Goal: Task Accomplishment & Management: Manage account settings

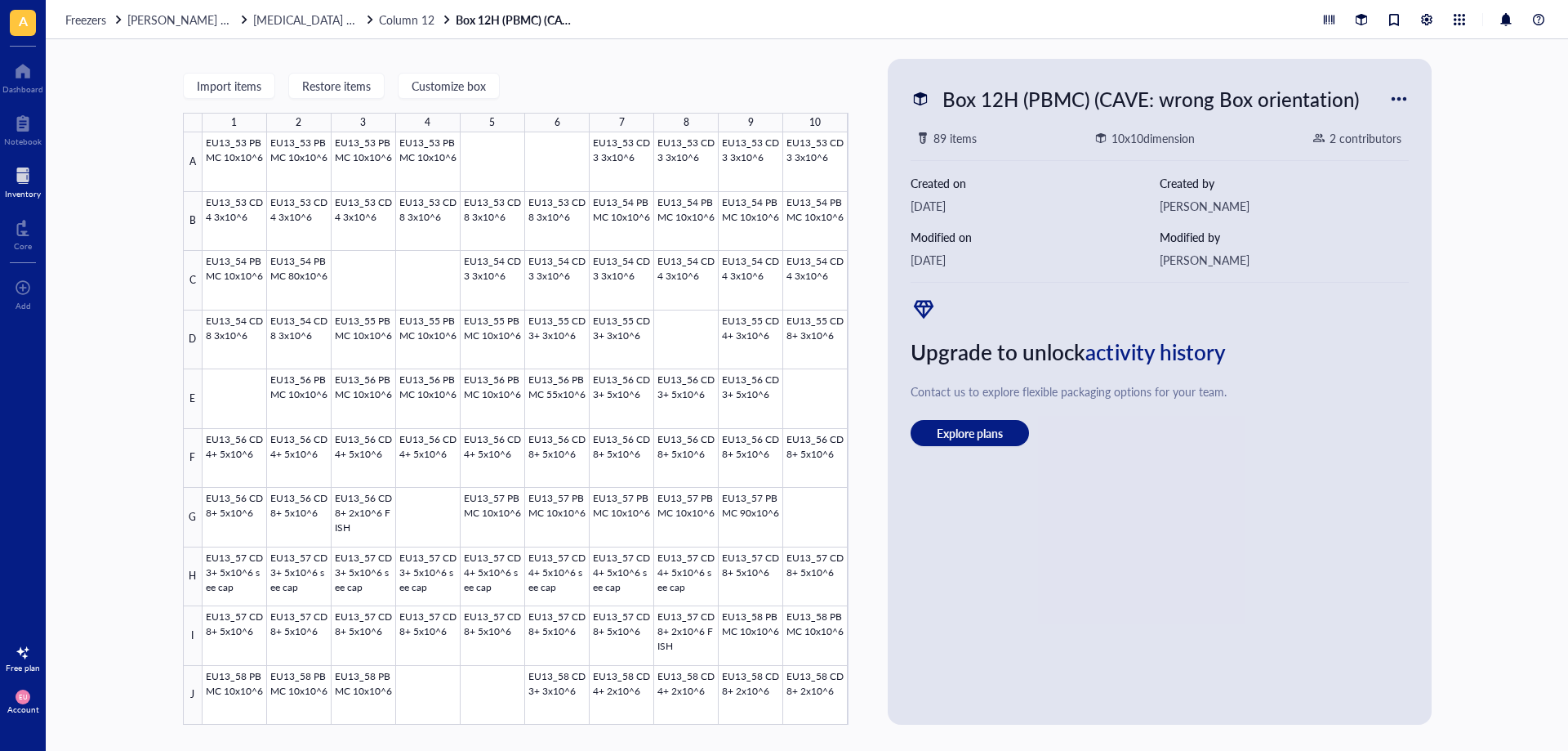
click at [17, 179] on div at bounding box center [23, 176] width 36 height 26
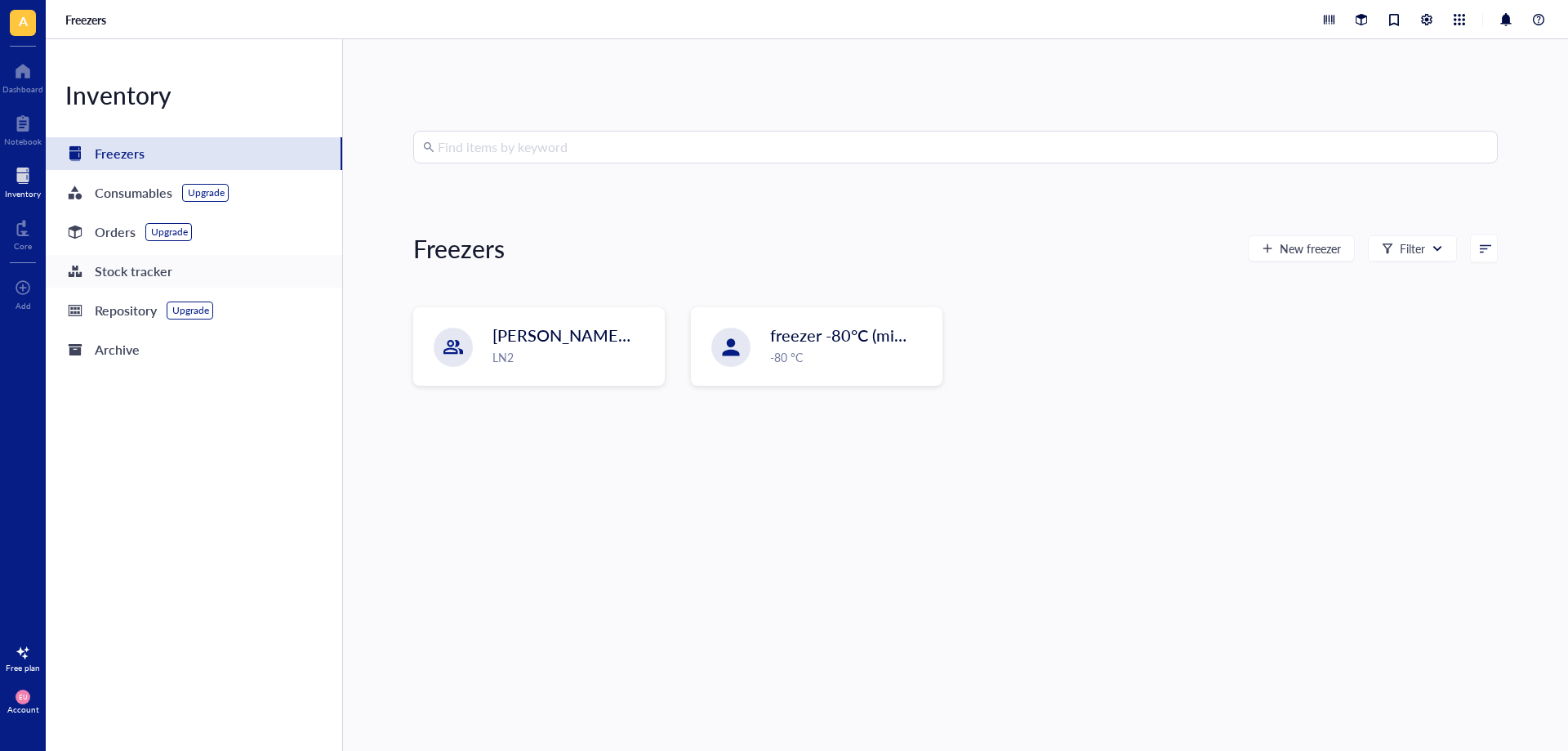
click at [164, 282] on div "Stock tracker" at bounding box center [193, 271] width 296 height 32
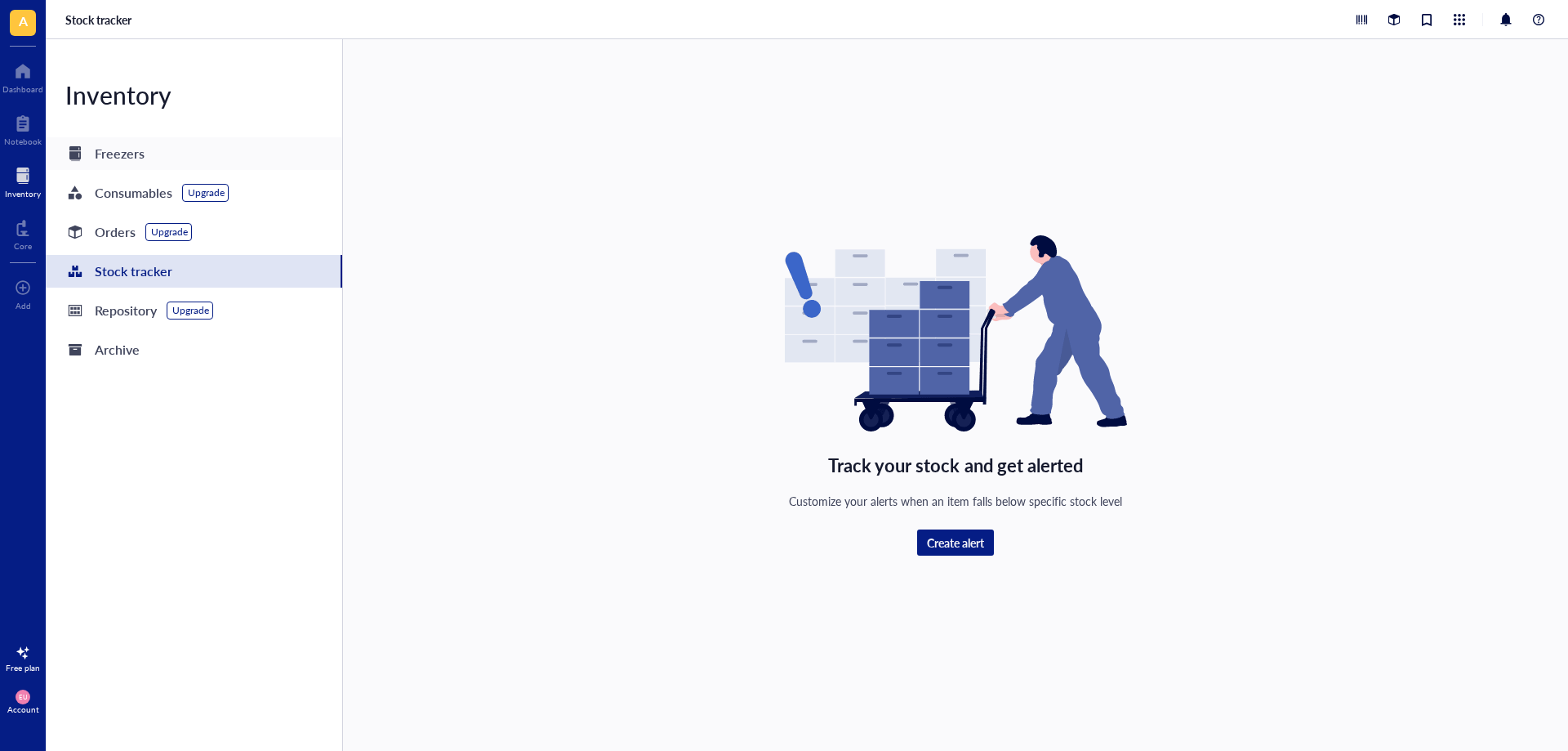
click at [137, 158] on div "Freezers" at bounding box center [119, 154] width 50 height 23
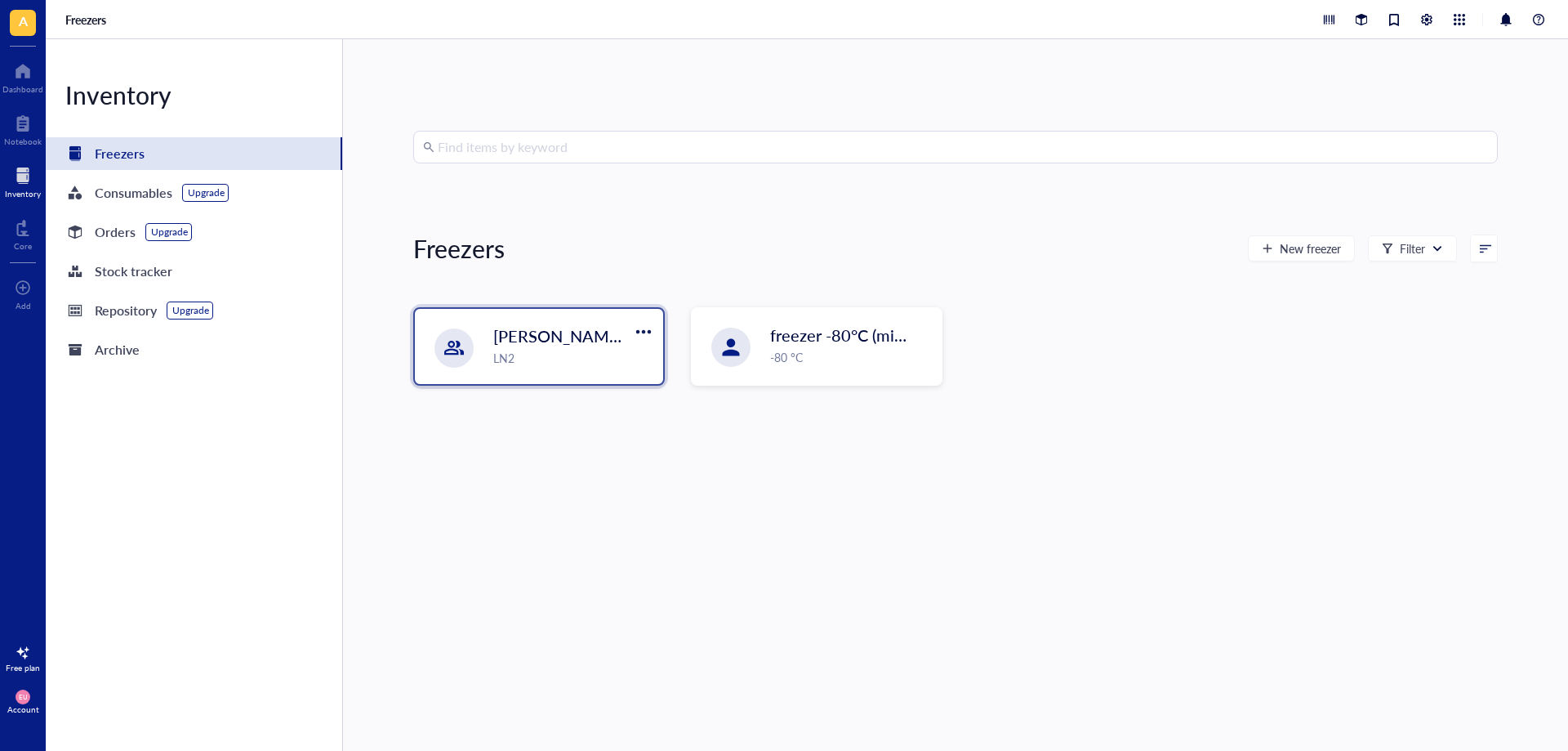
click at [488, 333] on div "[PERSON_NAME] freezer LN2" at bounding box center [539, 346] width 248 height 75
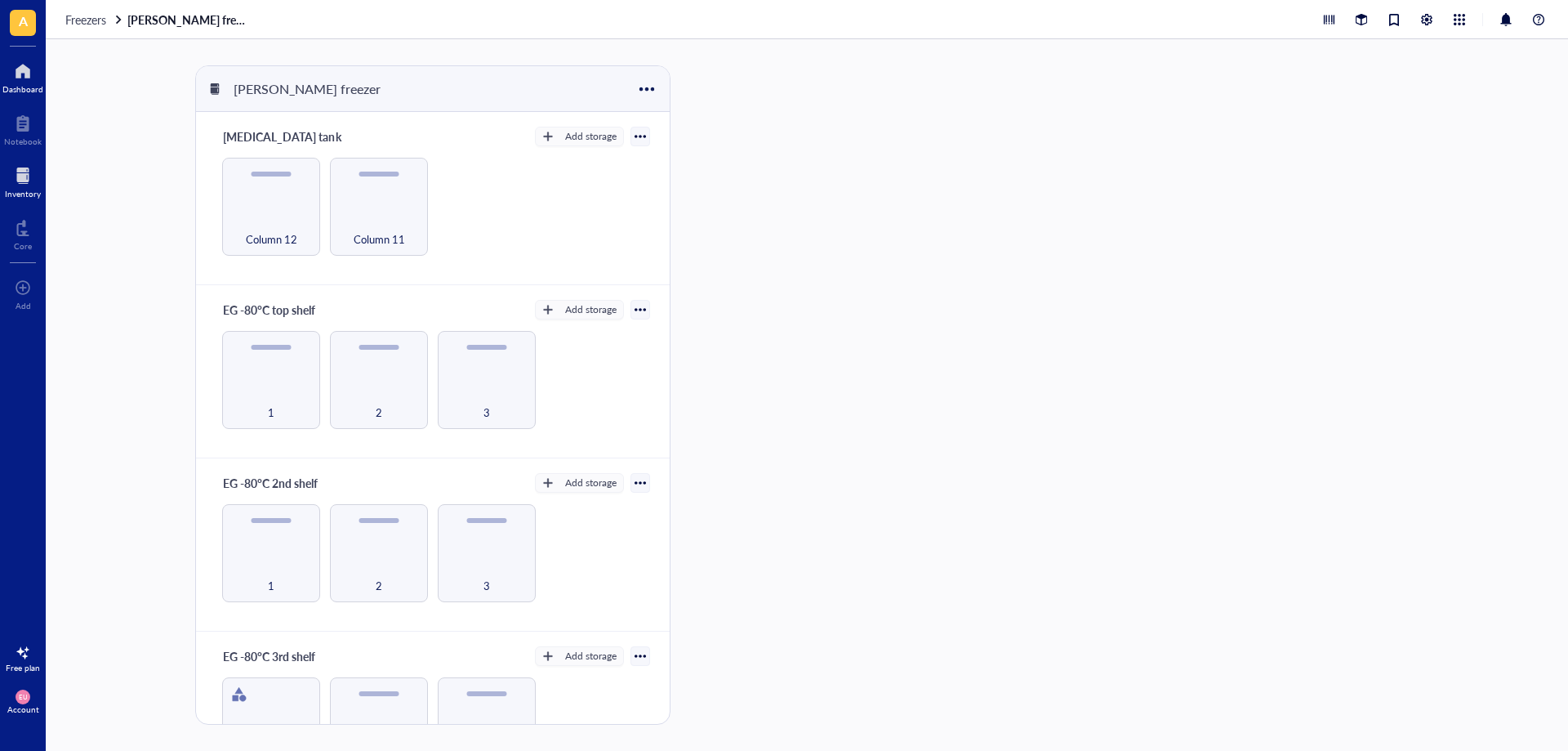
click at [24, 87] on div "Dashboard" at bounding box center [23, 88] width 41 height 10
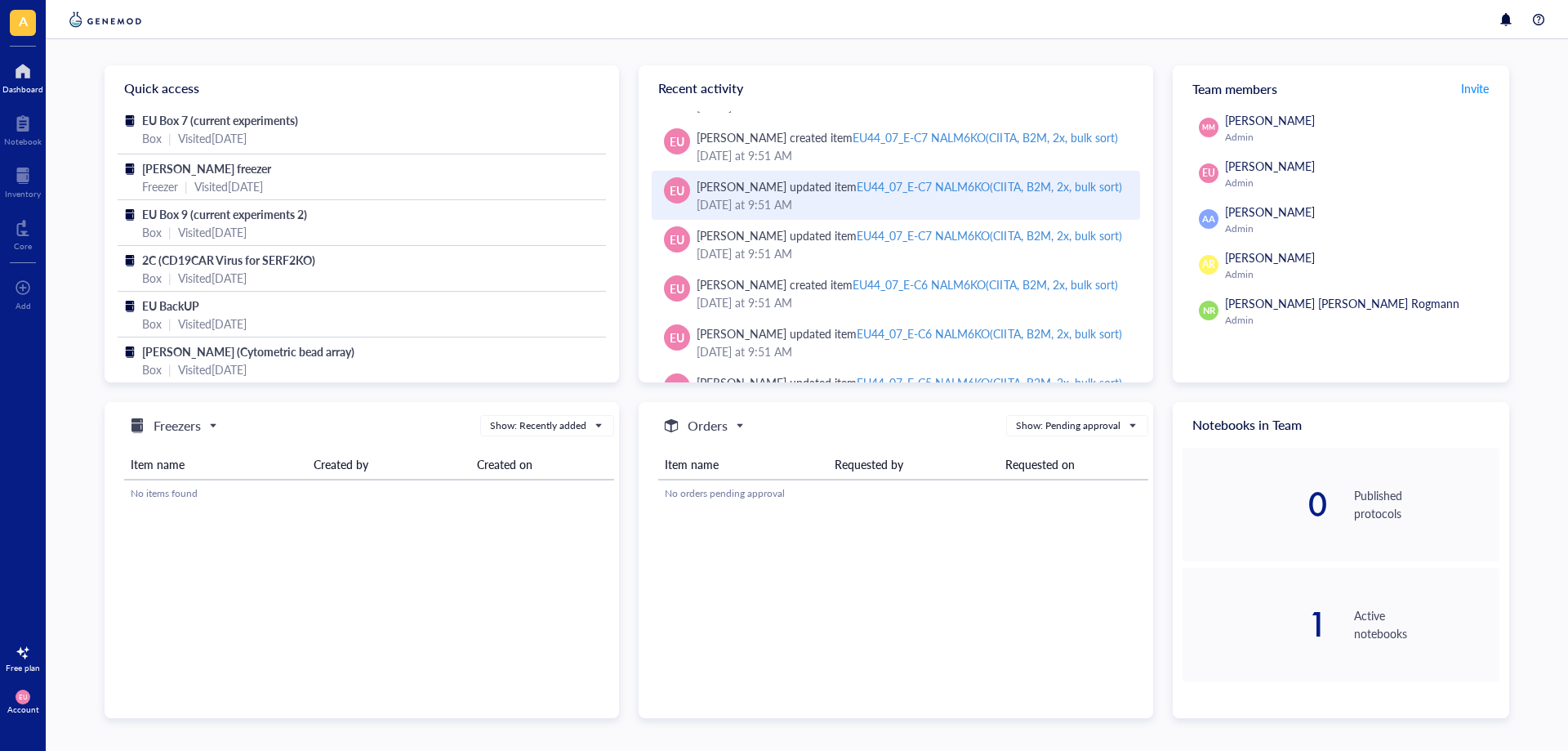
scroll to position [1706, 0]
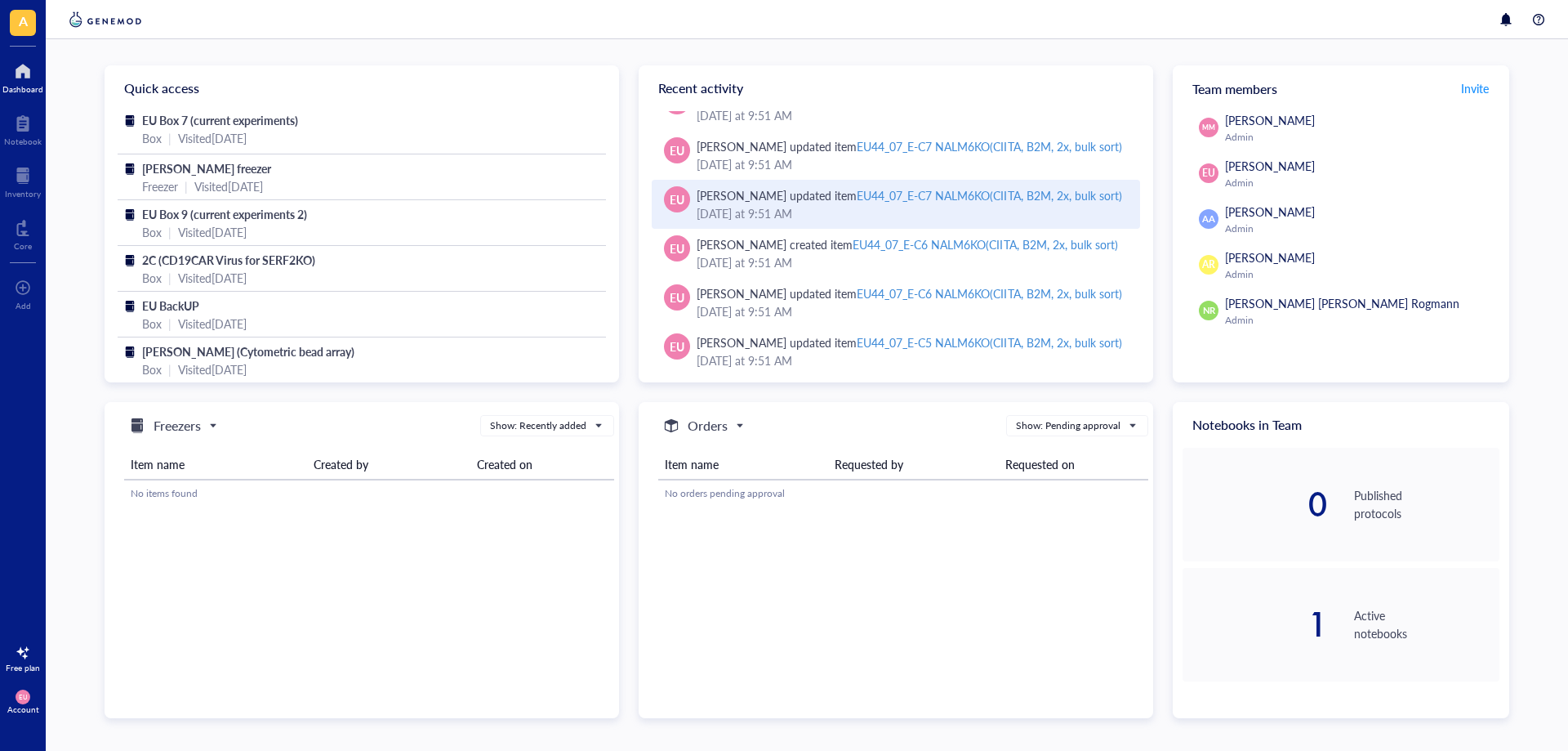
click at [990, 222] on div "[PERSON_NAME] updated item EU44_07_E-C7 NALM6KO(CIITA, B2M, 2x, bulk sort) [DAT…" at bounding box center [912, 204] width 430 height 36
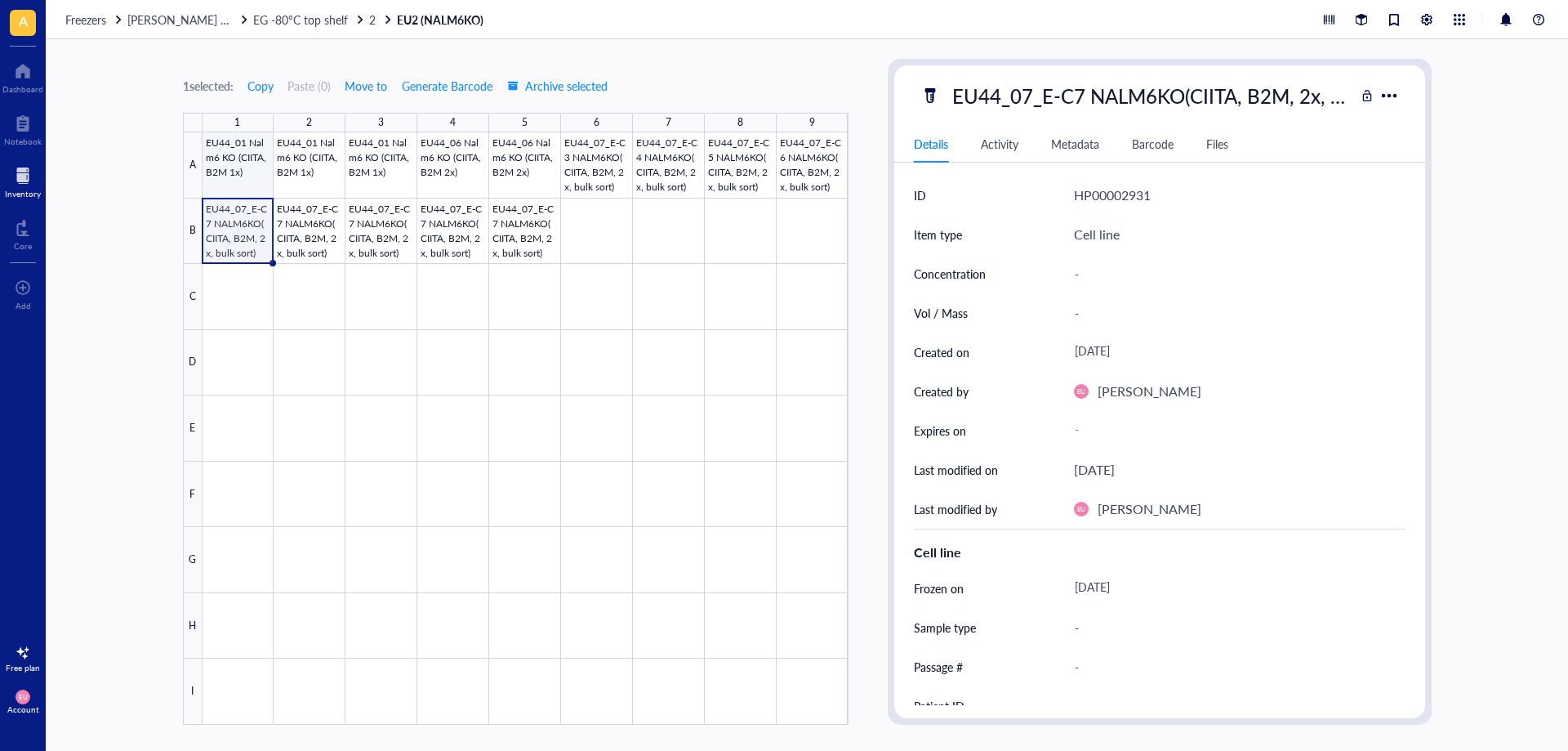
click at [249, 186] on div at bounding box center [525, 428] width 646 height 592
click at [261, 162] on div at bounding box center [525, 428] width 646 height 592
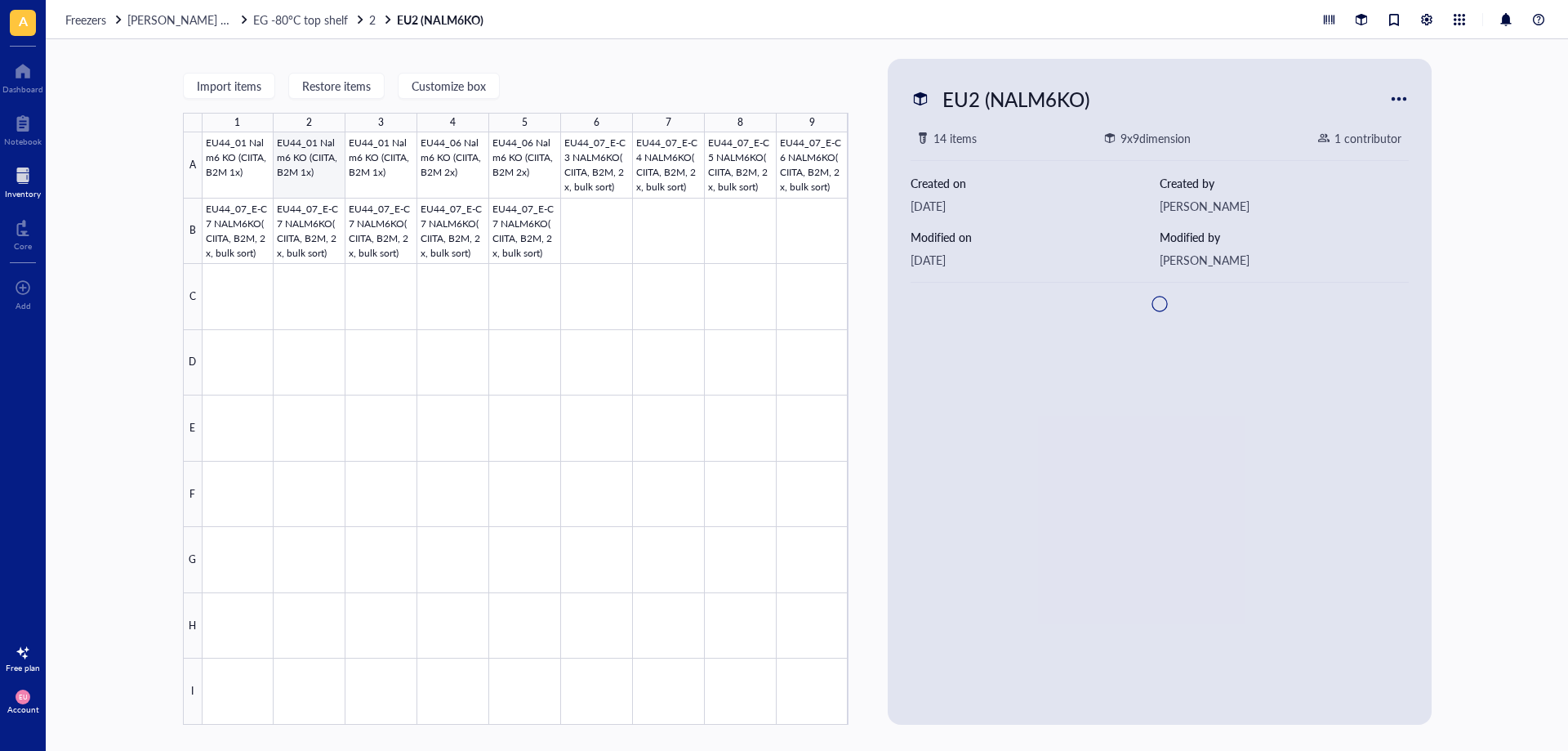
click at [292, 165] on div at bounding box center [525, 428] width 646 height 592
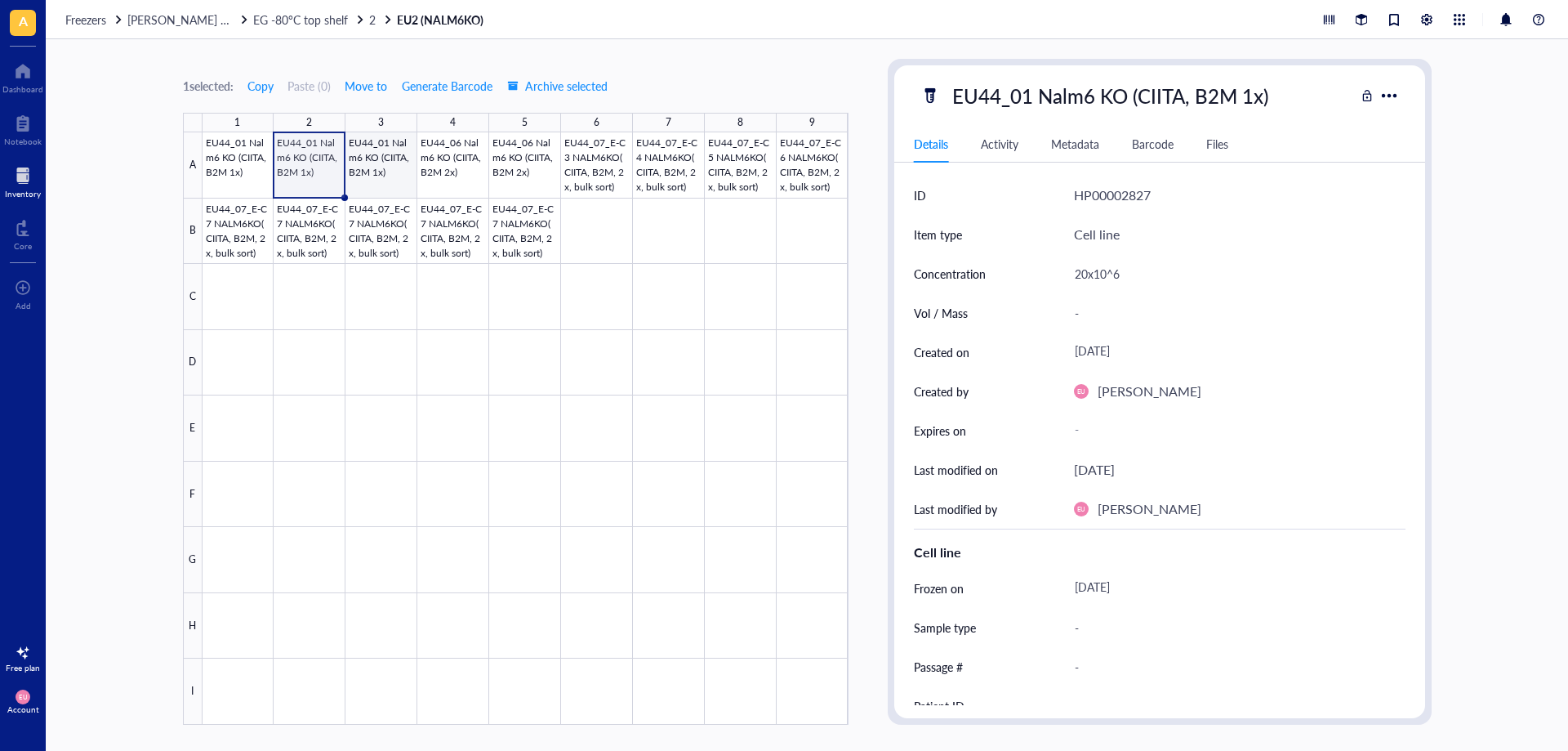
click at [380, 163] on div at bounding box center [525, 428] width 646 height 592
click at [446, 172] on div at bounding box center [525, 428] width 646 height 592
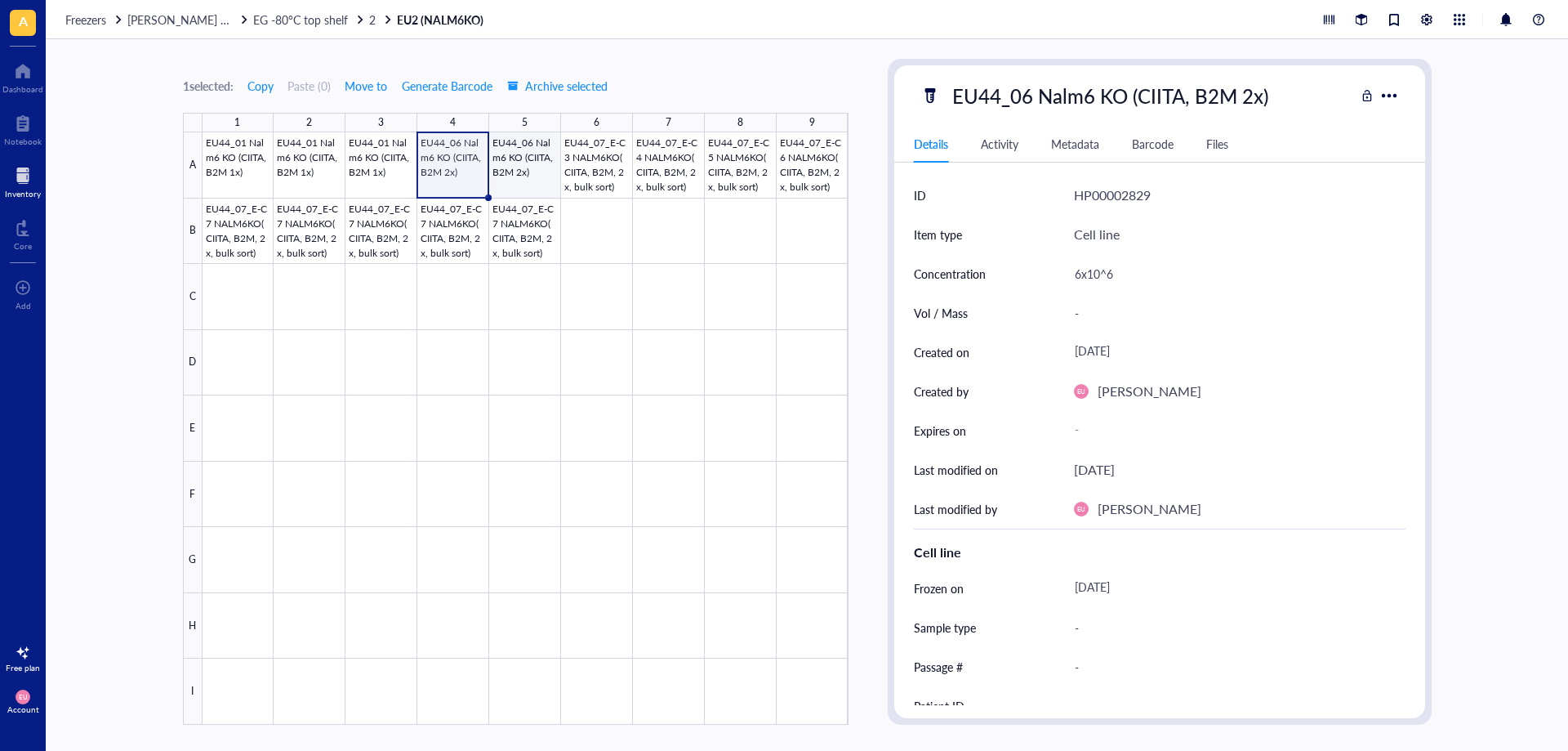
click at [533, 170] on div at bounding box center [525, 428] width 646 height 592
click at [583, 174] on div at bounding box center [525, 428] width 646 height 592
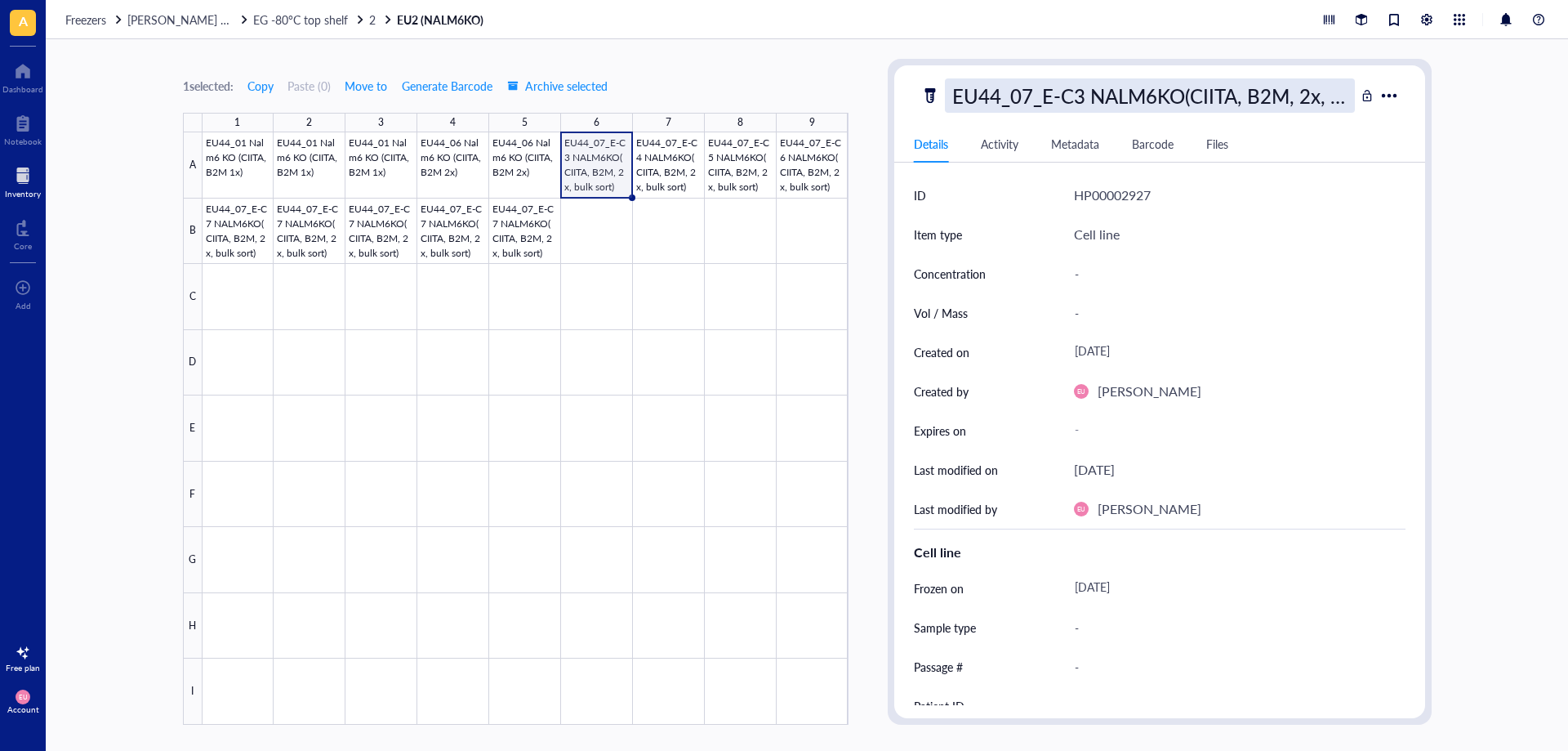
click at [1275, 101] on div "EU44_07_E-C3 NALM6KO(CIITA, B2M, 2x, bulk sort)" at bounding box center [1149, 95] width 410 height 34
click at [245, 239] on div at bounding box center [525, 428] width 646 height 592
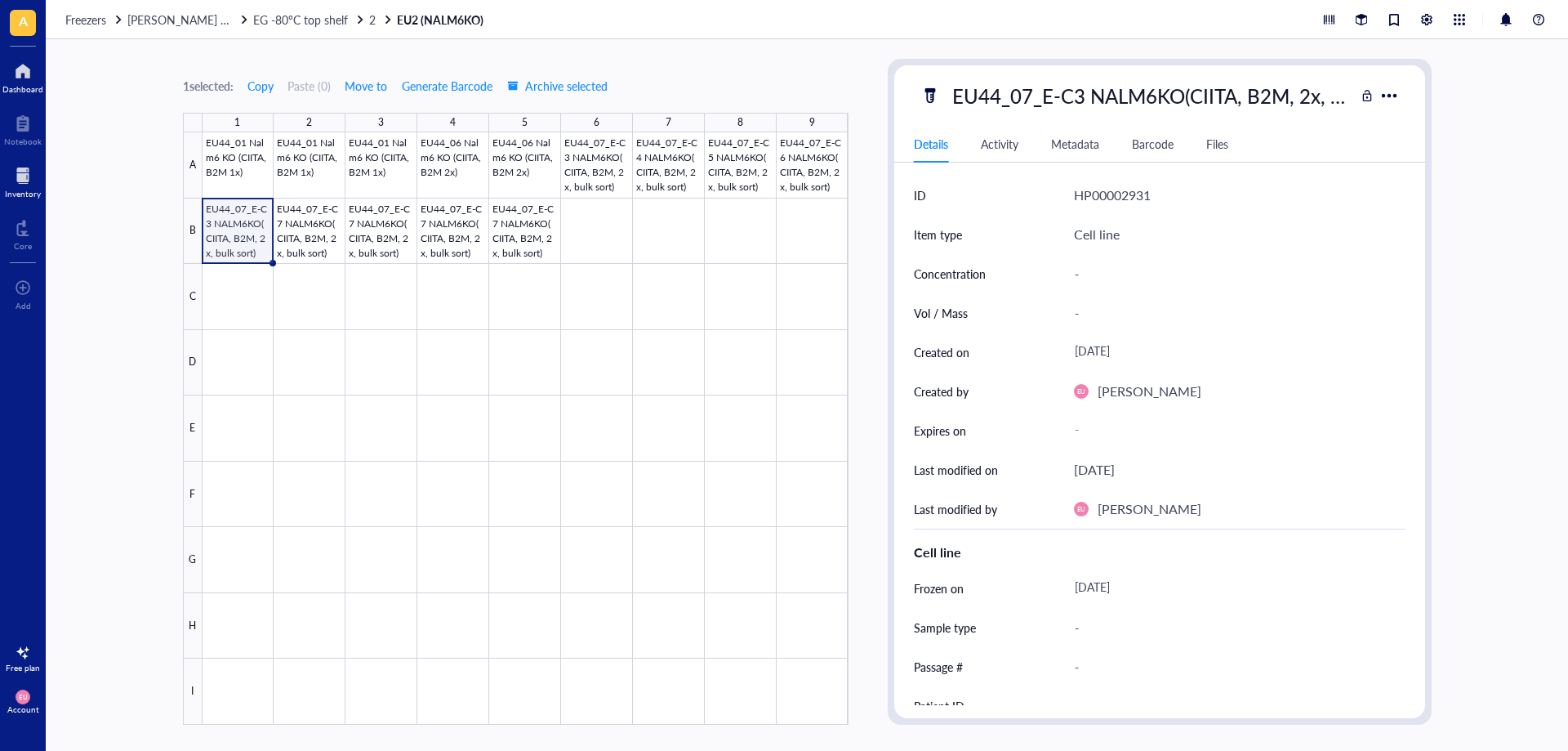
click at [28, 80] on div at bounding box center [23, 71] width 41 height 26
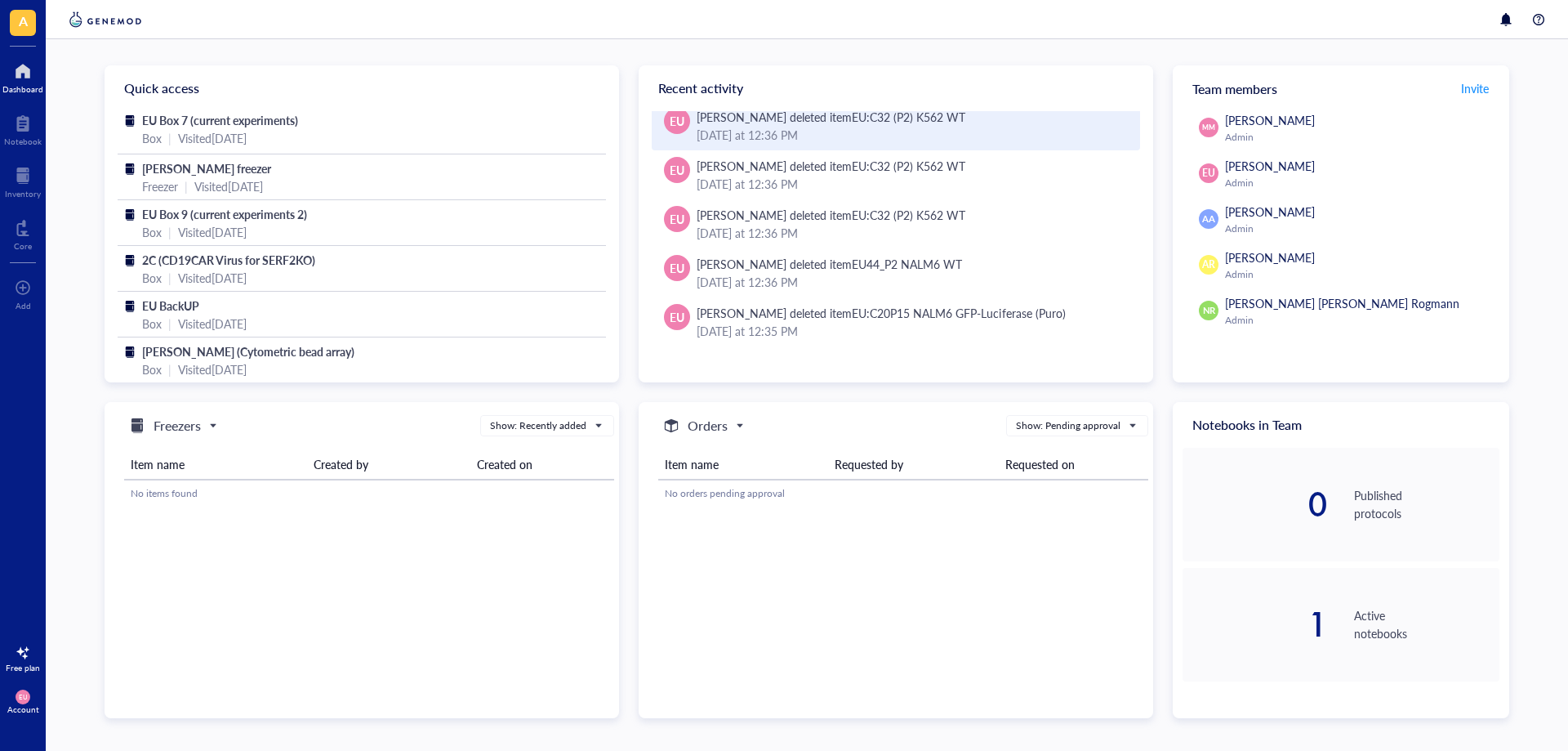
scroll to position [12337, 0]
click at [31, 179] on div at bounding box center [23, 176] width 36 height 26
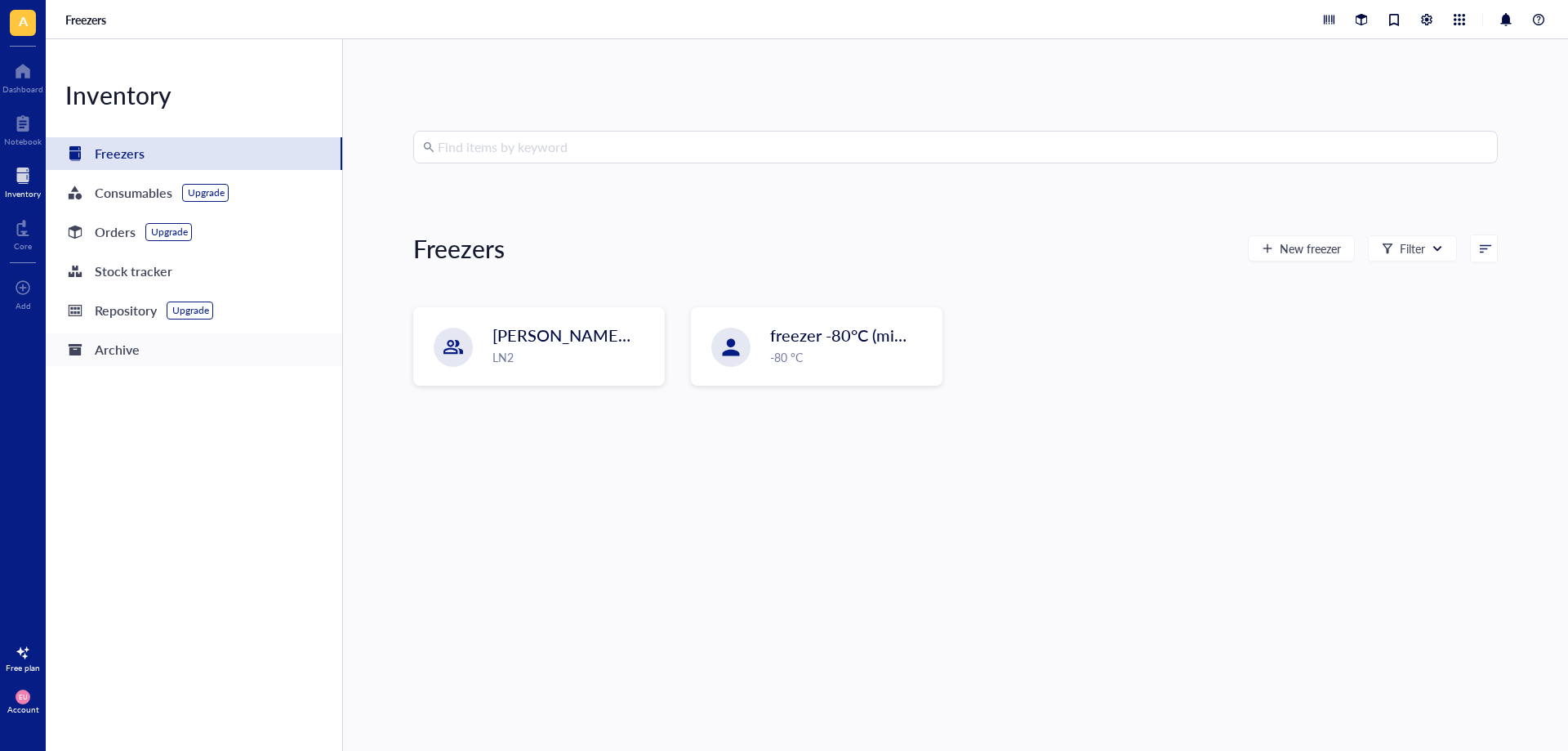
click at [132, 357] on div "Archive" at bounding box center [116, 350] width 45 height 23
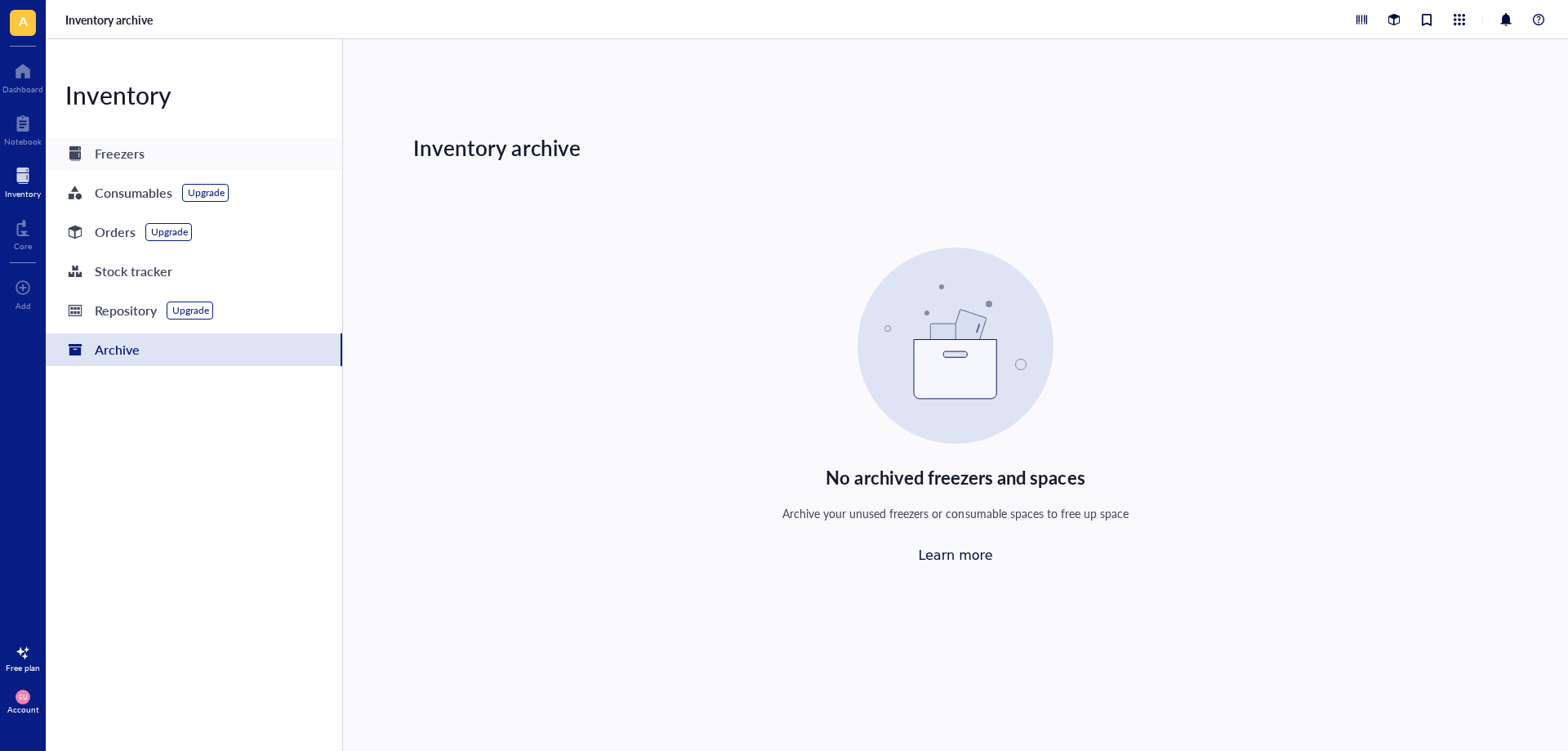
click at [129, 157] on div "Freezers" at bounding box center [119, 154] width 50 height 23
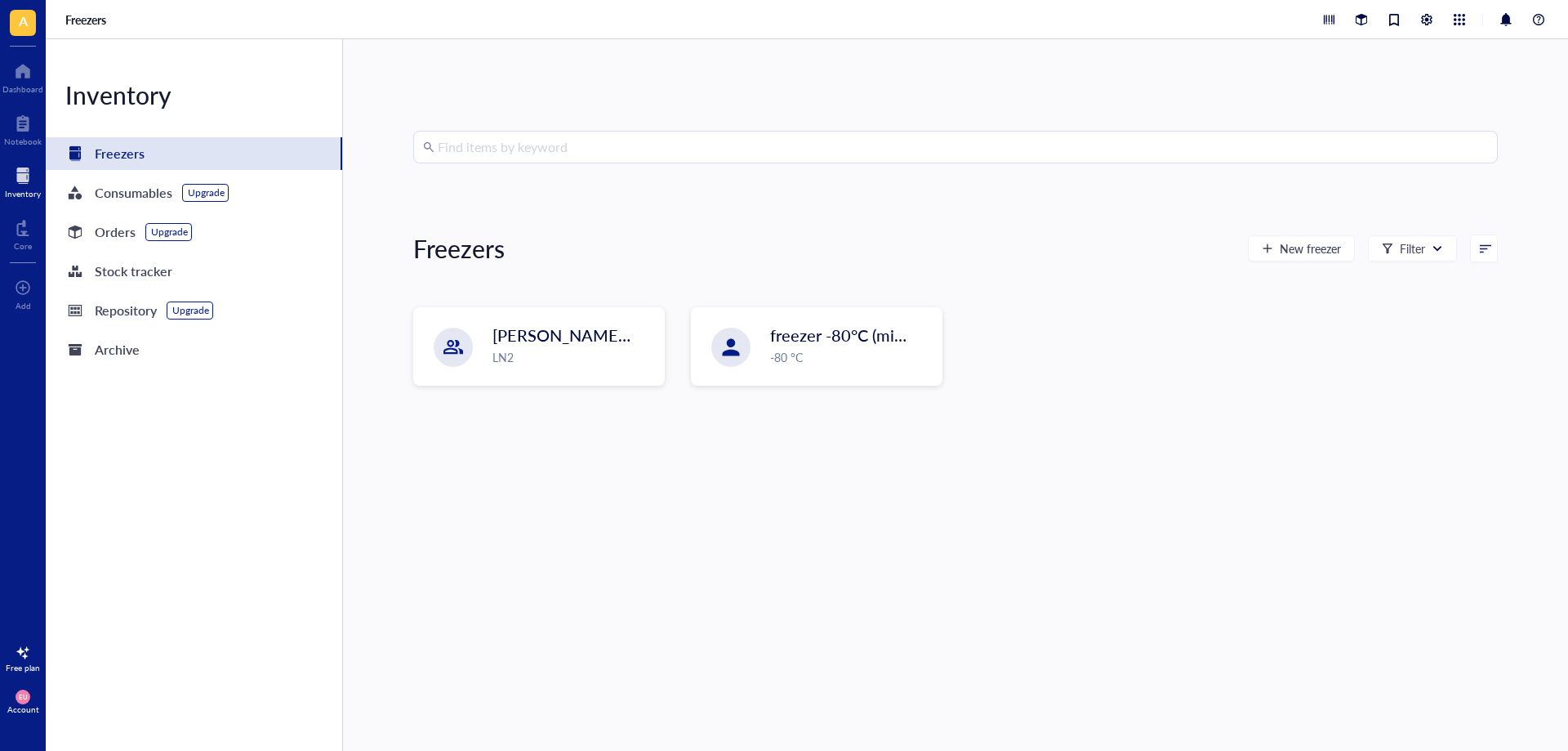
click at [1480, 245] on div at bounding box center [1485, 247] width 11 height 11
click at [1454, 279] on div "Recently created" at bounding box center [1424, 275] width 84 height 15
click at [31, 71] on div at bounding box center [23, 71] width 41 height 26
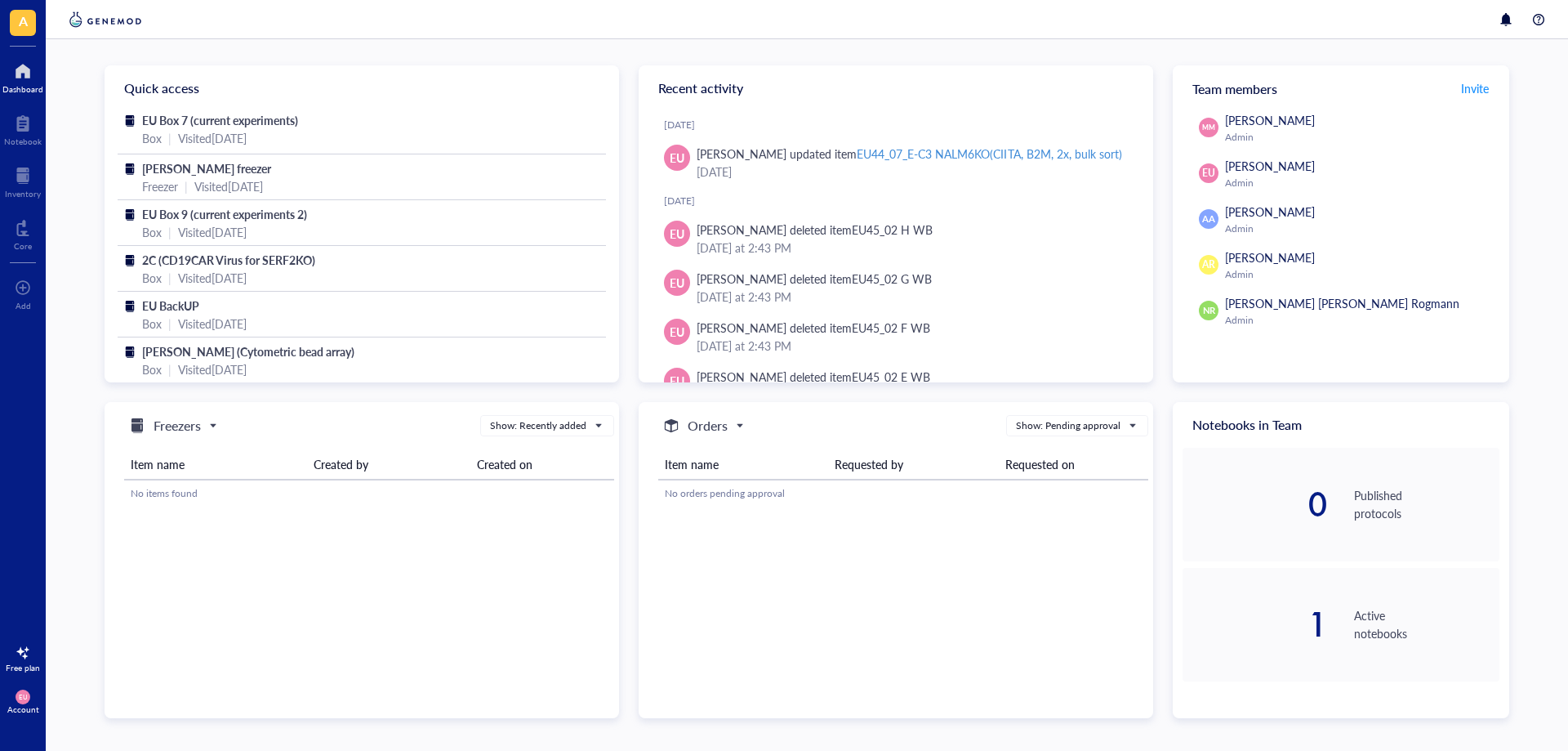
click at [28, 80] on div at bounding box center [23, 71] width 41 height 26
click at [36, 181] on div at bounding box center [23, 176] width 36 height 26
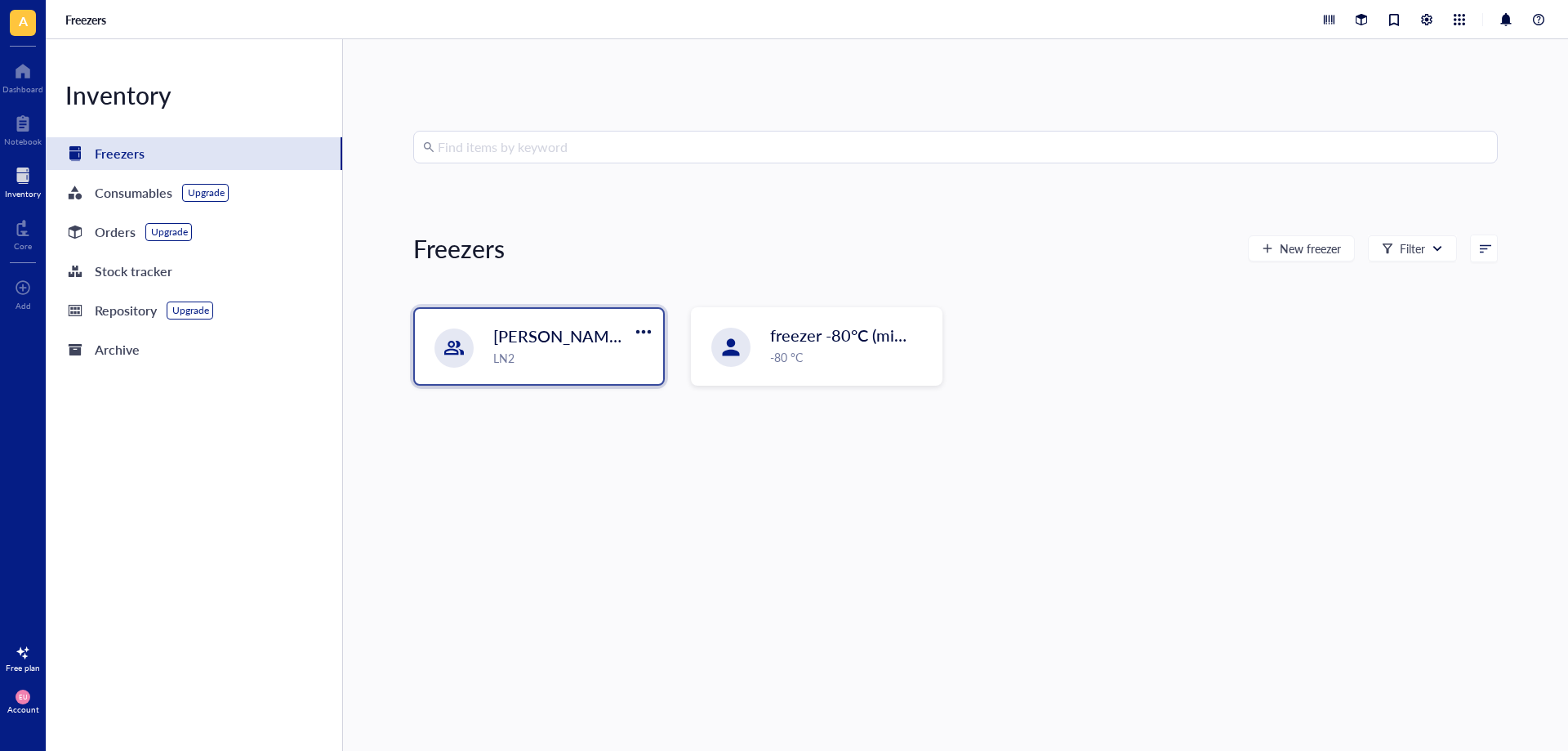
click at [491, 337] on div "[PERSON_NAME] freezer LN2" at bounding box center [539, 346] width 248 height 75
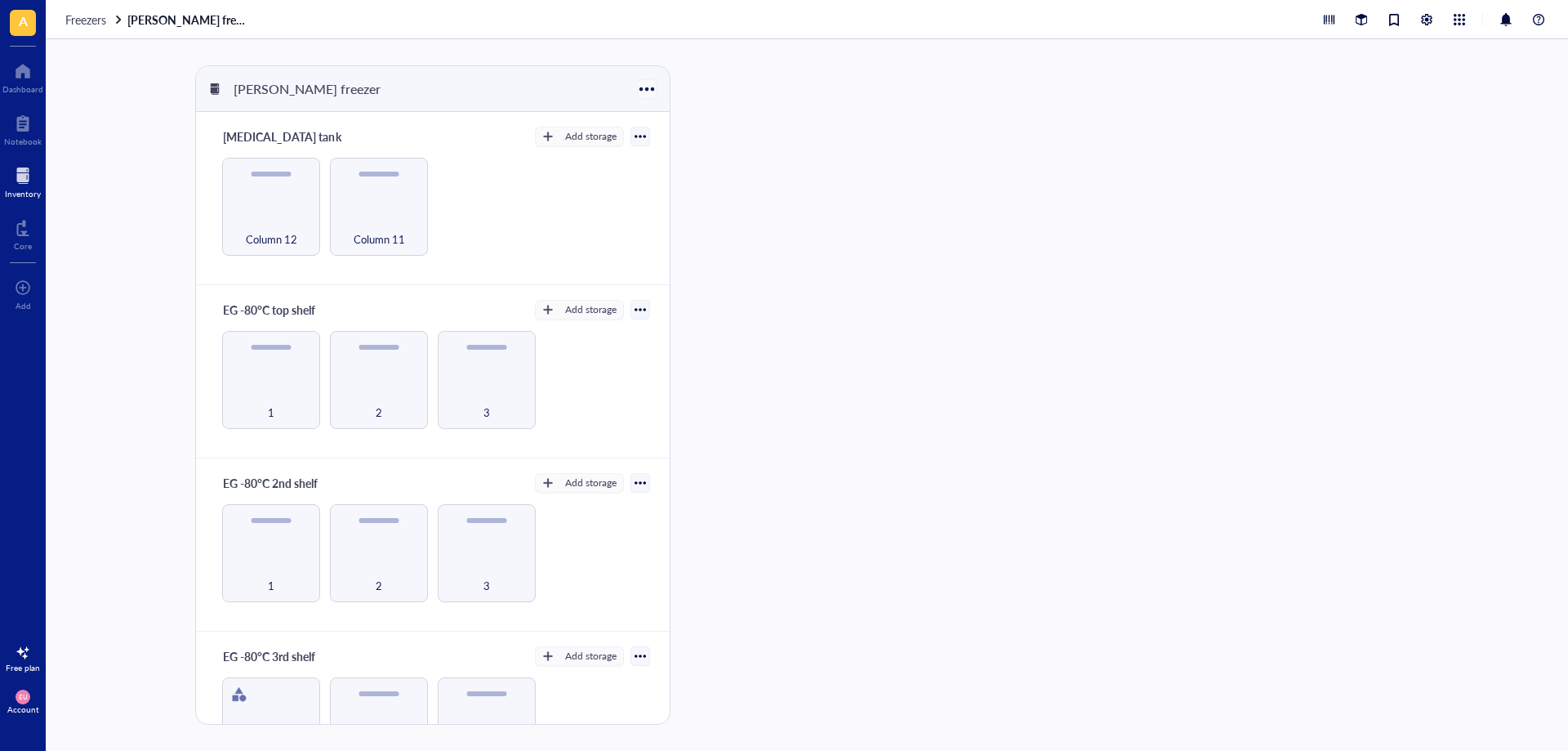
click at [646, 88] on div at bounding box center [646, 88] width 24 height 24
click at [774, 360] on div at bounding box center [745, 395] width 110 height 659
click at [26, 186] on div at bounding box center [23, 176] width 36 height 26
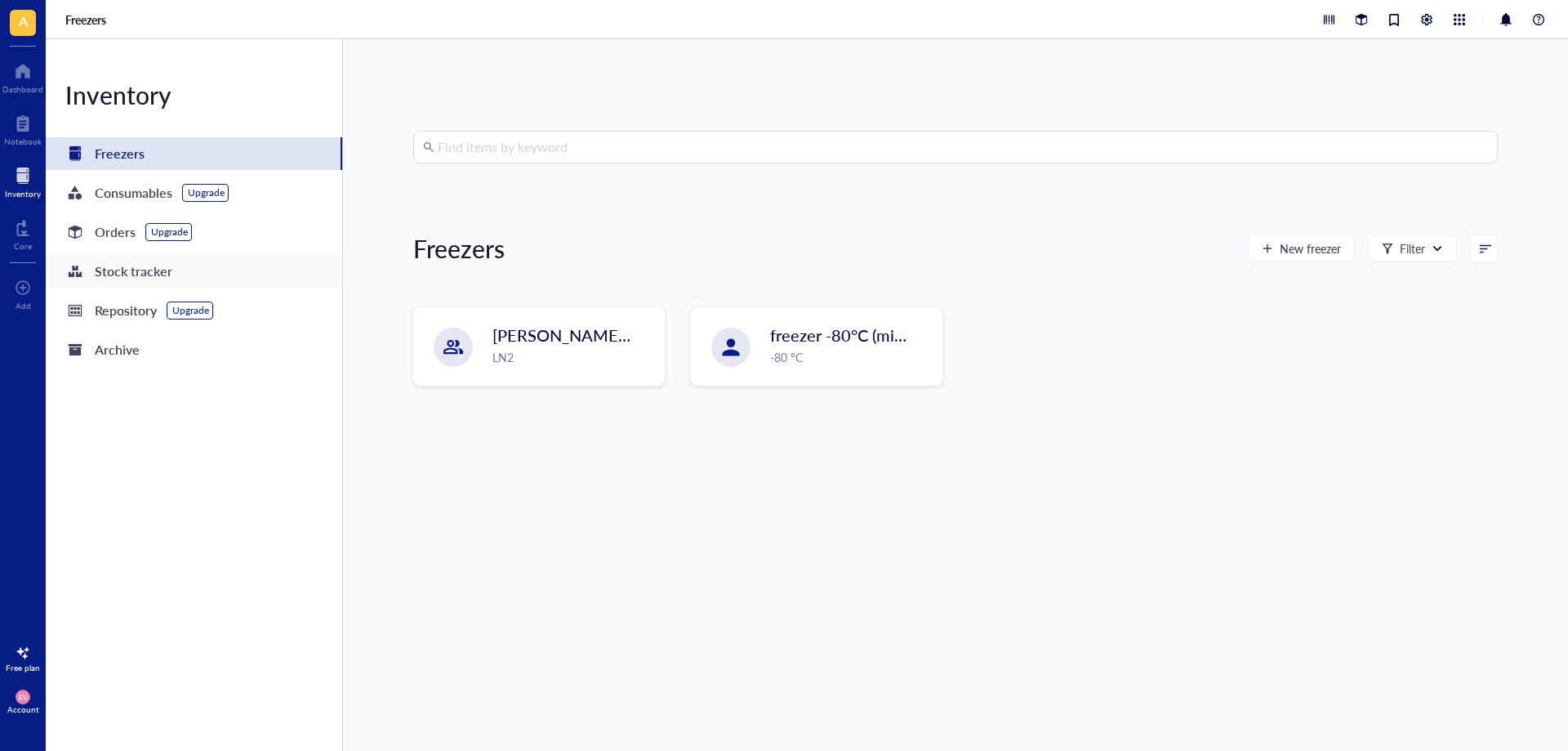
click at [201, 279] on div "Stock tracker" at bounding box center [193, 271] width 296 height 32
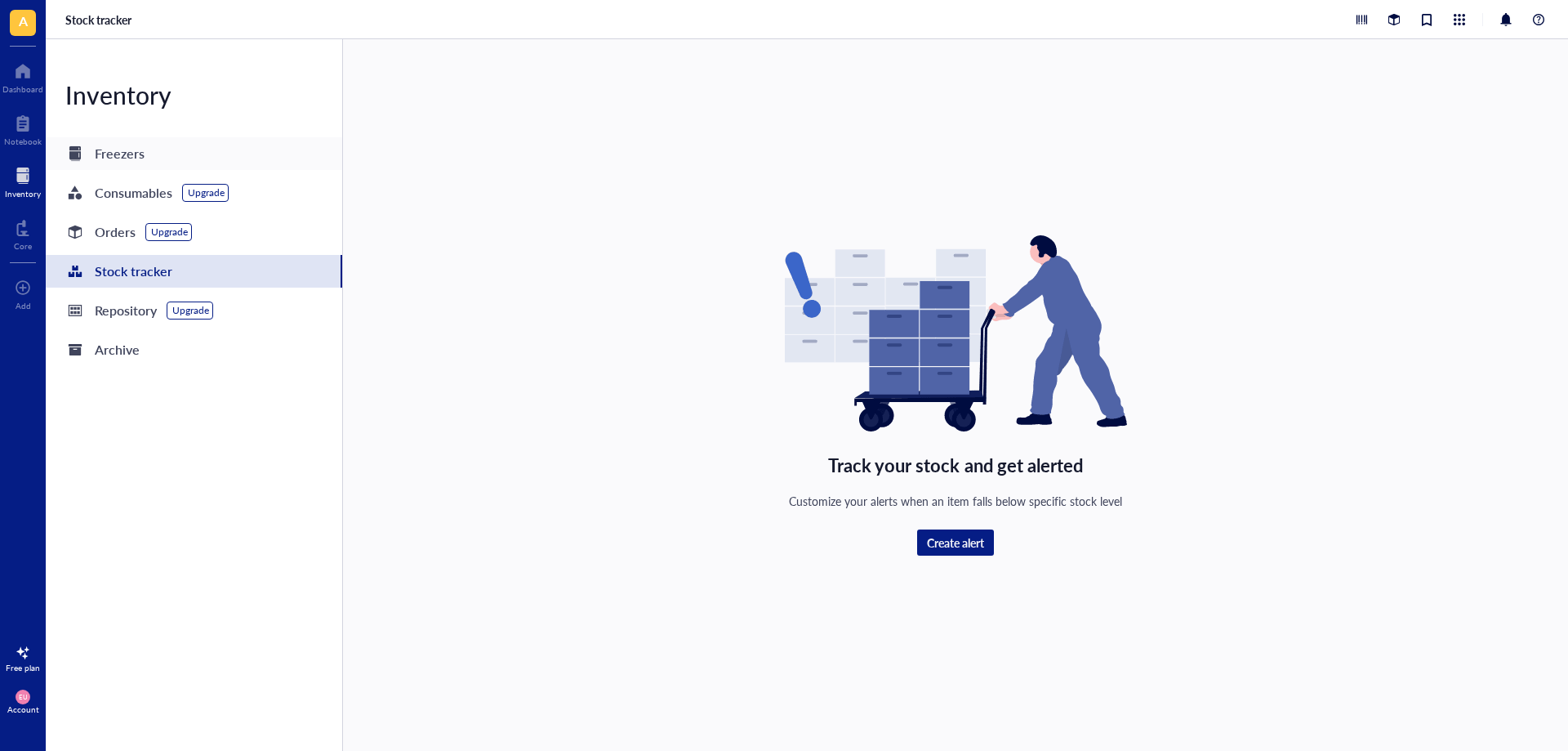
click at [163, 156] on div "Freezers" at bounding box center [193, 153] width 296 height 32
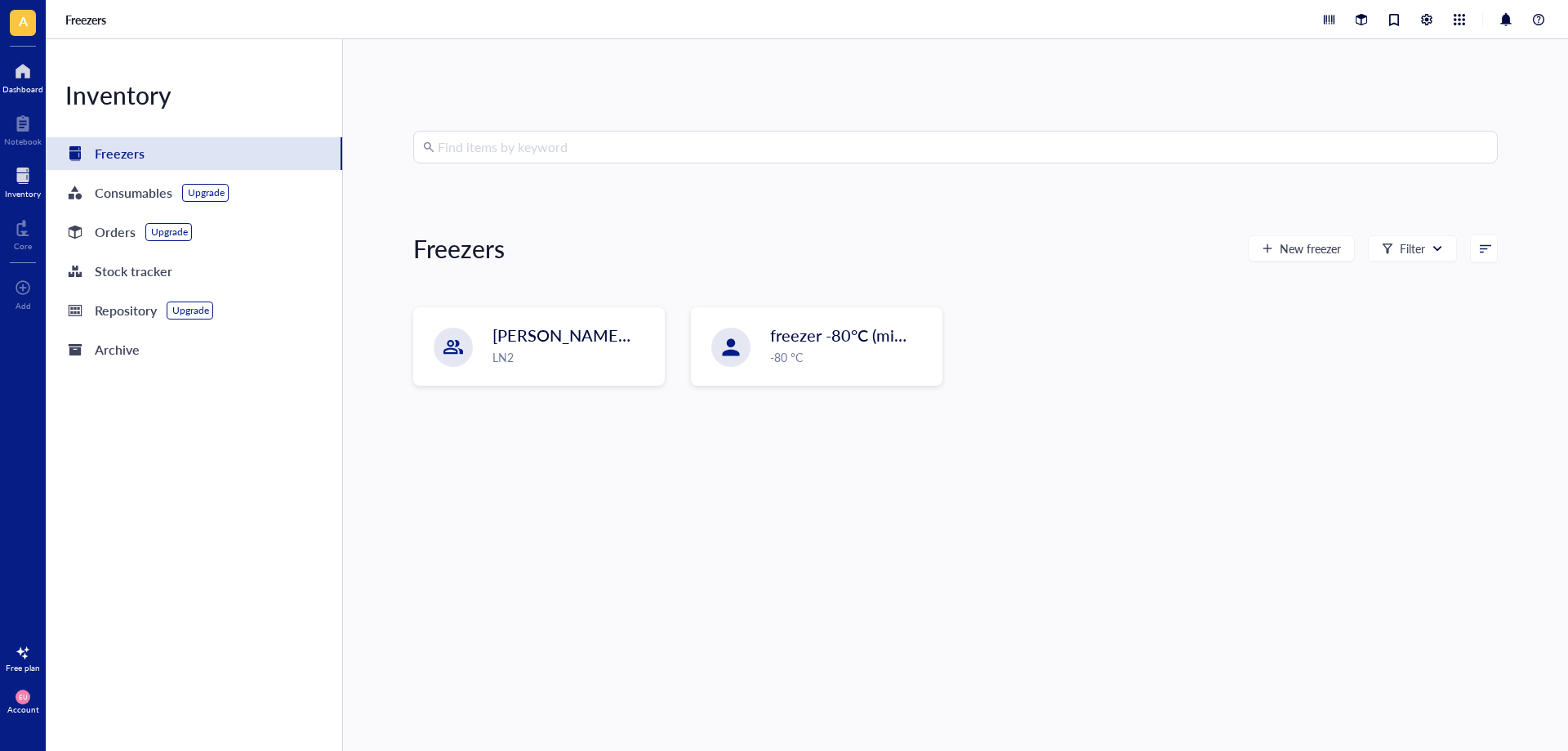
click at [18, 64] on div at bounding box center [23, 71] width 41 height 26
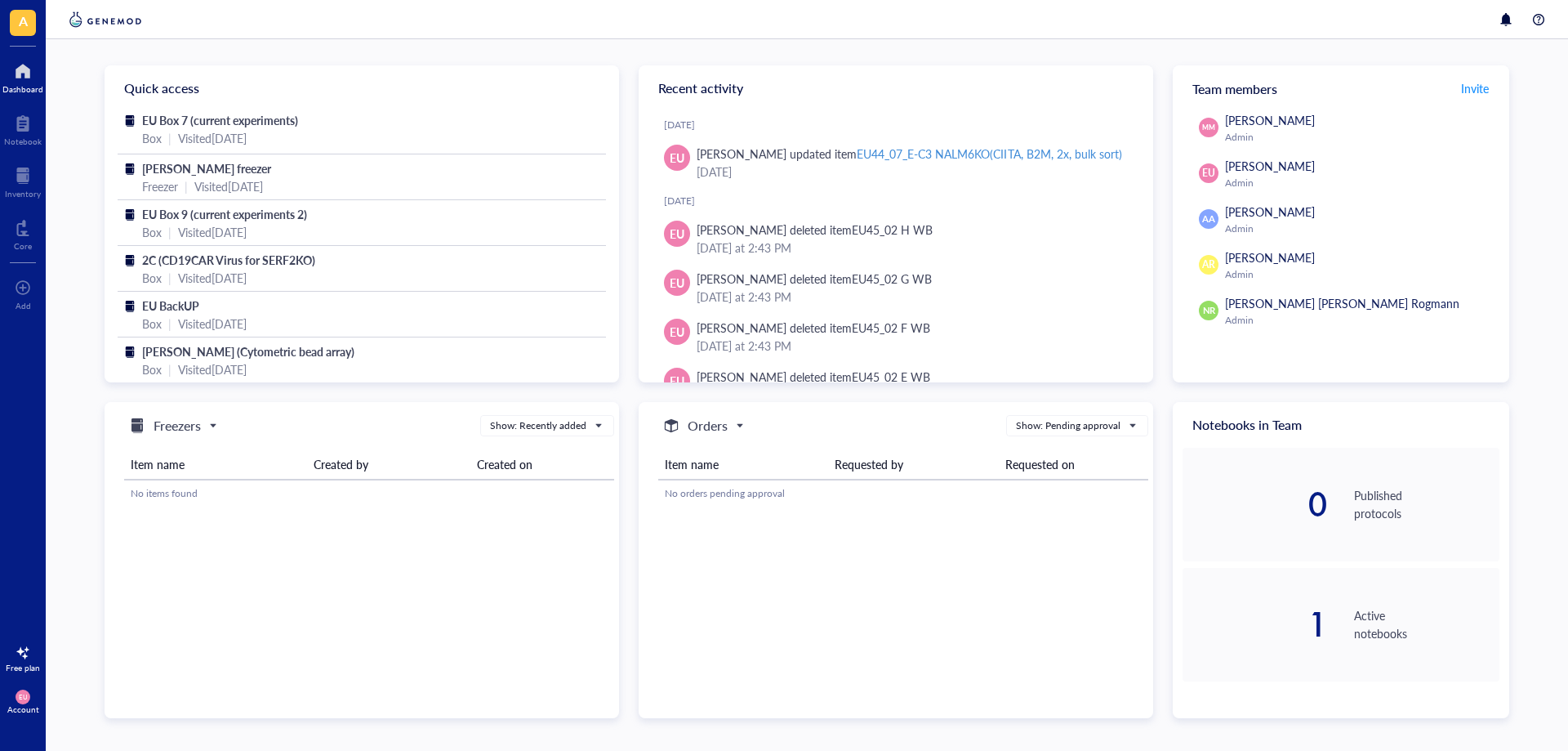
click at [692, 84] on div "Recent activity" at bounding box center [896, 88] width 515 height 45
click at [206, 423] on span "Freezers" at bounding box center [171, 426] width 88 height 19
drag, startPoint x: 185, startPoint y: 454, endPoint x: 280, endPoint y: 448, distance: 95.2
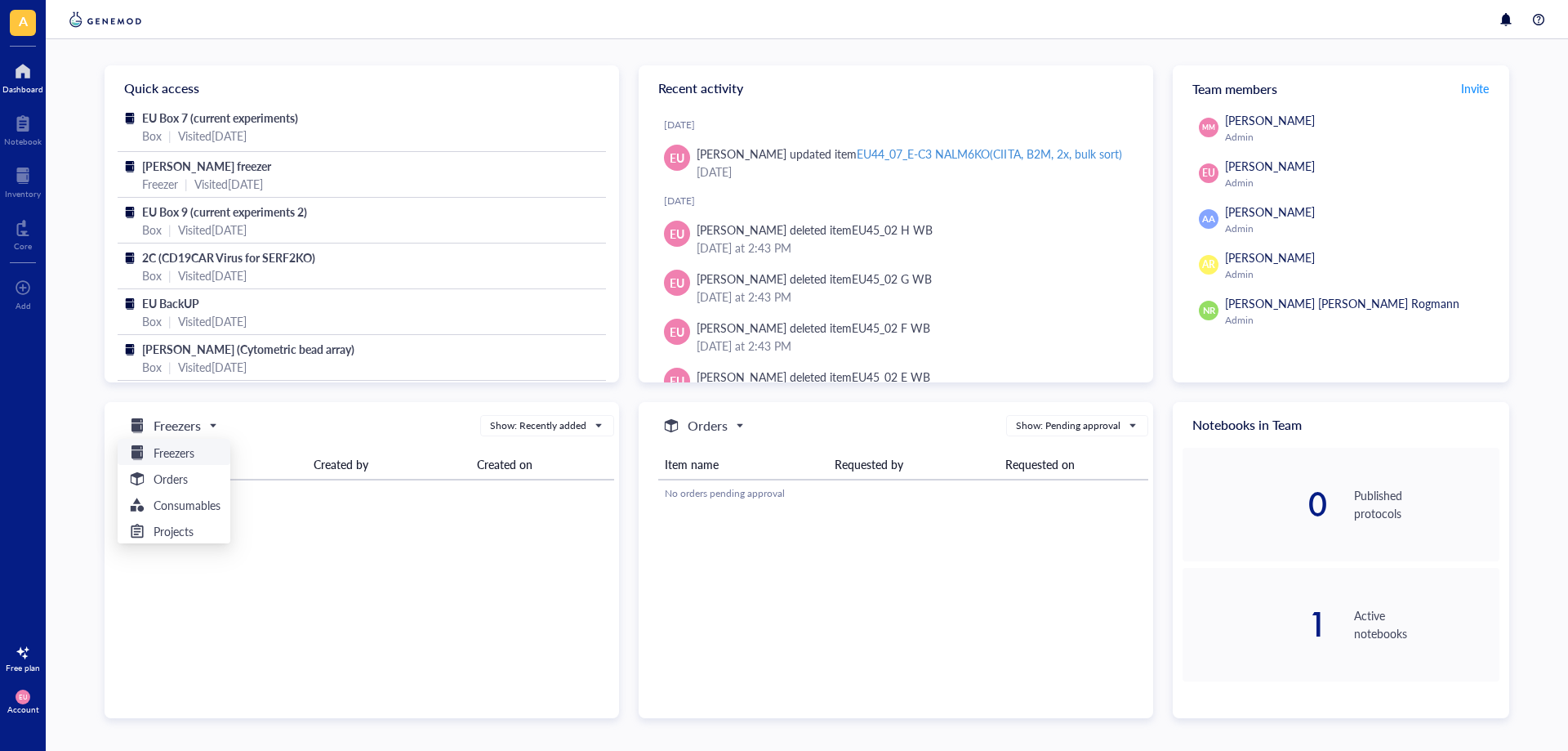
click at [191, 453] on h5 "Freezers" at bounding box center [174, 452] width 41 height 18
click at [534, 429] on div "Show: Recently added" at bounding box center [538, 425] width 96 height 15
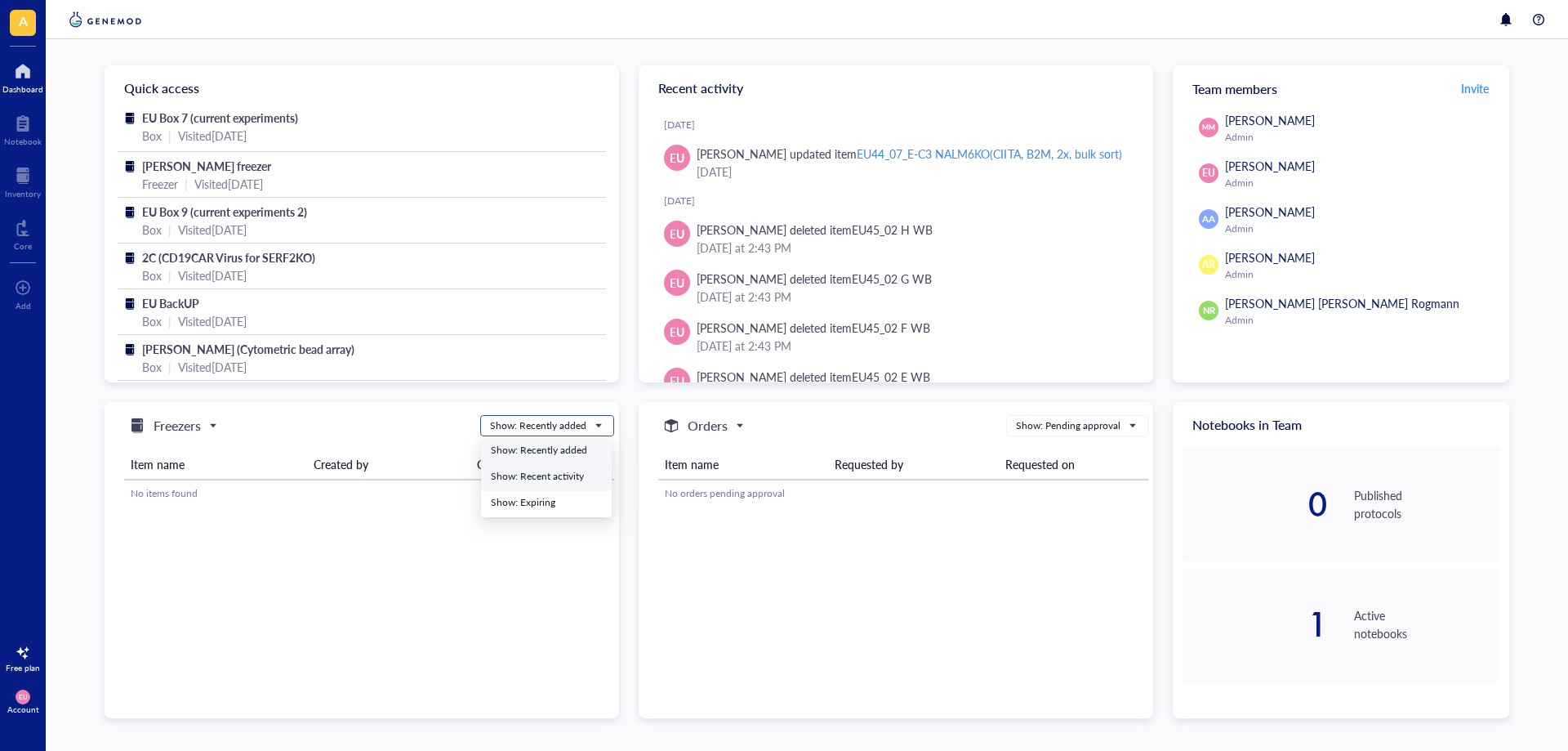
click at [530, 480] on div "Show: Recent activity" at bounding box center [546, 476] width 111 height 15
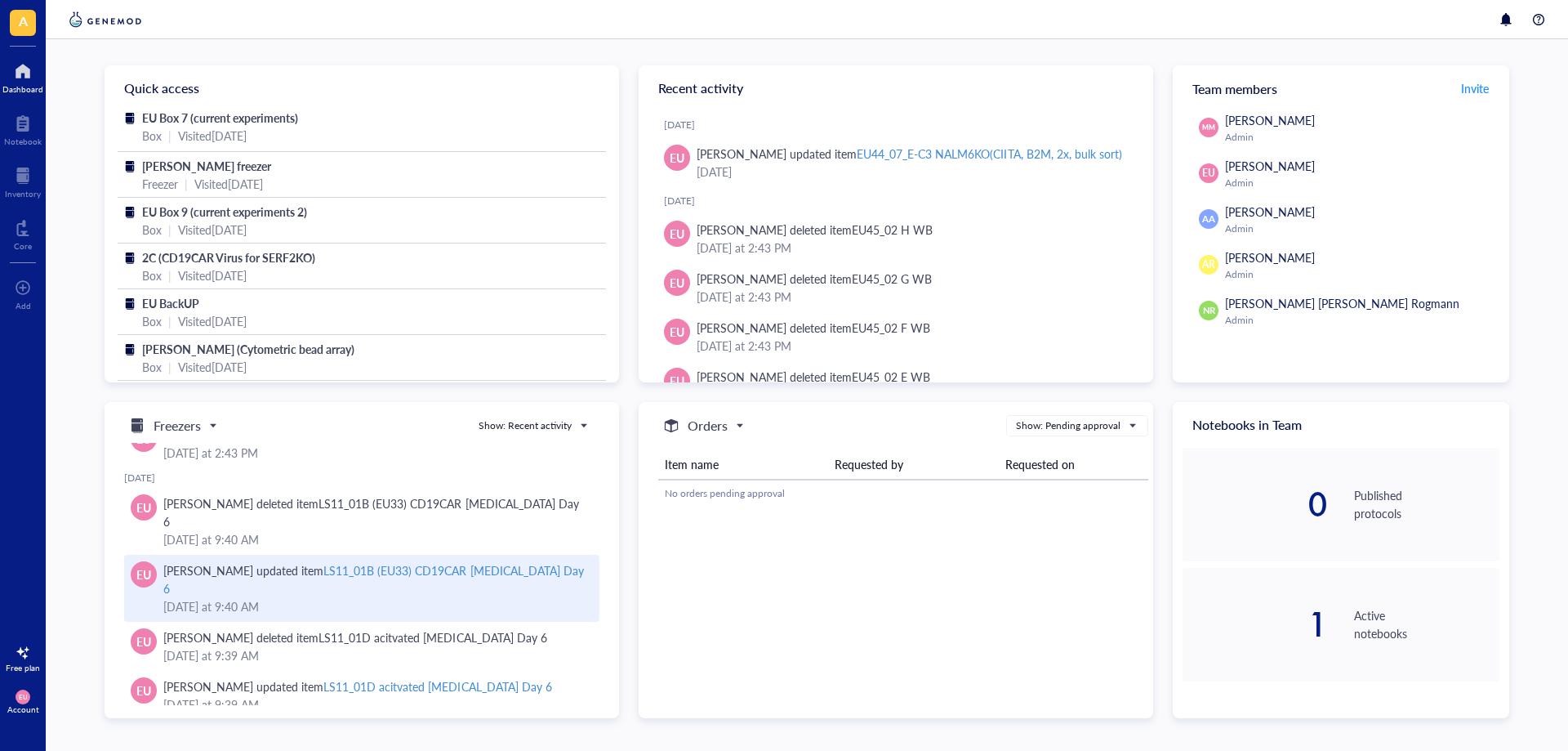
scroll to position [869, 0]
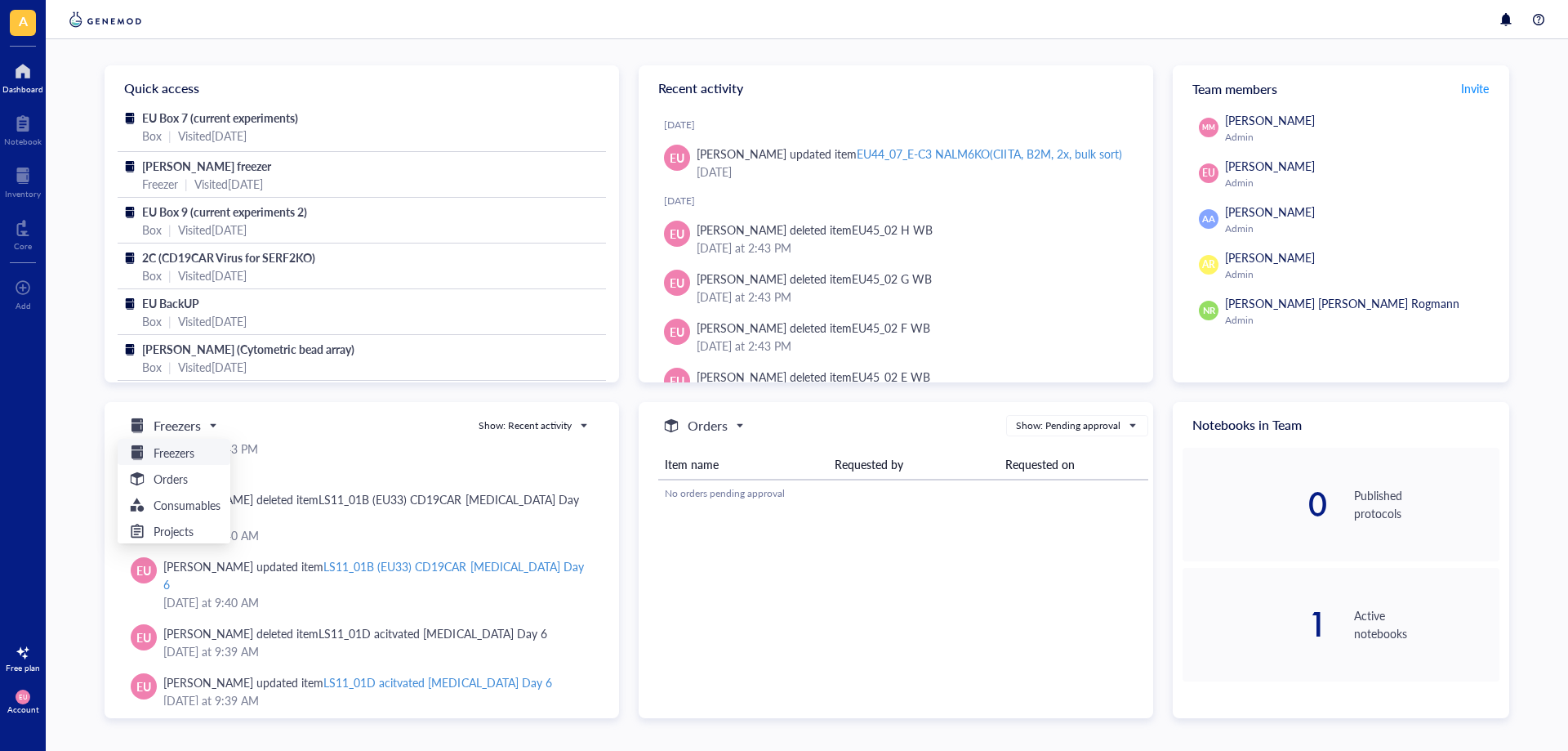
click at [207, 421] on span "Freezers" at bounding box center [171, 426] width 88 height 19
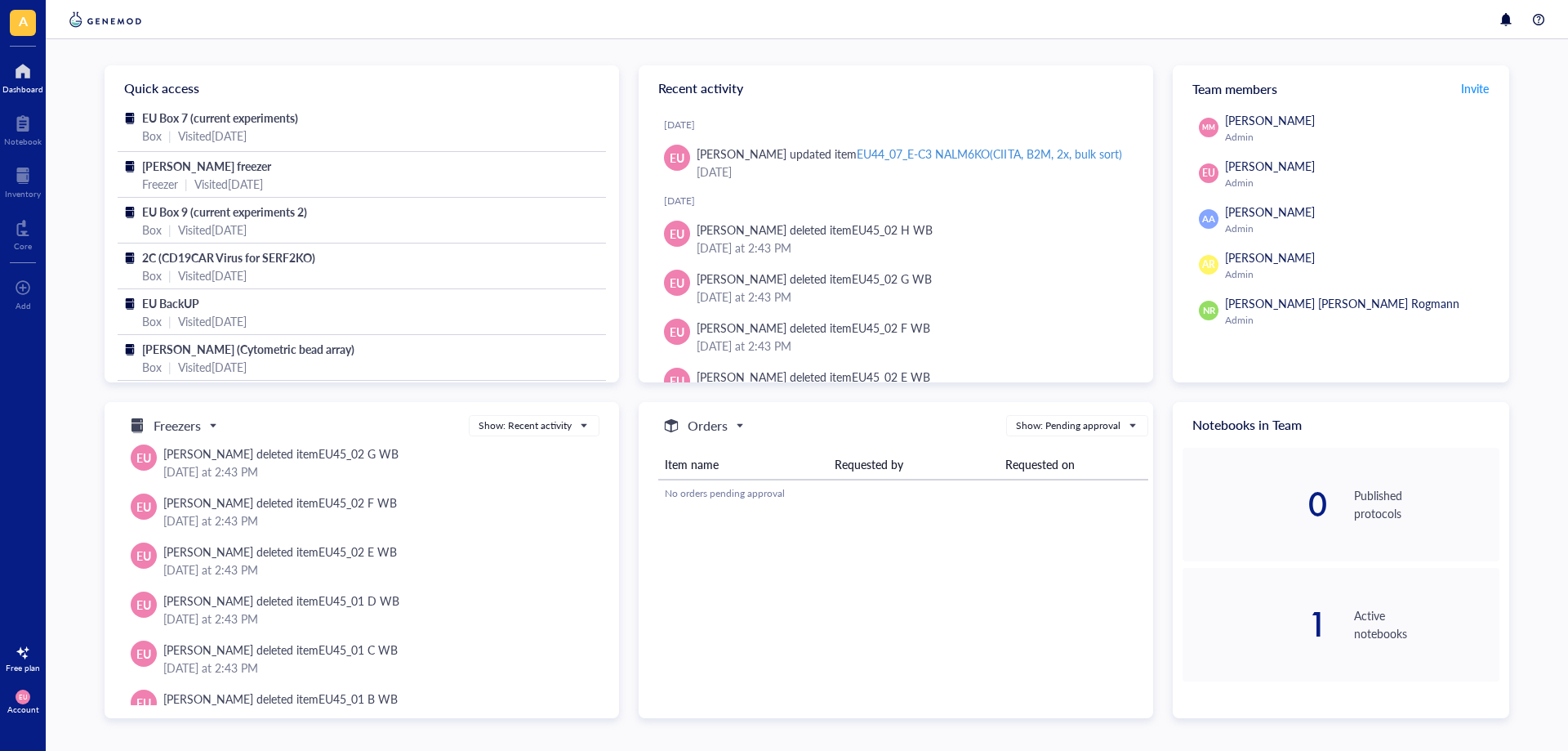
scroll to position [0, 0]
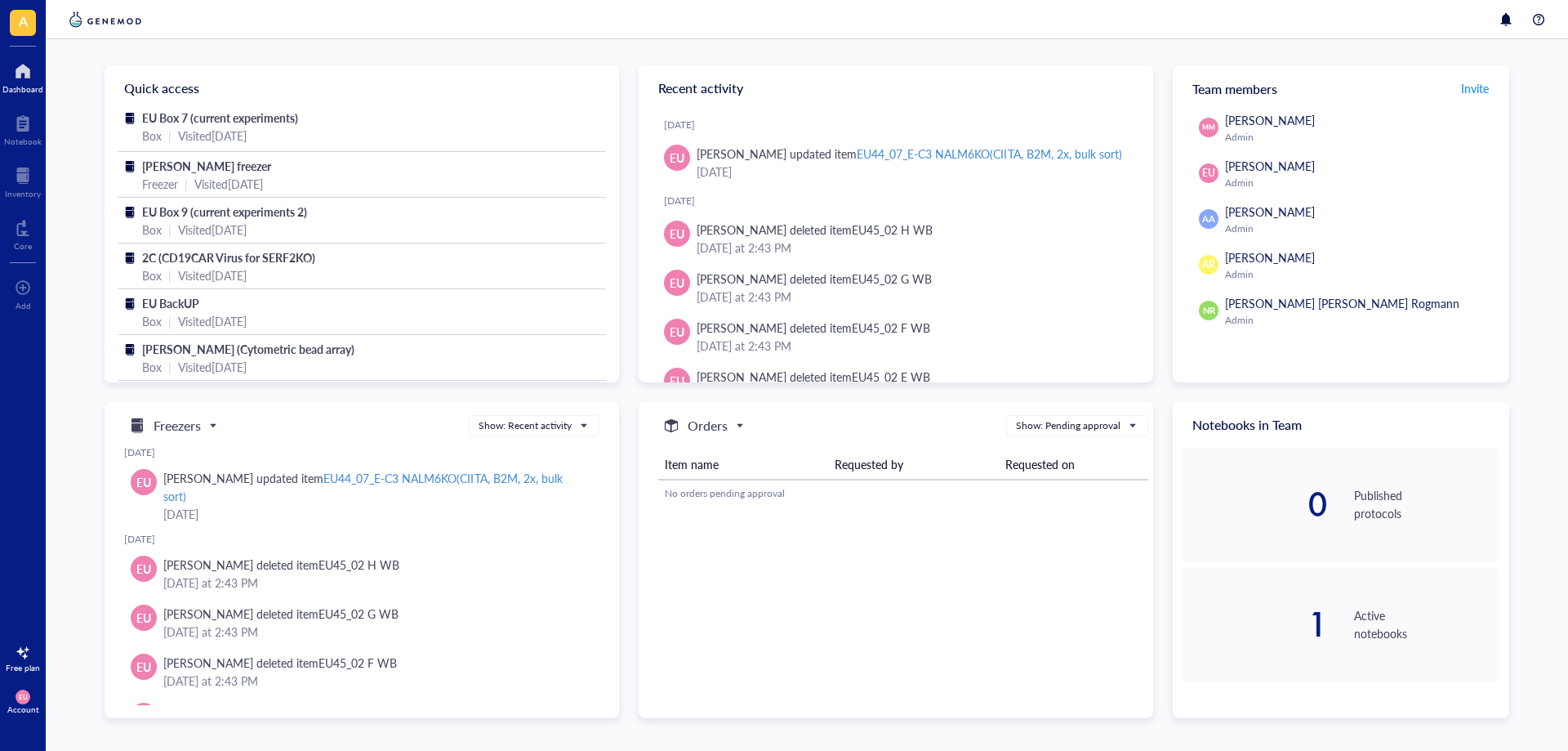
click at [1237, 165] on span "[PERSON_NAME]" at bounding box center [1269, 165] width 90 height 17
click at [24, 168] on div at bounding box center [23, 176] width 36 height 26
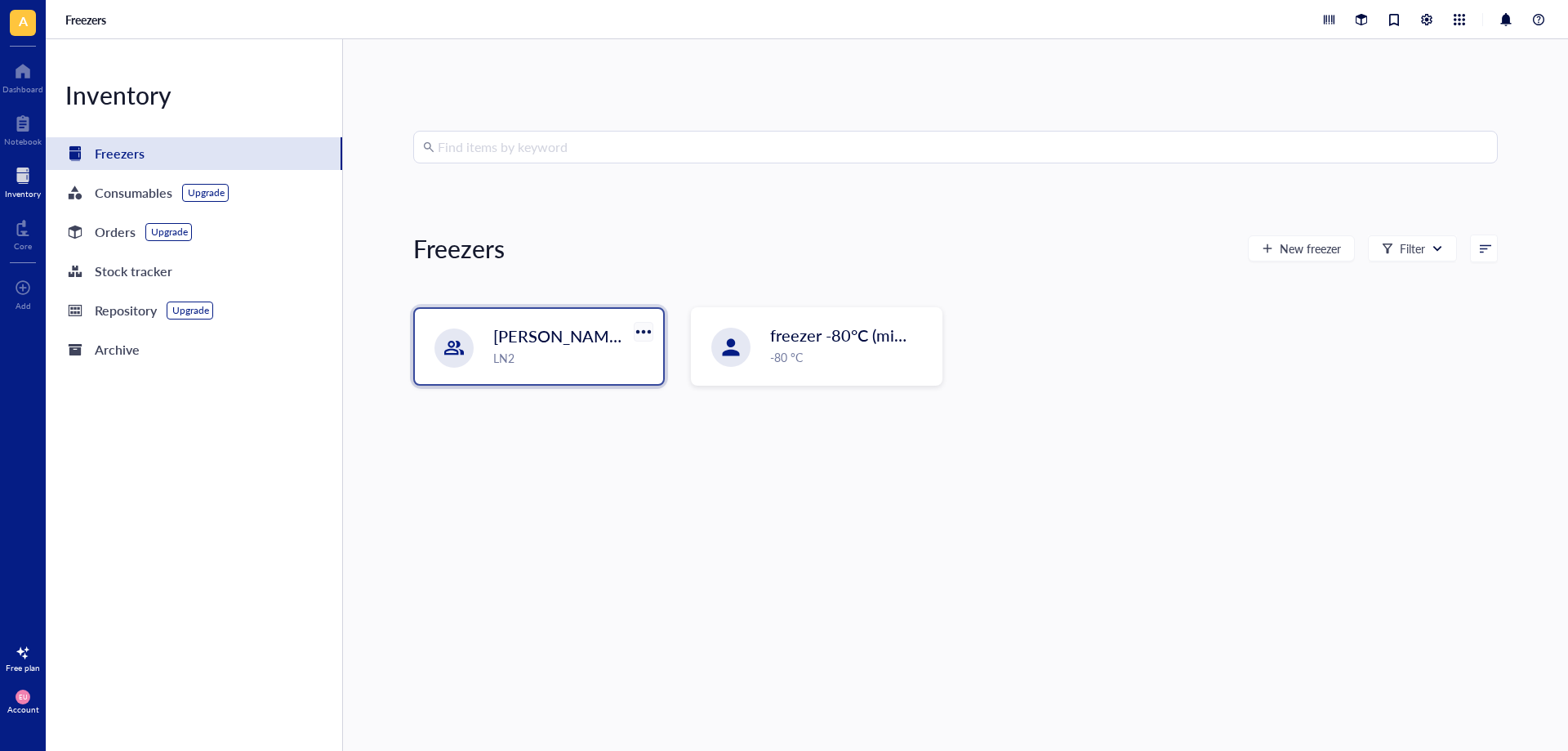
click at [643, 329] on div at bounding box center [642, 330] width 24 height 24
click at [685, 358] on div "View last created" at bounding box center [687, 359] width 86 height 15
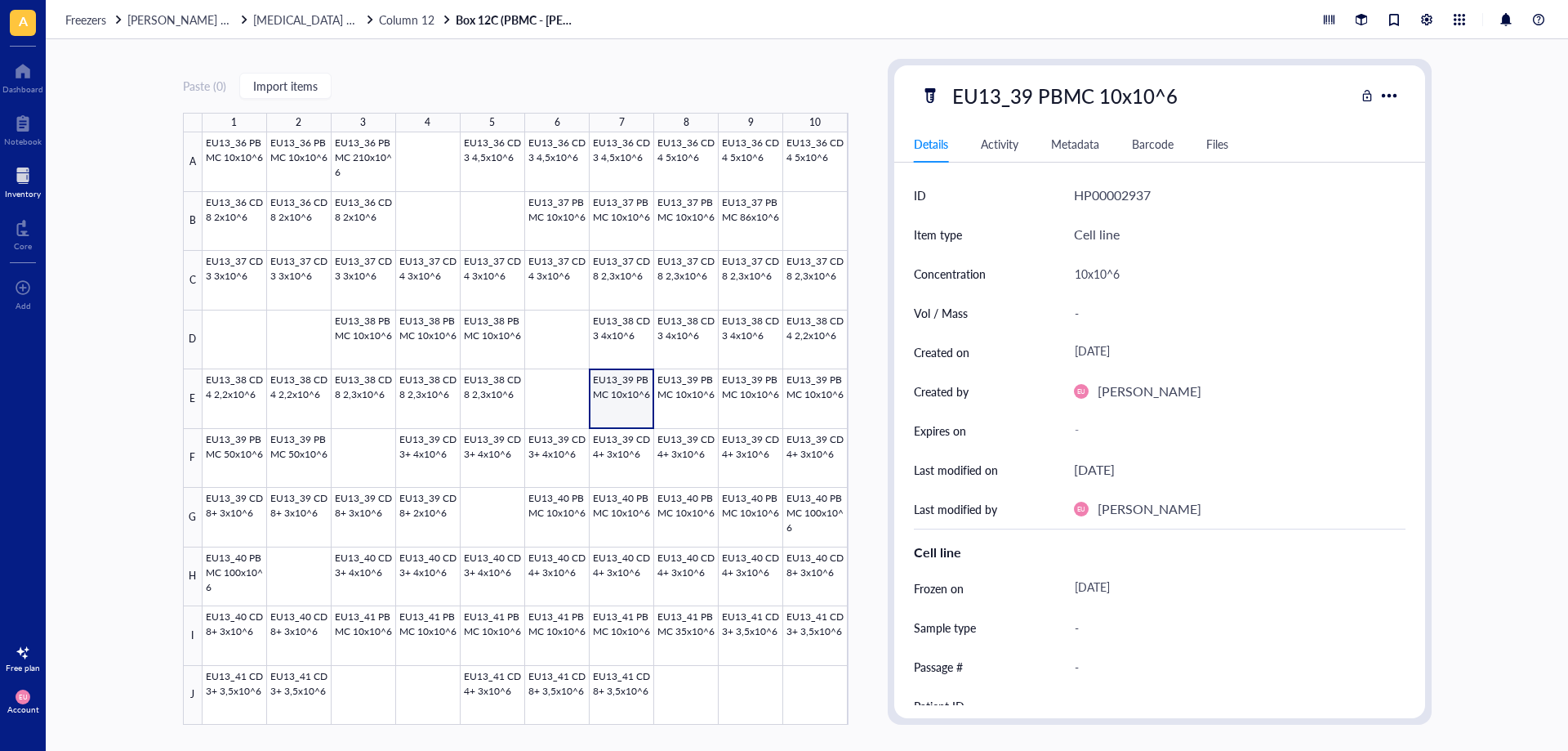
click at [27, 183] on div at bounding box center [23, 176] width 36 height 26
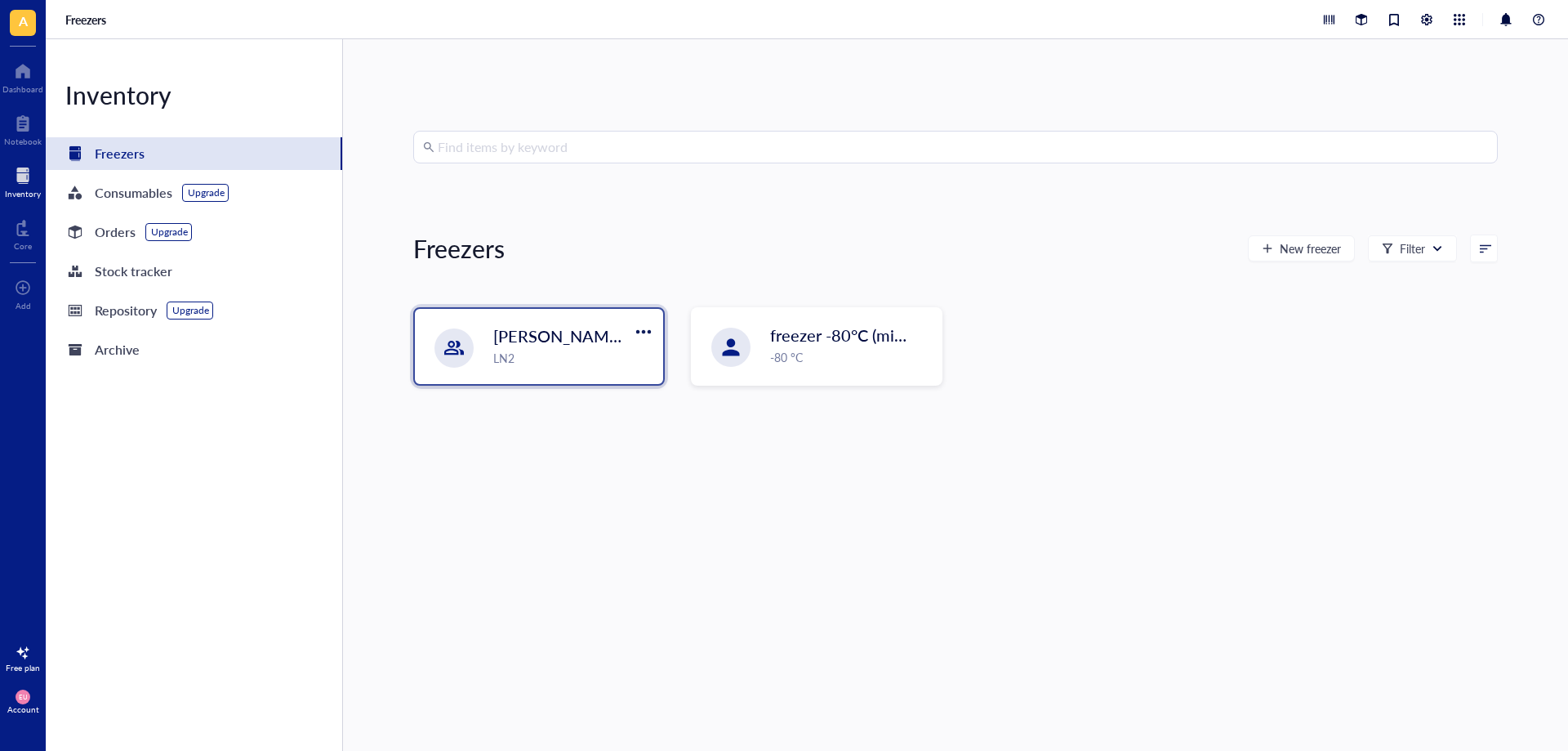
click at [630, 323] on div at bounding box center [643, 331] width 26 height 26
click at [665, 386] on div "Settings" at bounding box center [664, 386] width 40 height 15
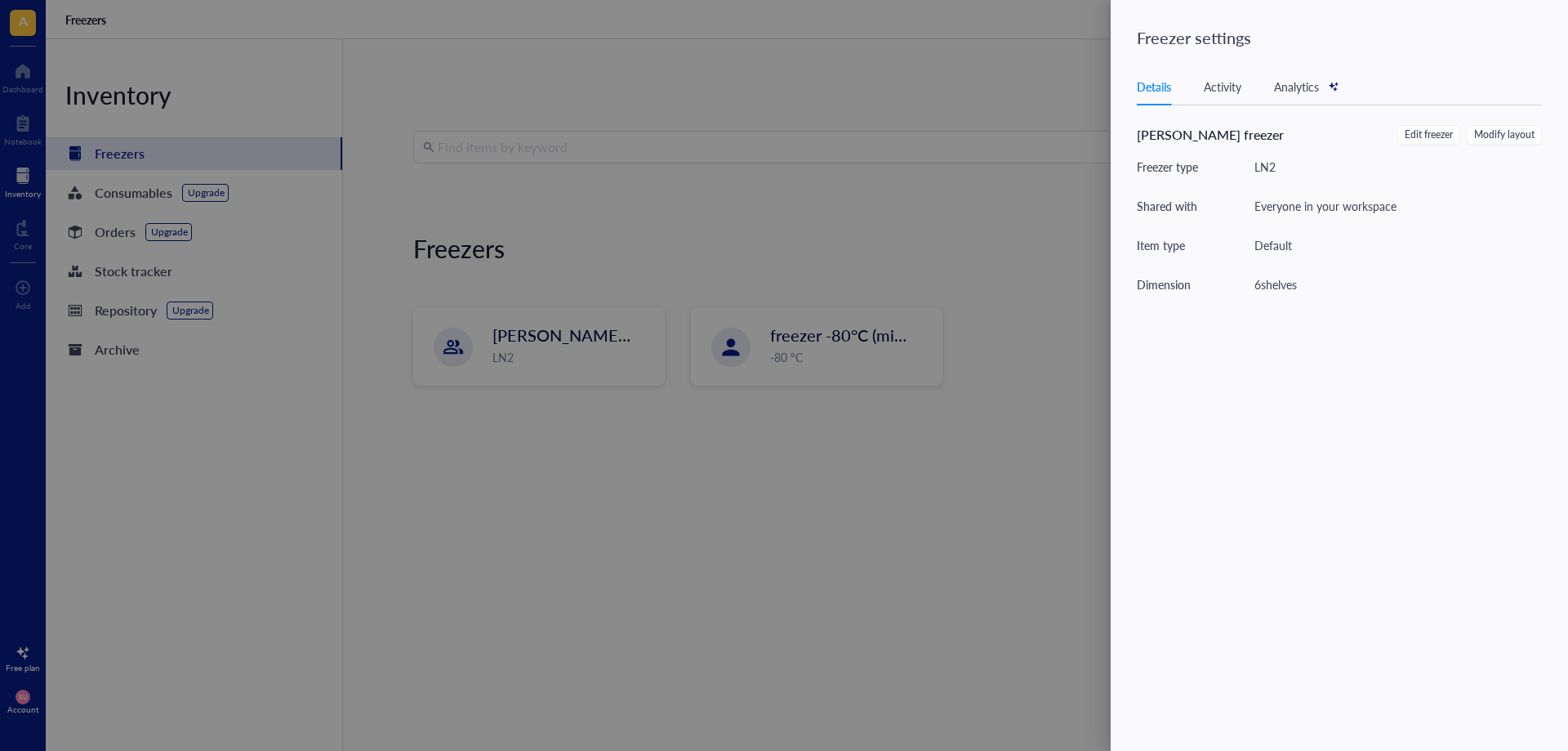
click at [1226, 82] on div "Activity" at bounding box center [1222, 87] width 38 height 18
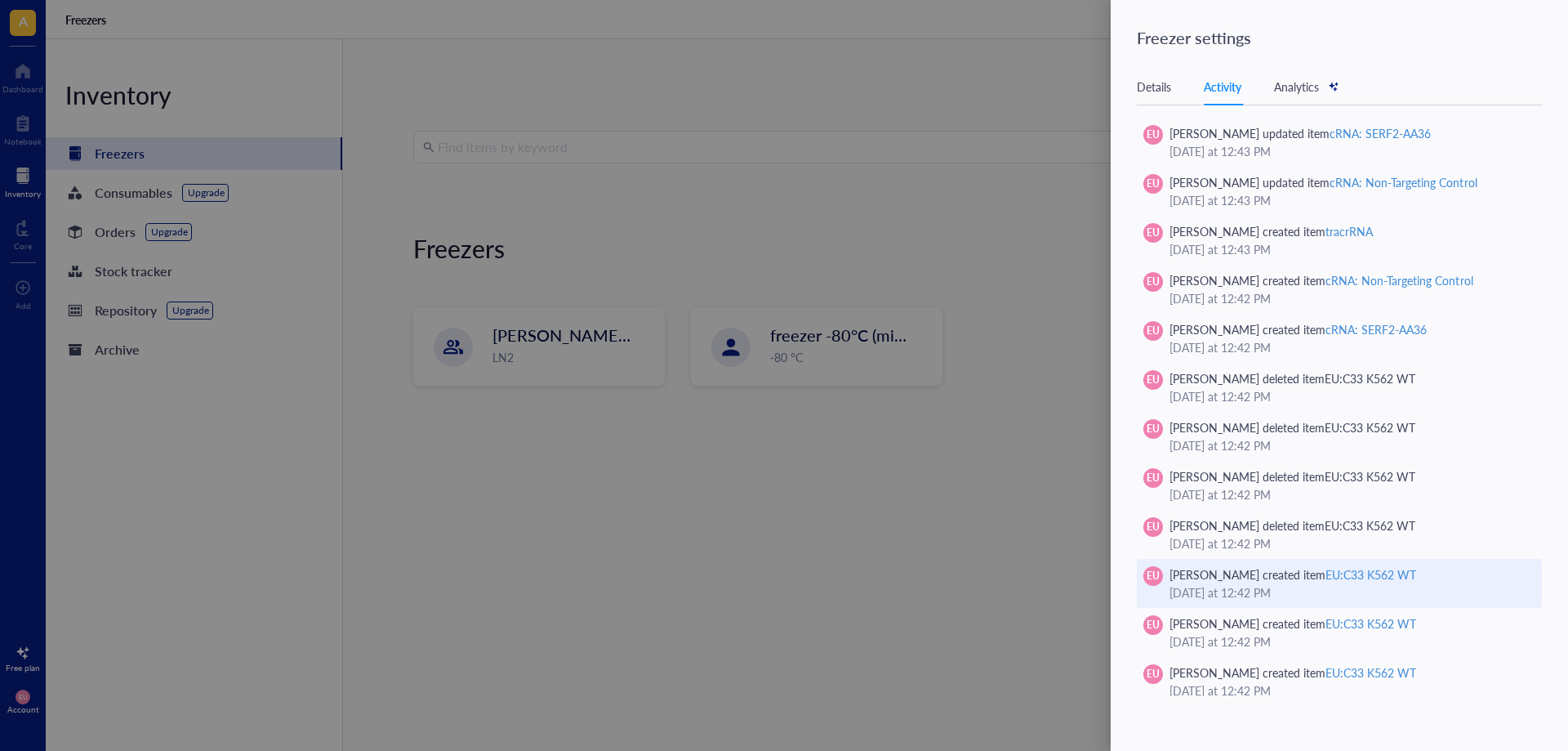
scroll to position [11447, 0]
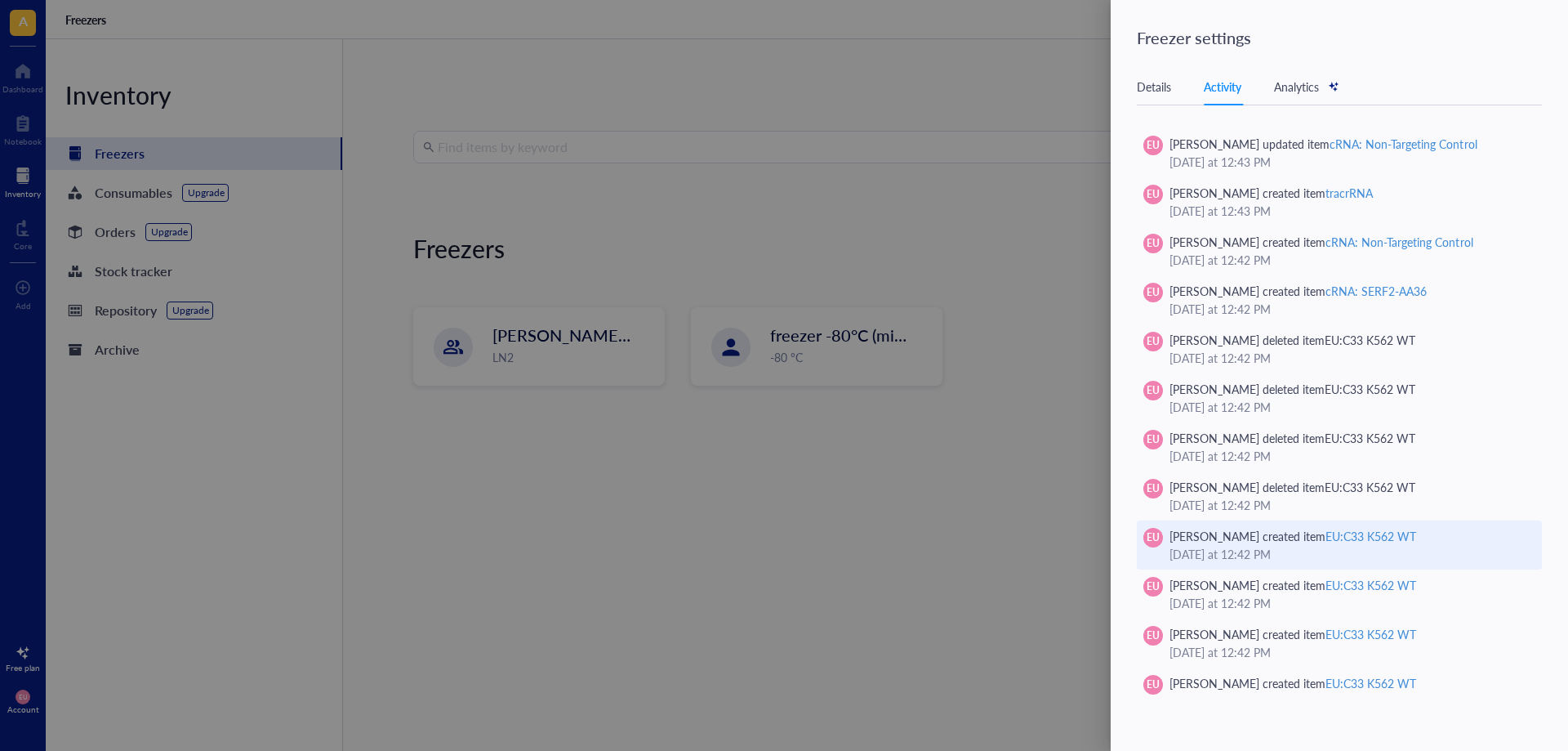
click at [1391, 528] on div "EU:C33 K562 WT" at bounding box center [1370, 536] width 91 height 17
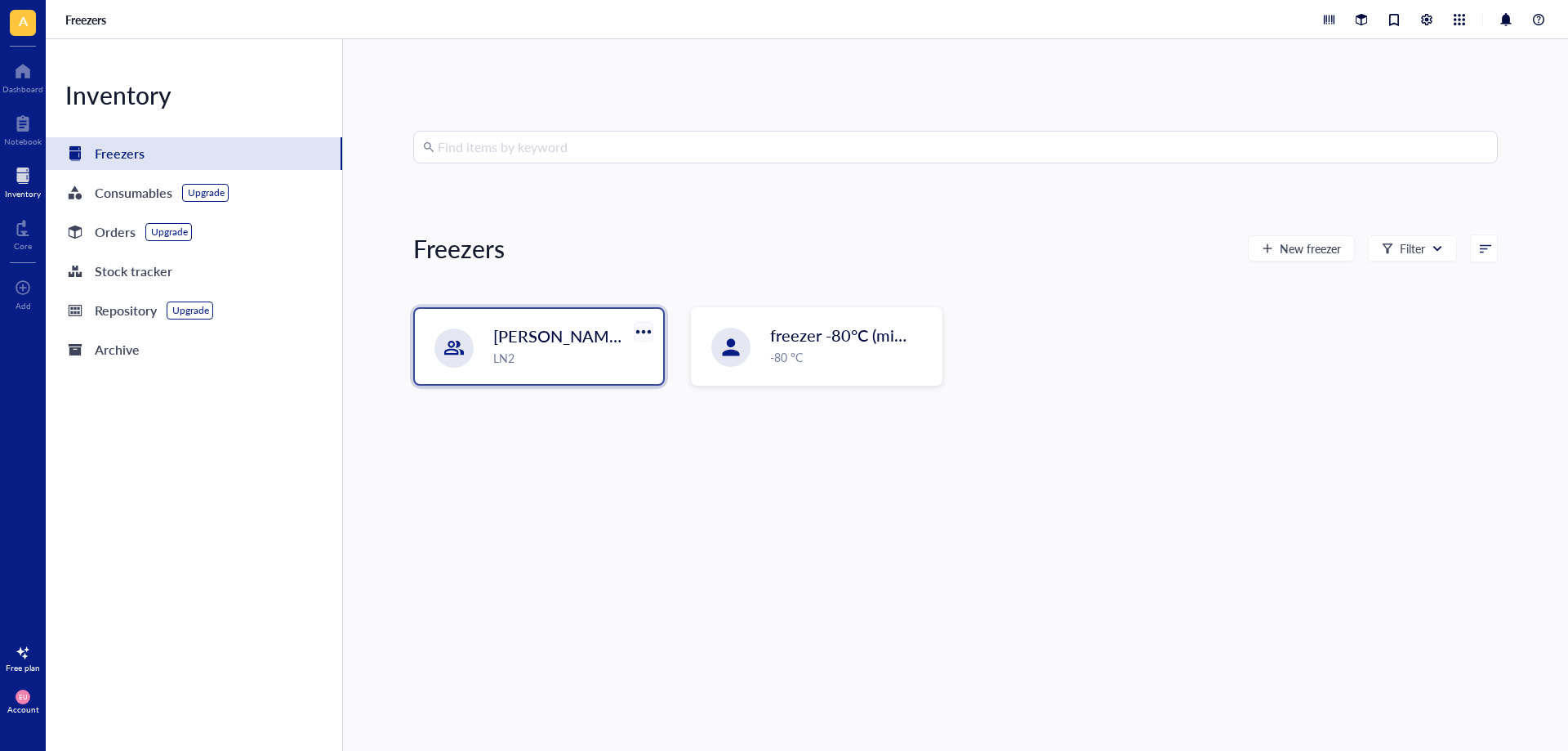
click at [636, 337] on div at bounding box center [642, 330] width 24 height 24
click at [676, 388] on div "Settings" at bounding box center [664, 386] width 40 height 15
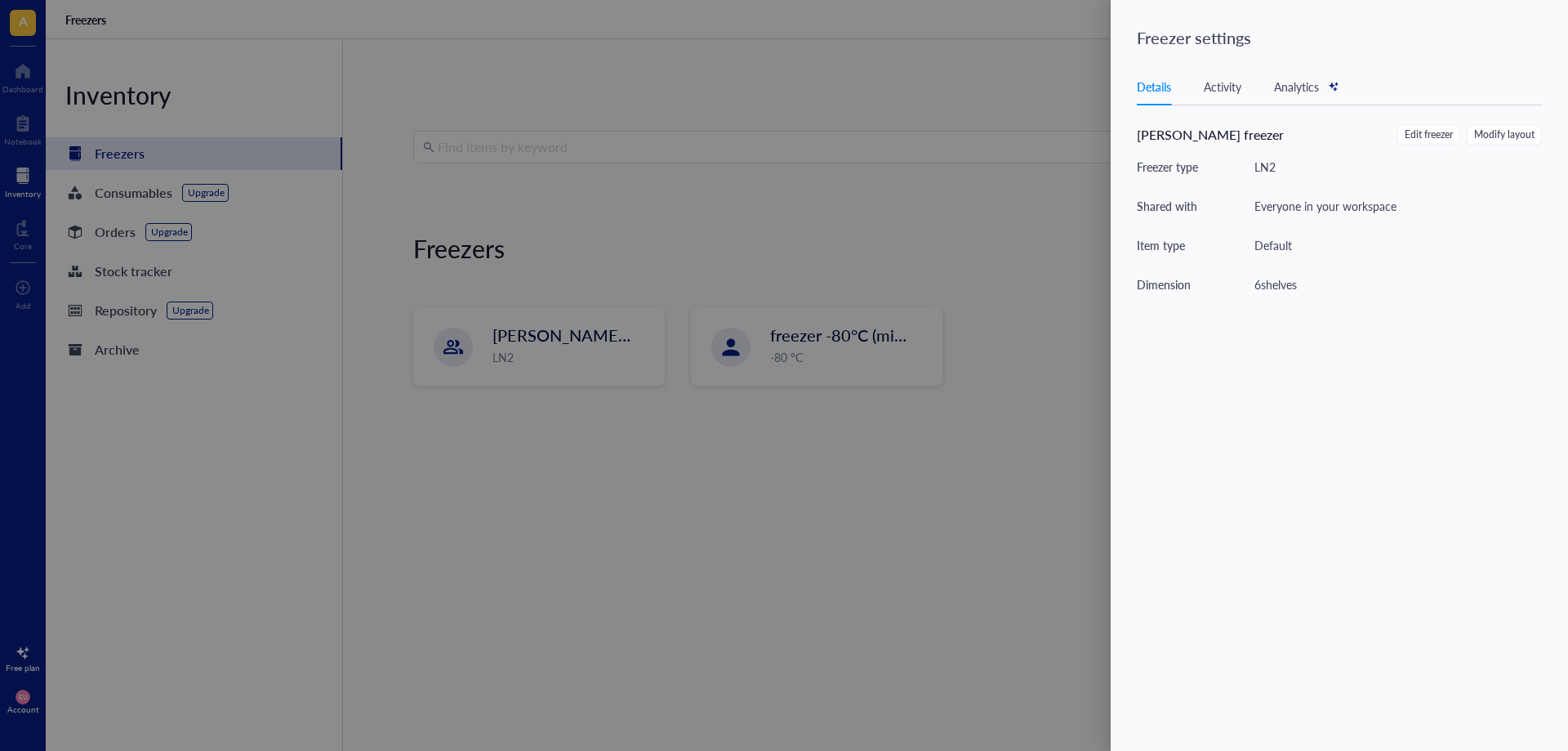
click at [1216, 88] on div "Activity" at bounding box center [1222, 87] width 38 height 18
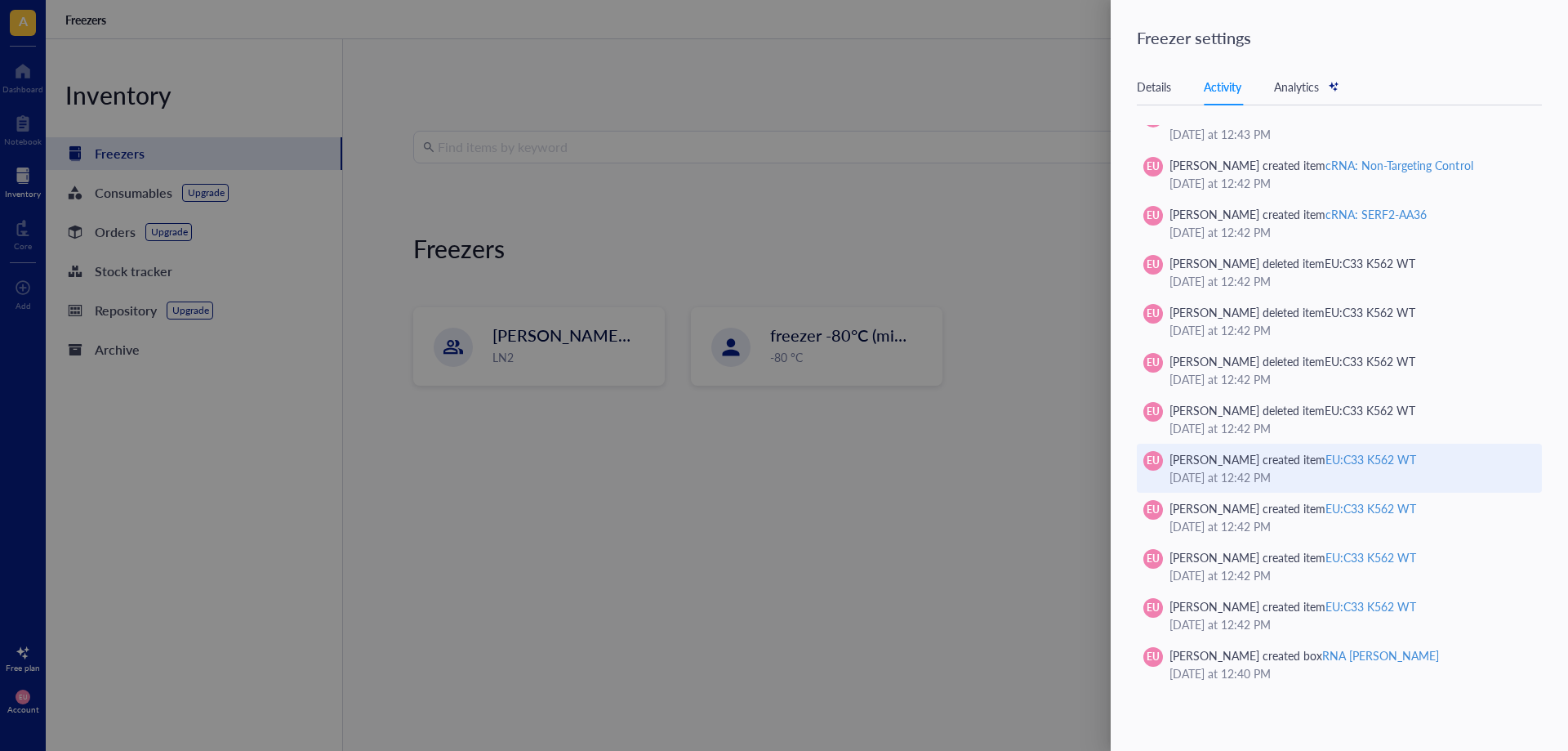
scroll to position [11525, 0]
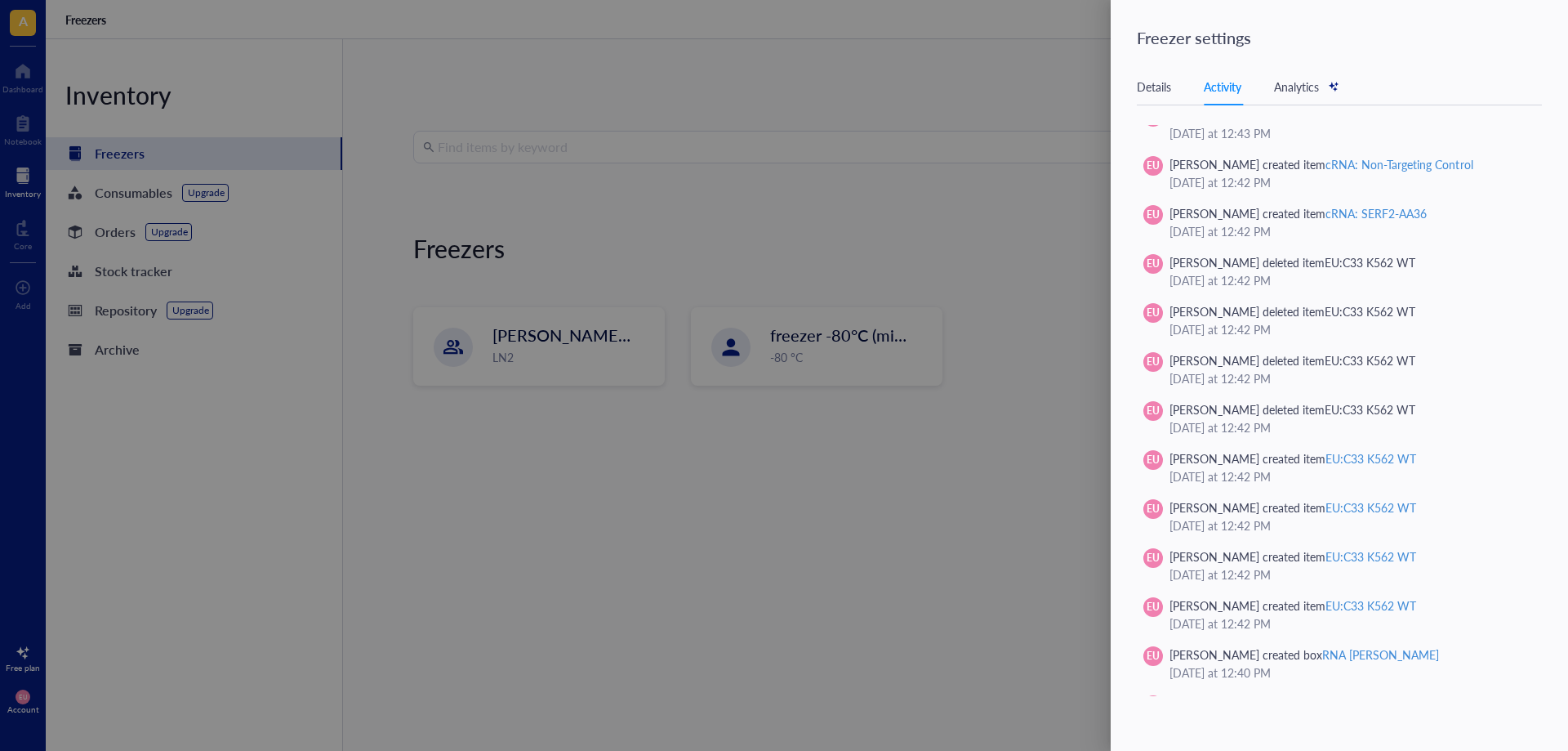
click at [799, 537] on div at bounding box center [784, 375] width 1568 height 751
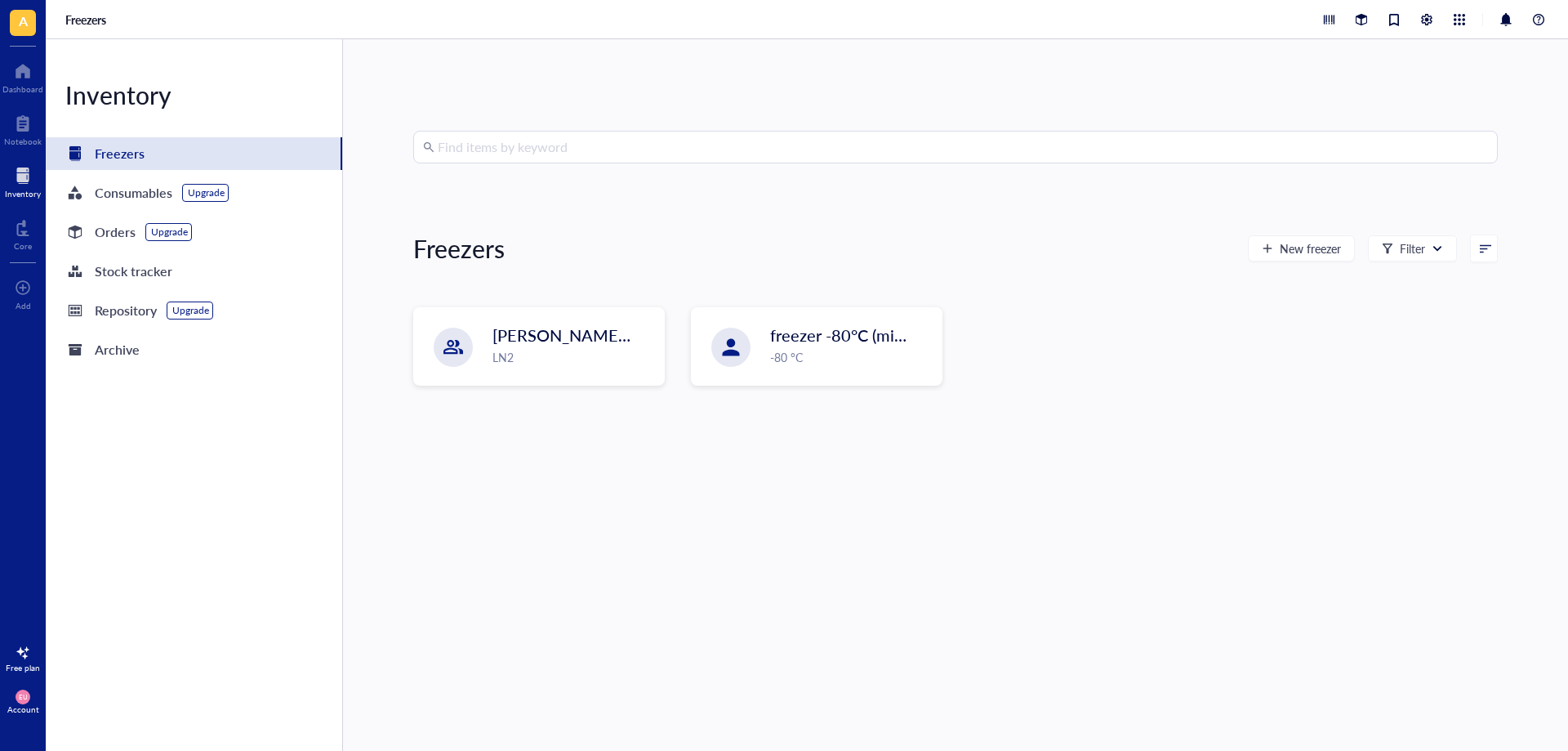
click at [560, 160] on input "search" at bounding box center [963, 147] width 1051 height 31
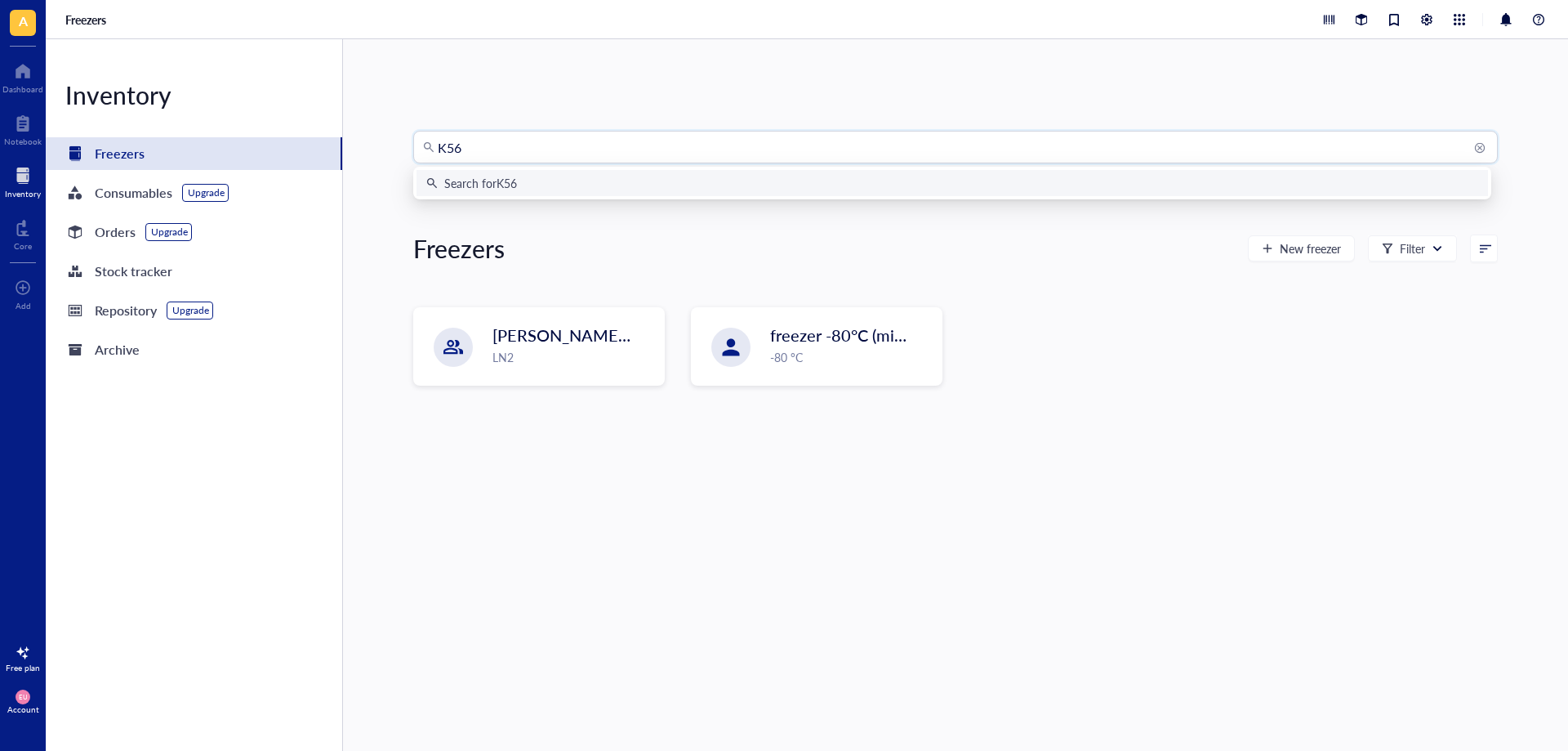
type input "K562"
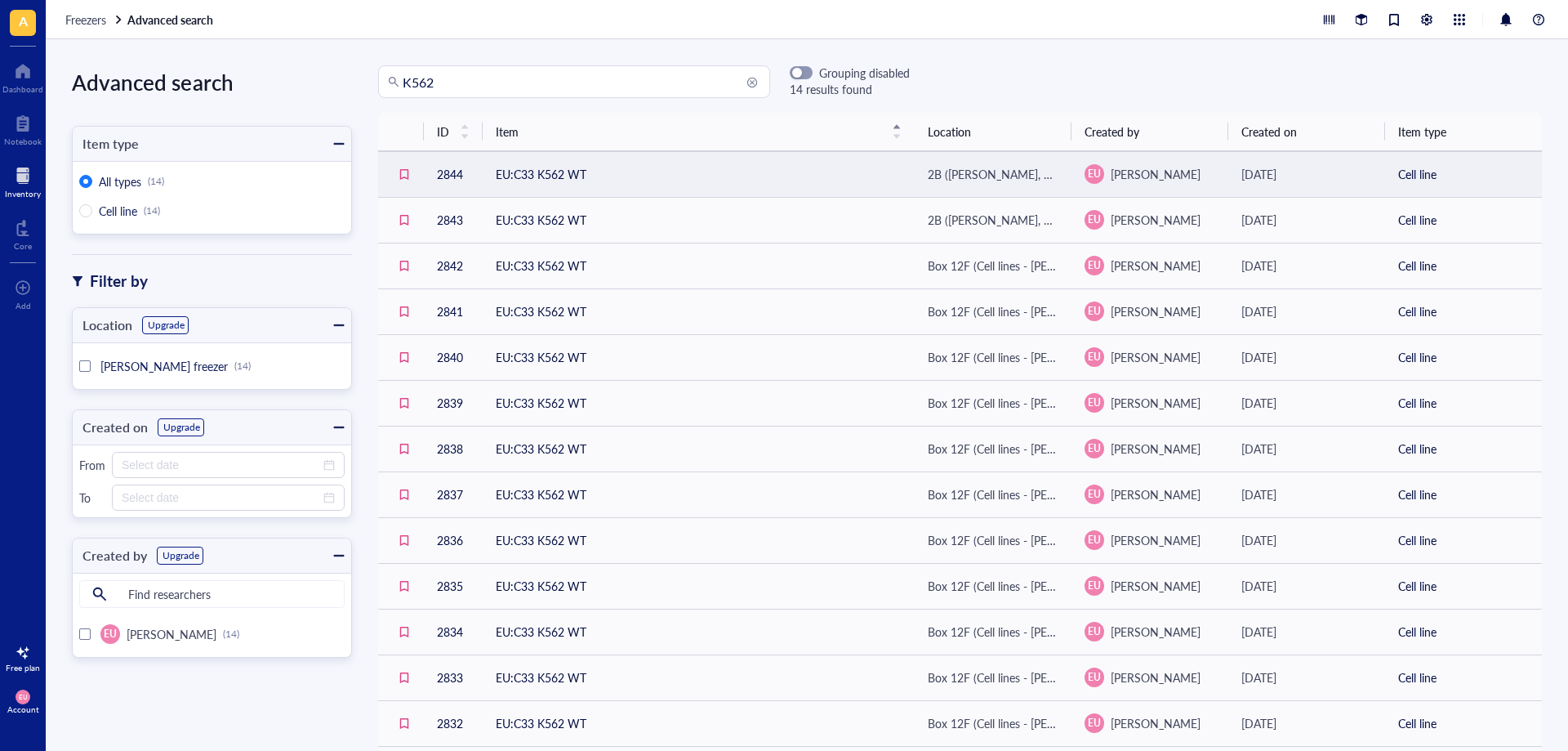
click at [1183, 186] on td "EU [PERSON_NAME]" at bounding box center [1149, 174] width 156 height 45
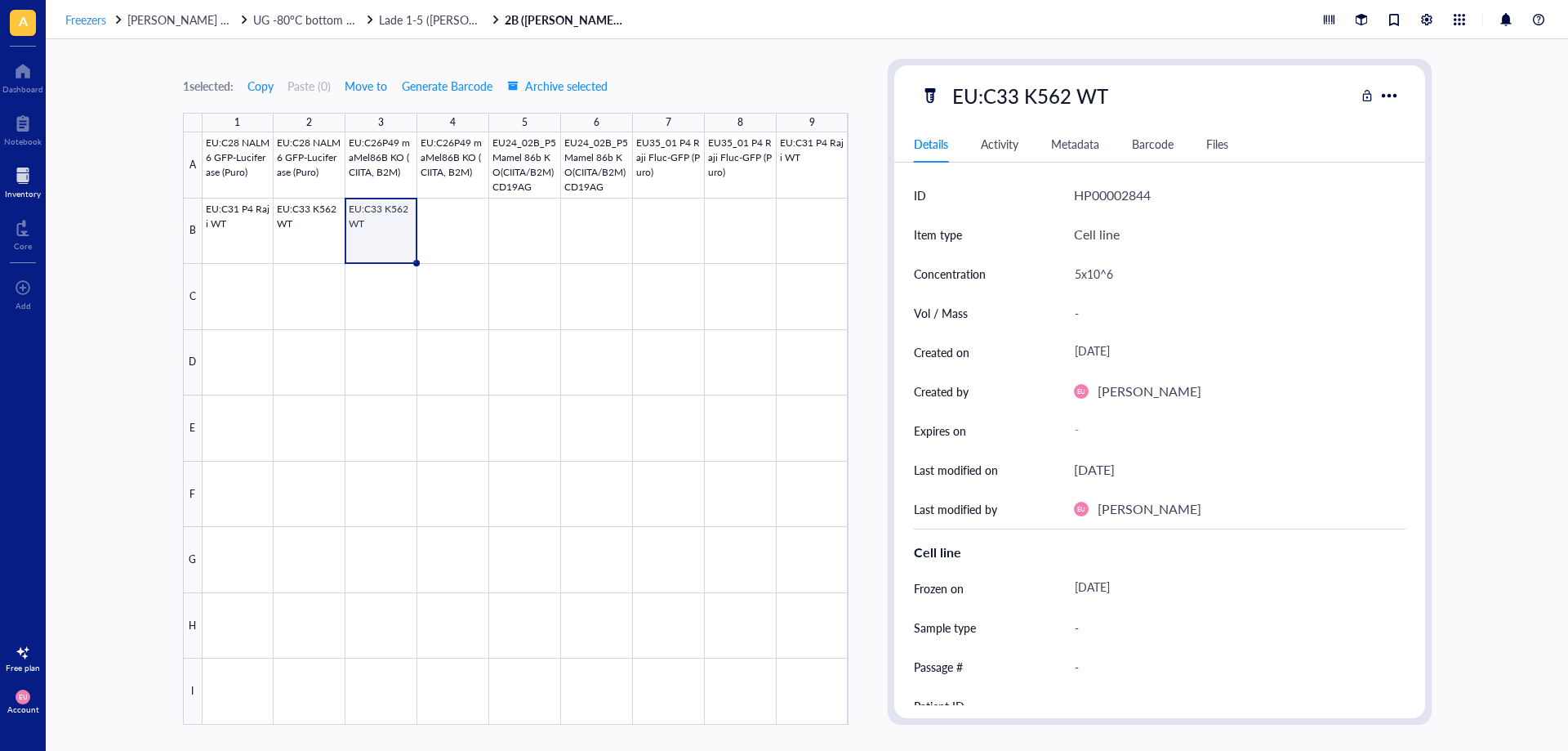
click at [86, 26] on span "Freezers" at bounding box center [86, 19] width 41 height 17
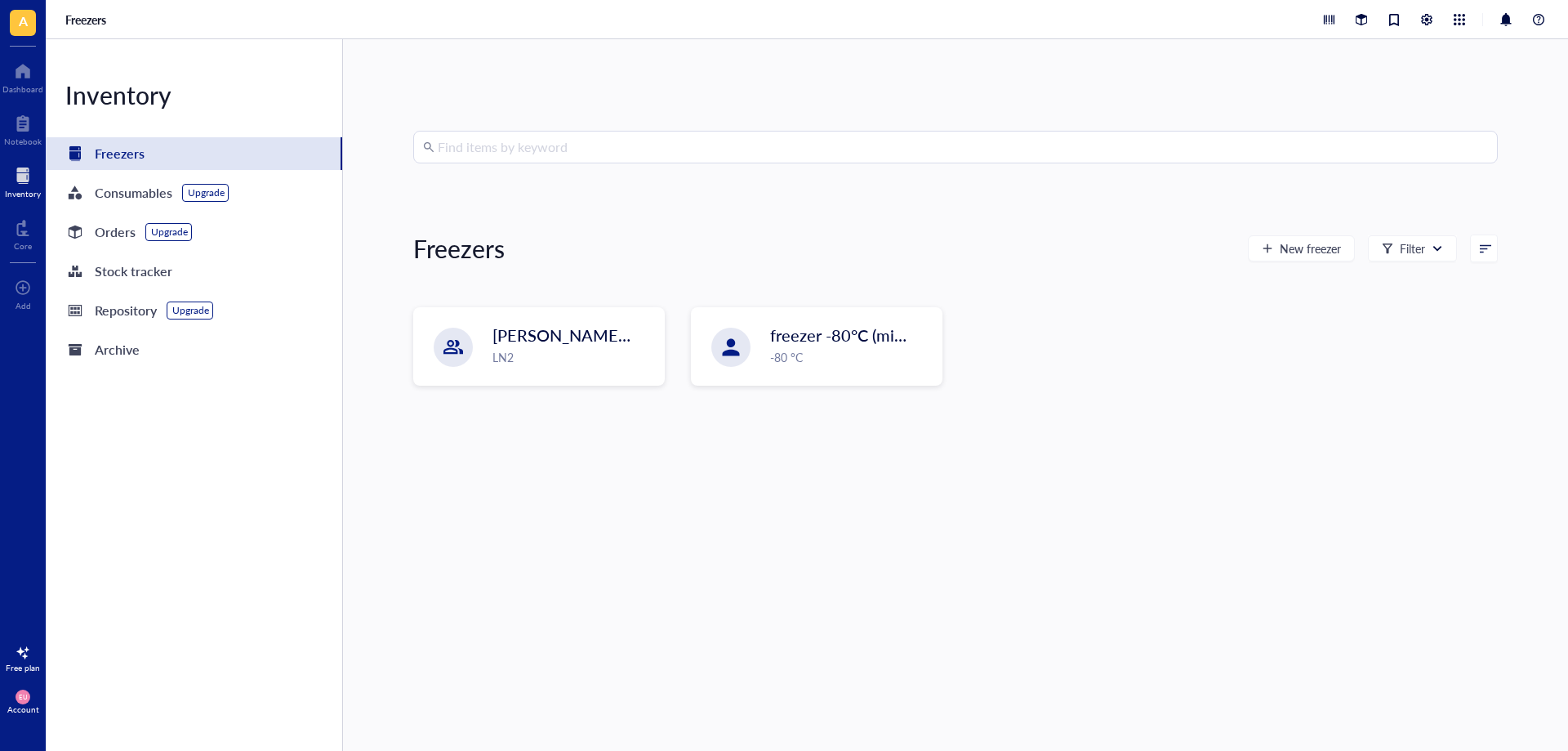
click at [479, 152] on input "search" at bounding box center [963, 147] width 1051 height 31
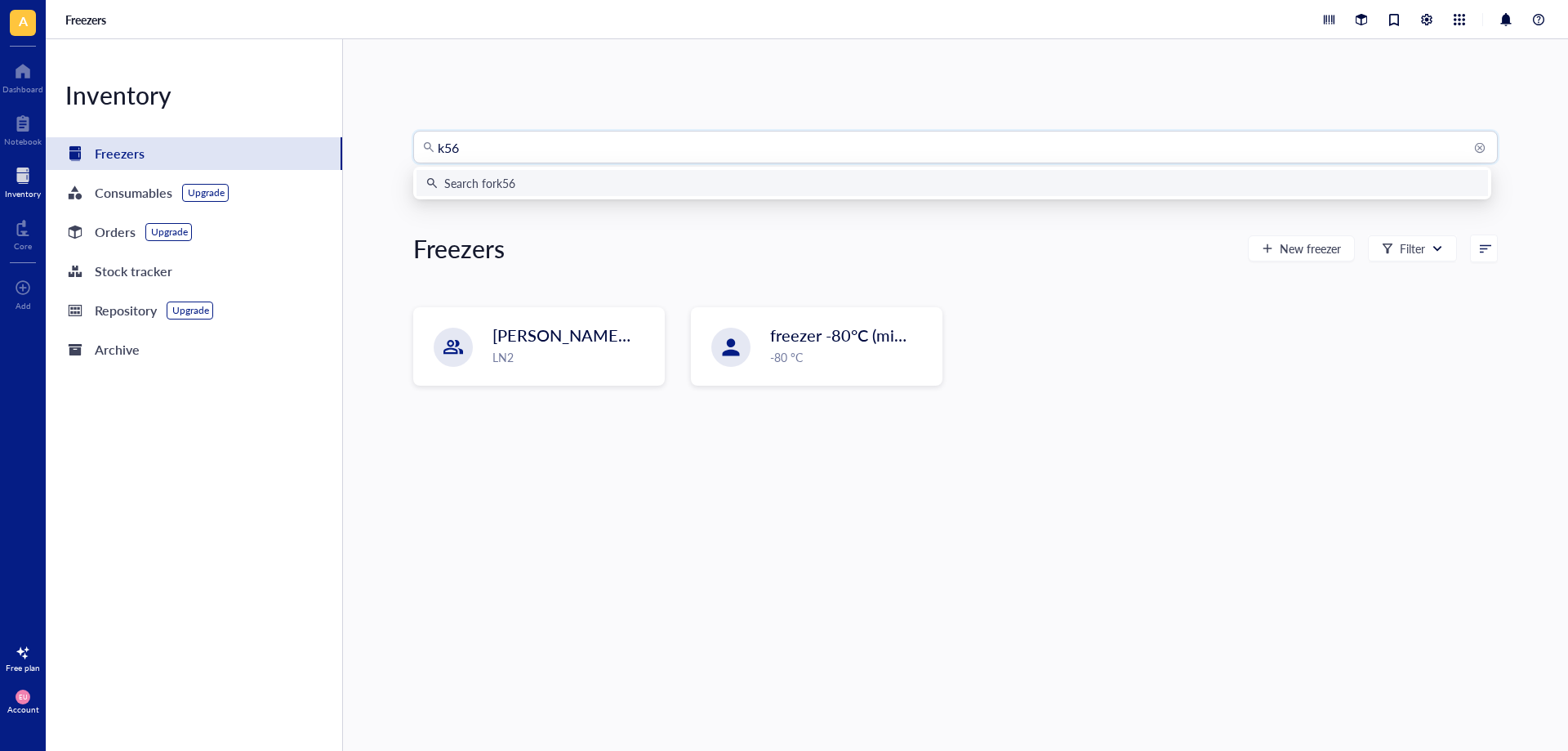
type input "k562"
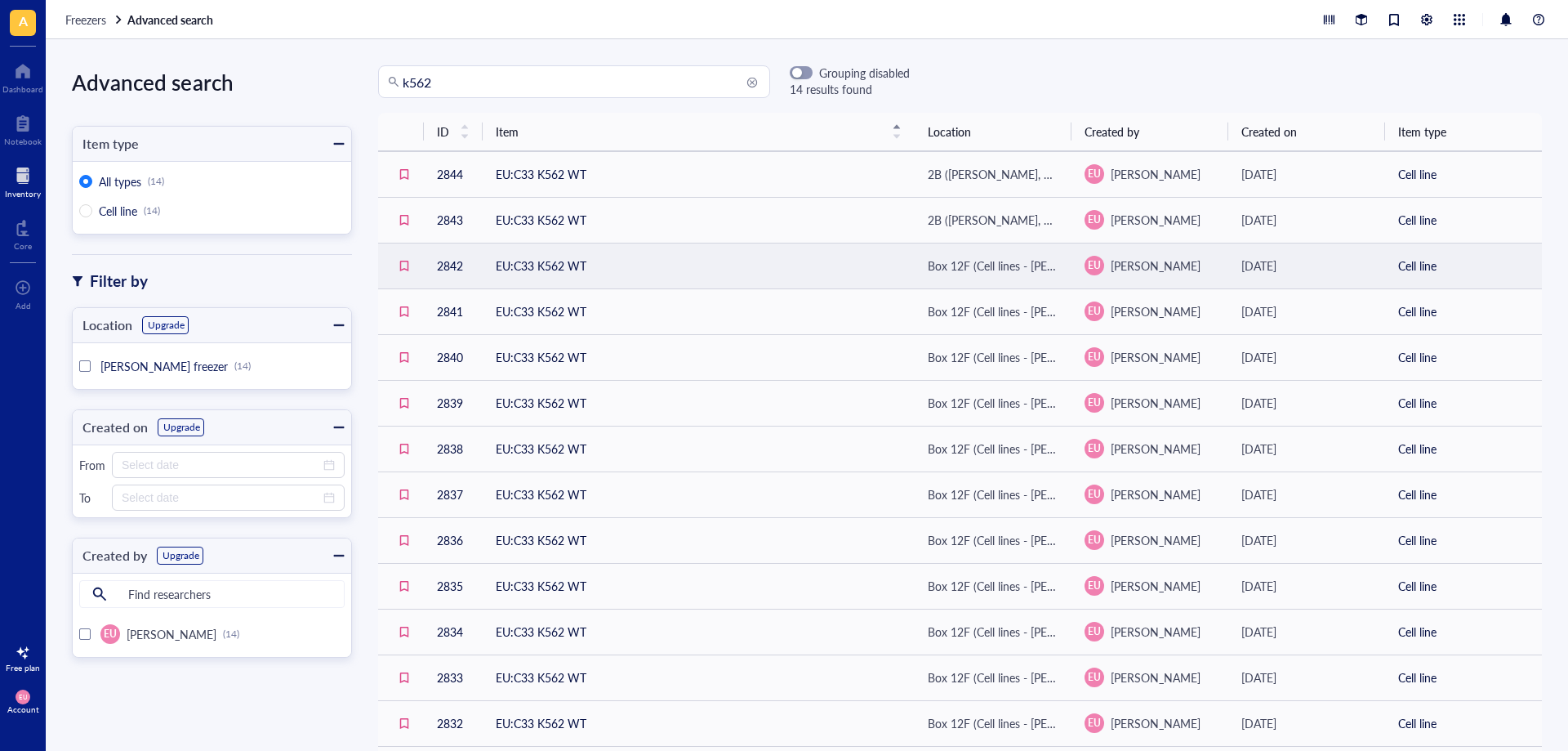
click at [1218, 268] on td "EU [PERSON_NAME]" at bounding box center [1149, 265] width 156 height 45
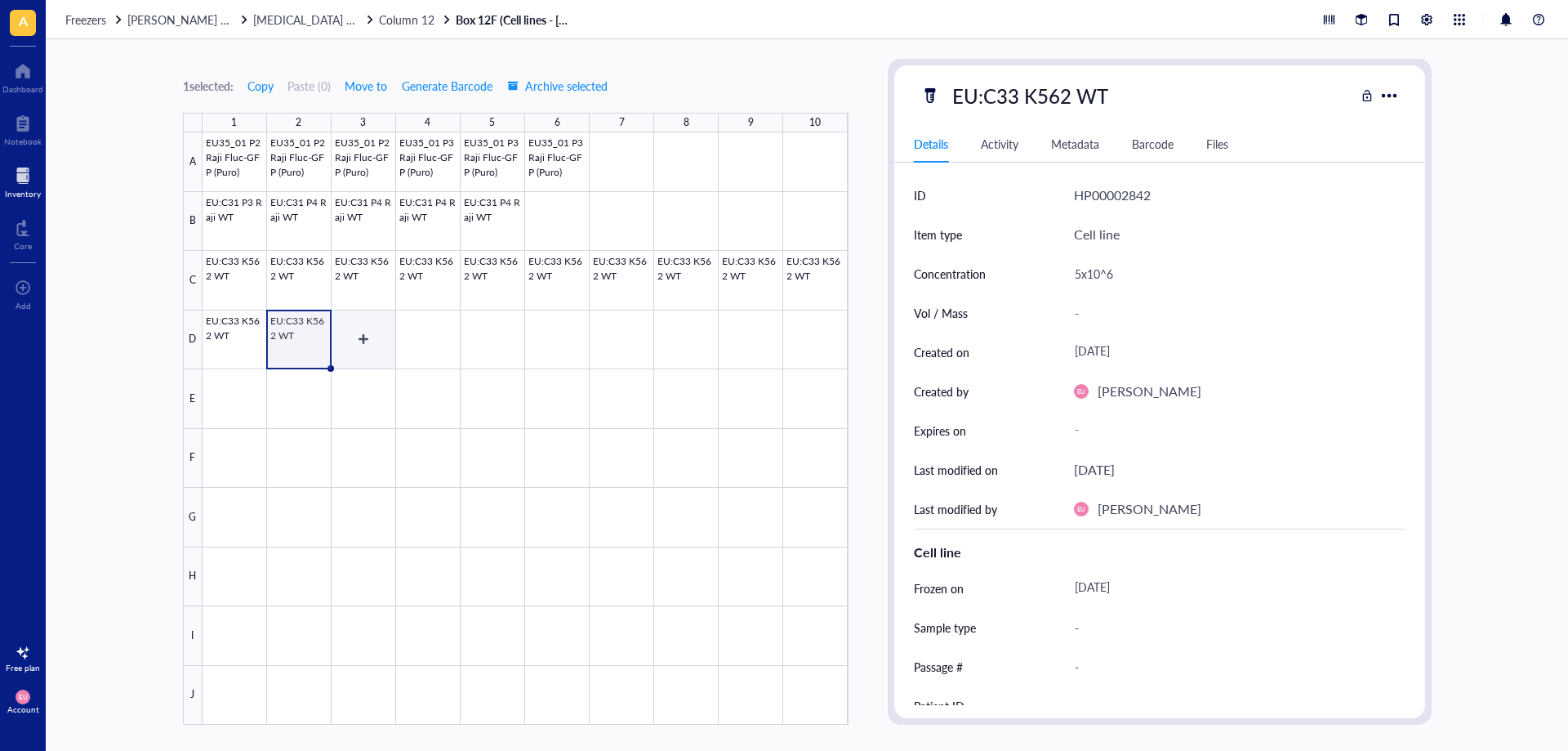
click at [383, 348] on div at bounding box center [525, 428] width 646 height 592
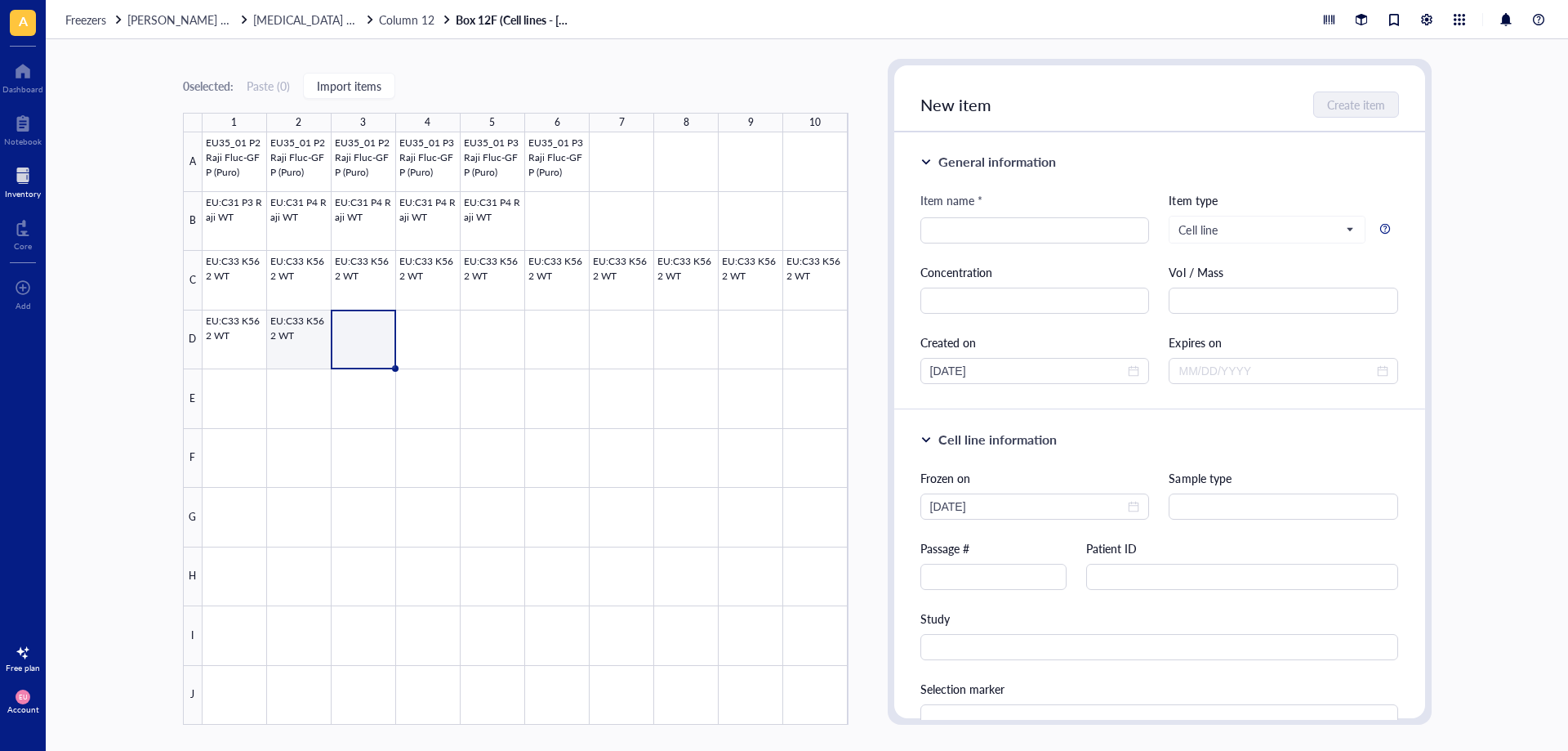
click at [309, 342] on div at bounding box center [525, 428] width 646 height 592
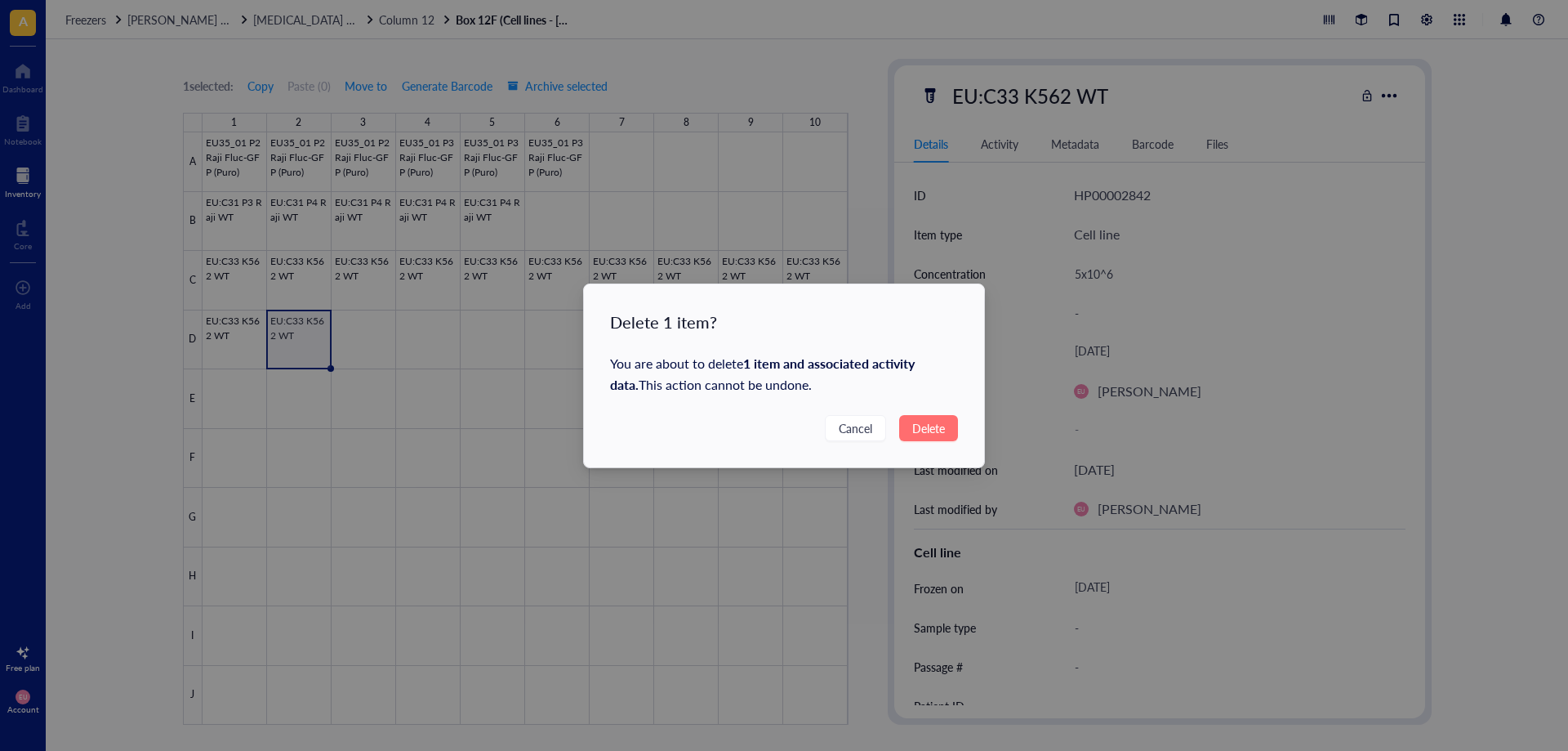
click at [919, 428] on span "Delete" at bounding box center [928, 428] width 32 height 18
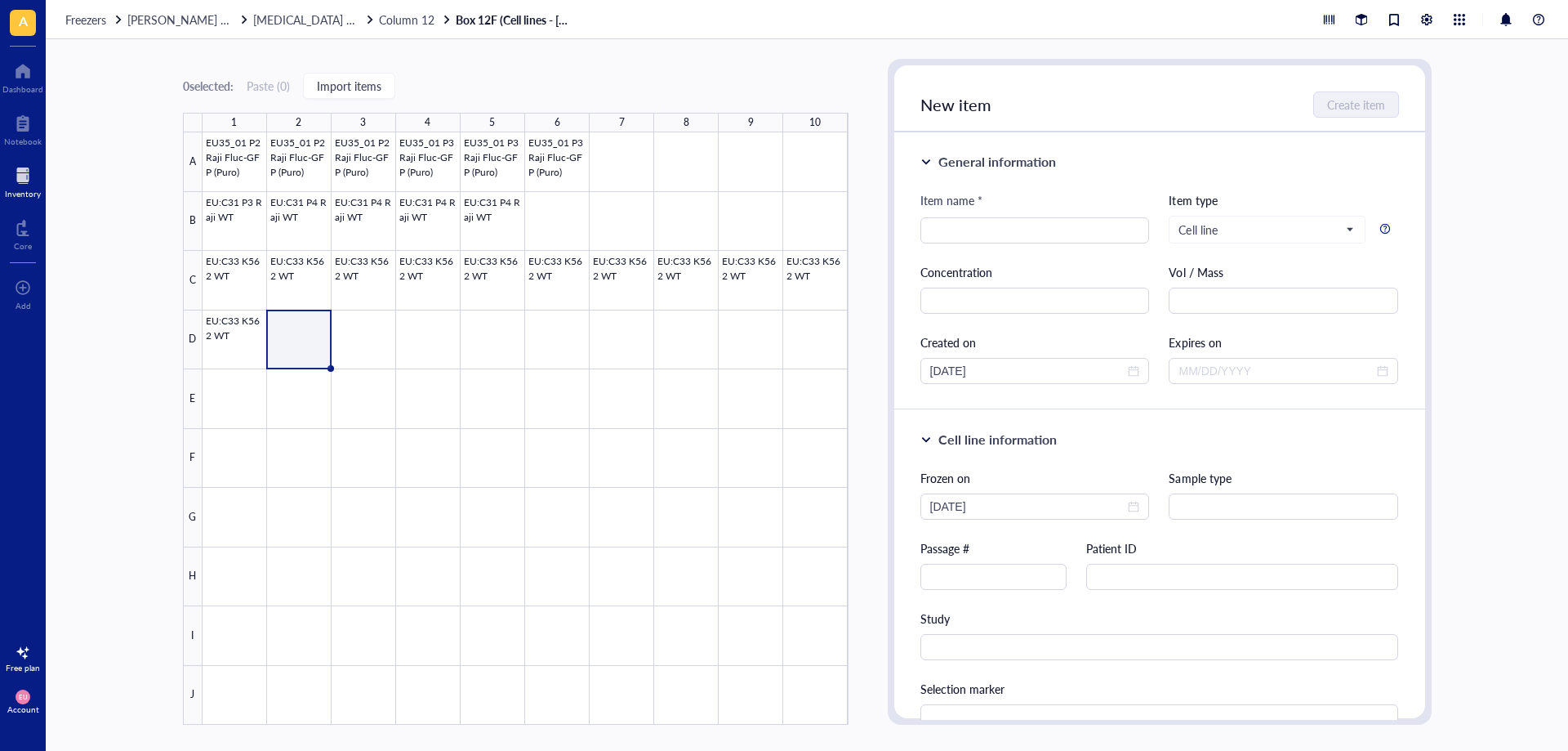
click at [179, 29] on div "Freezers [PERSON_NAME] freezer [MEDICAL_DATA] tank Column 12 Box 12F (Cell line…" at bounding box center [807, 19] width 1523 height 39
click at [178, 27] on div "Freezers [PERSON_NAME] freezer [MEDICAL_DATA] tank Column 12 Box 12F (Cell line…" at bounding box center [807, 19] width 1523 height 39
click at [179, 22] on span "[PERSON_NAME] freezer" at bounding box center [191, 19] width 128 height 17
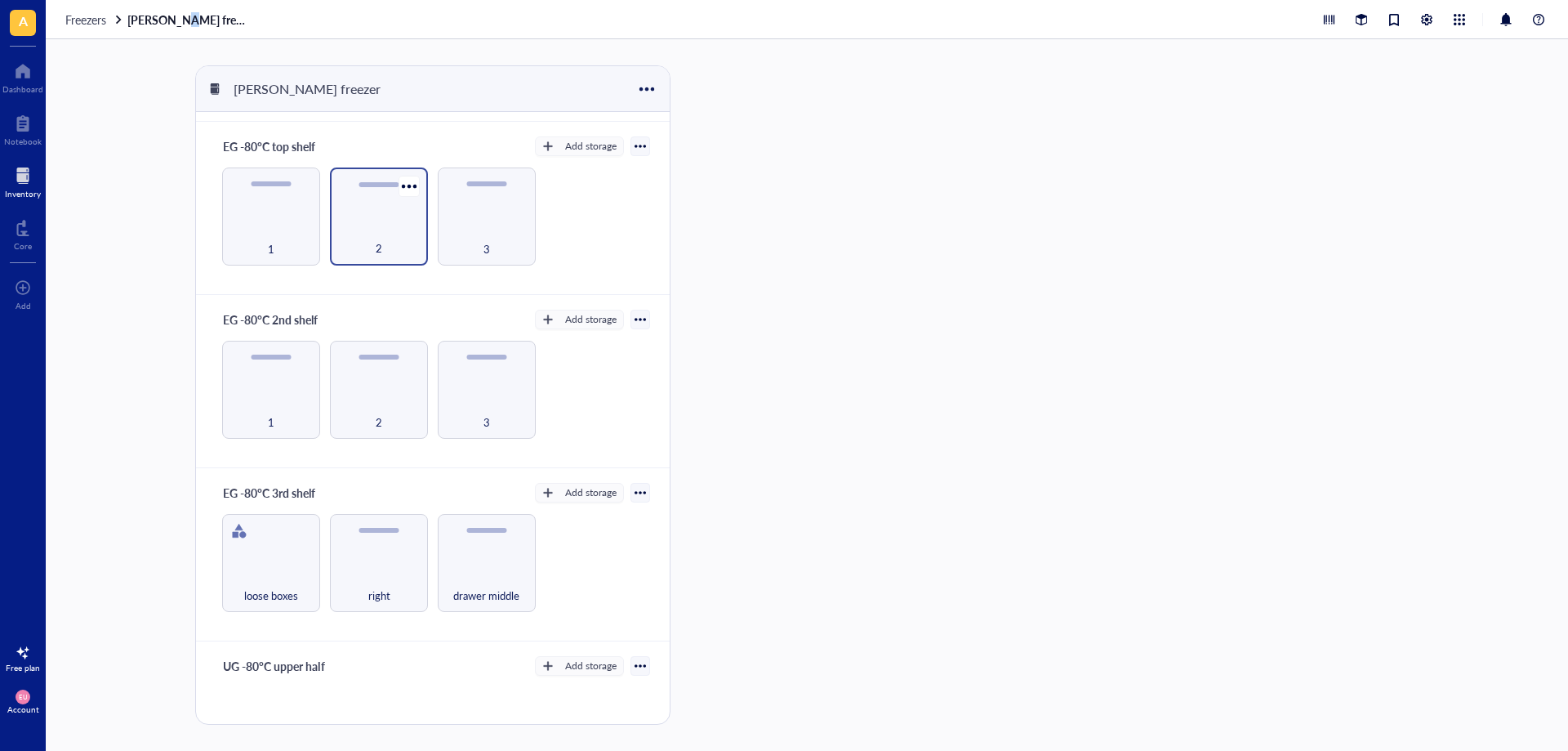
scroll to position [81, 0]
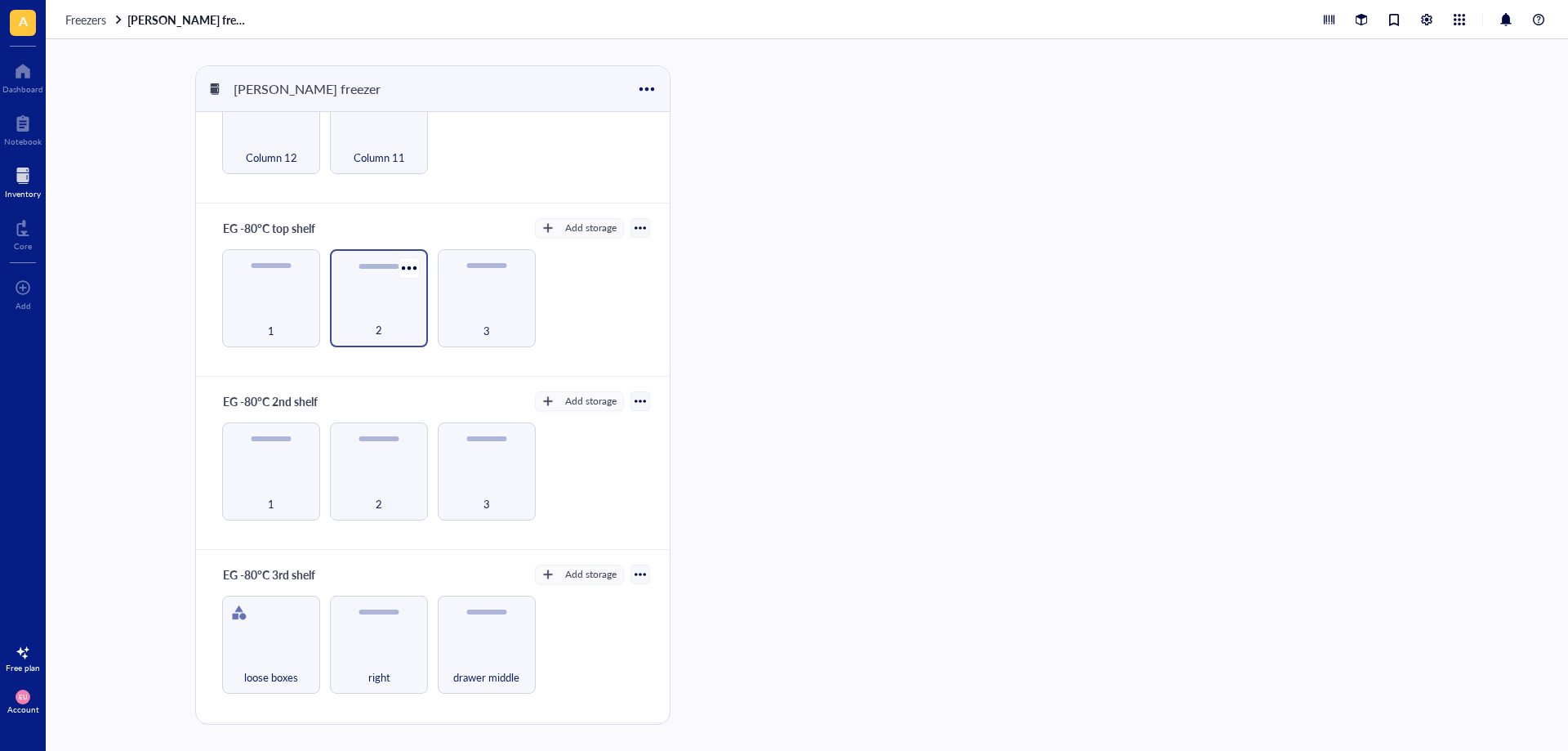
click at [372, 319] on div "2" at bounding box center [378, 321] width 81 height 36
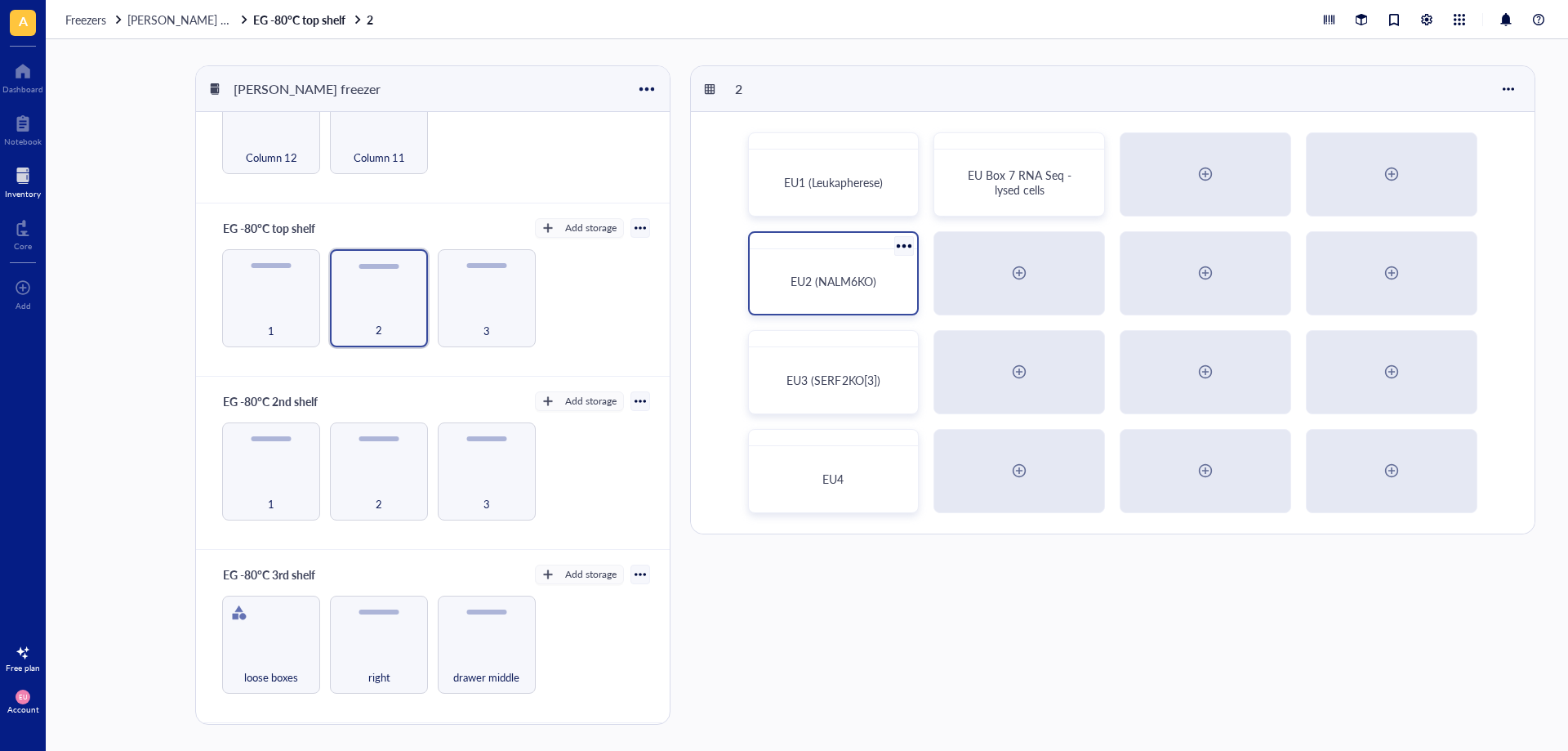
click at [799, 265] on div "EU2 (NALM6KO)" at bounding box center [834, 281] width 156 height 52
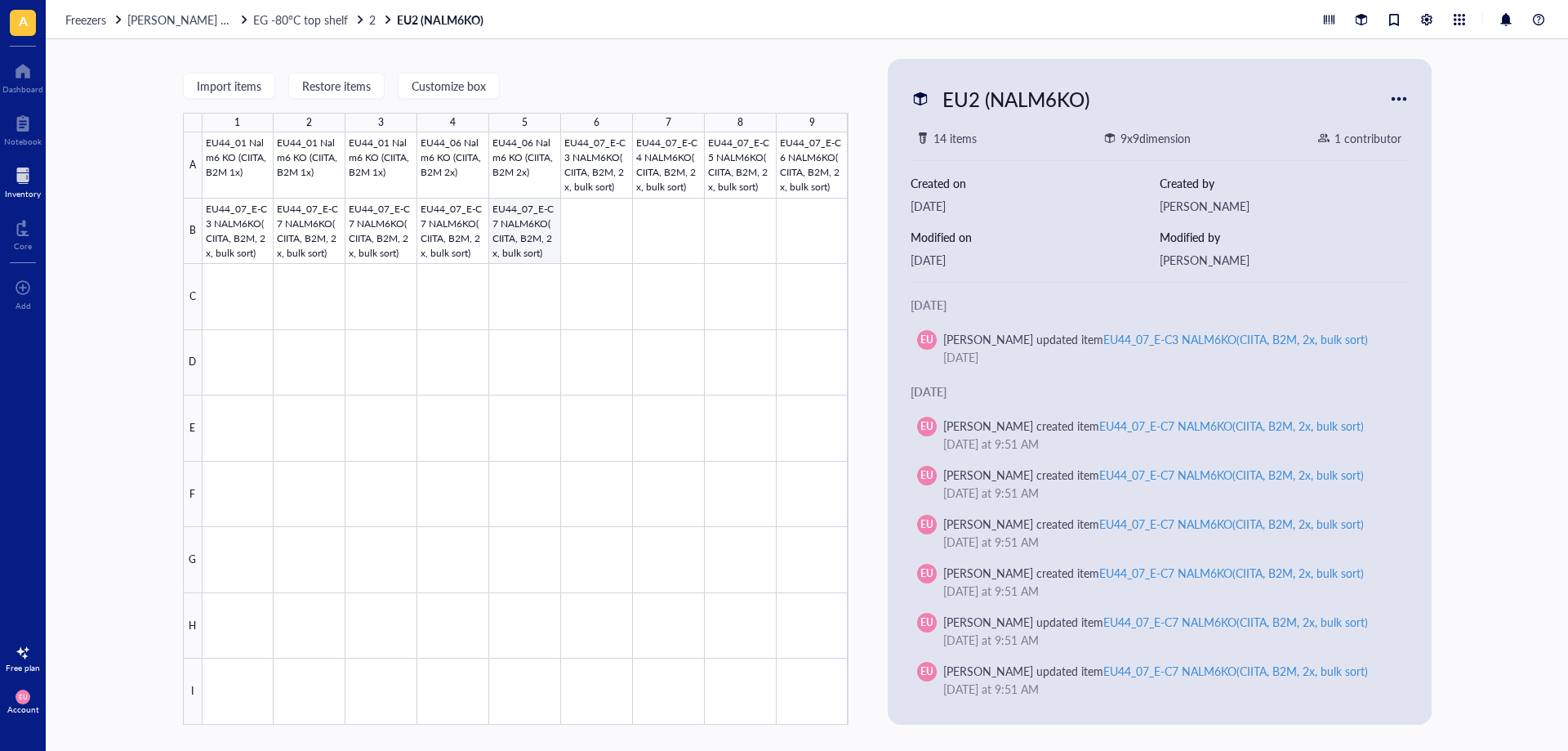
click at [540, 228] on div at bounding box center [525, 428] width 646 height 592
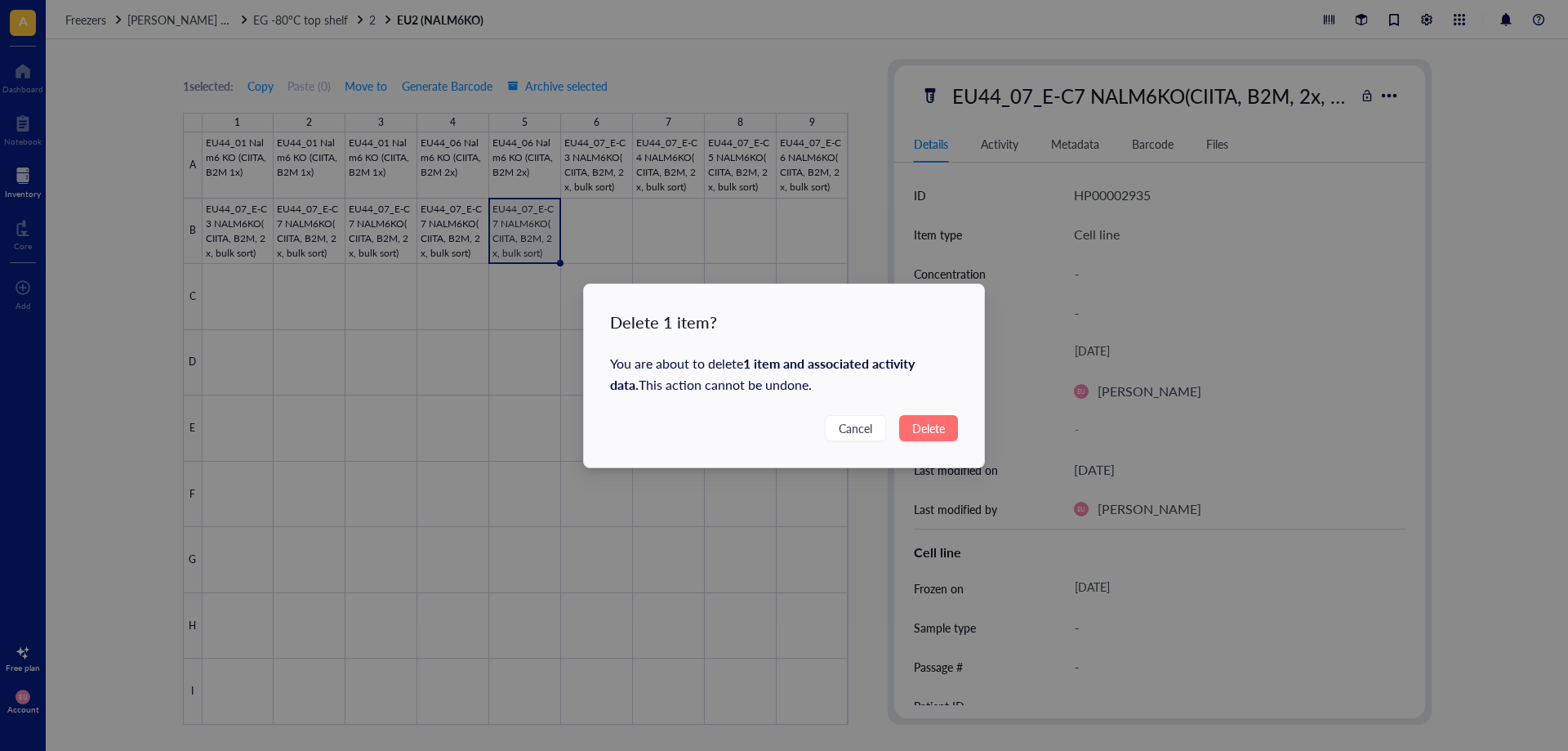
click at [936, 416] on button "Delete" at bounding box center [928, 428] width 59 height 26
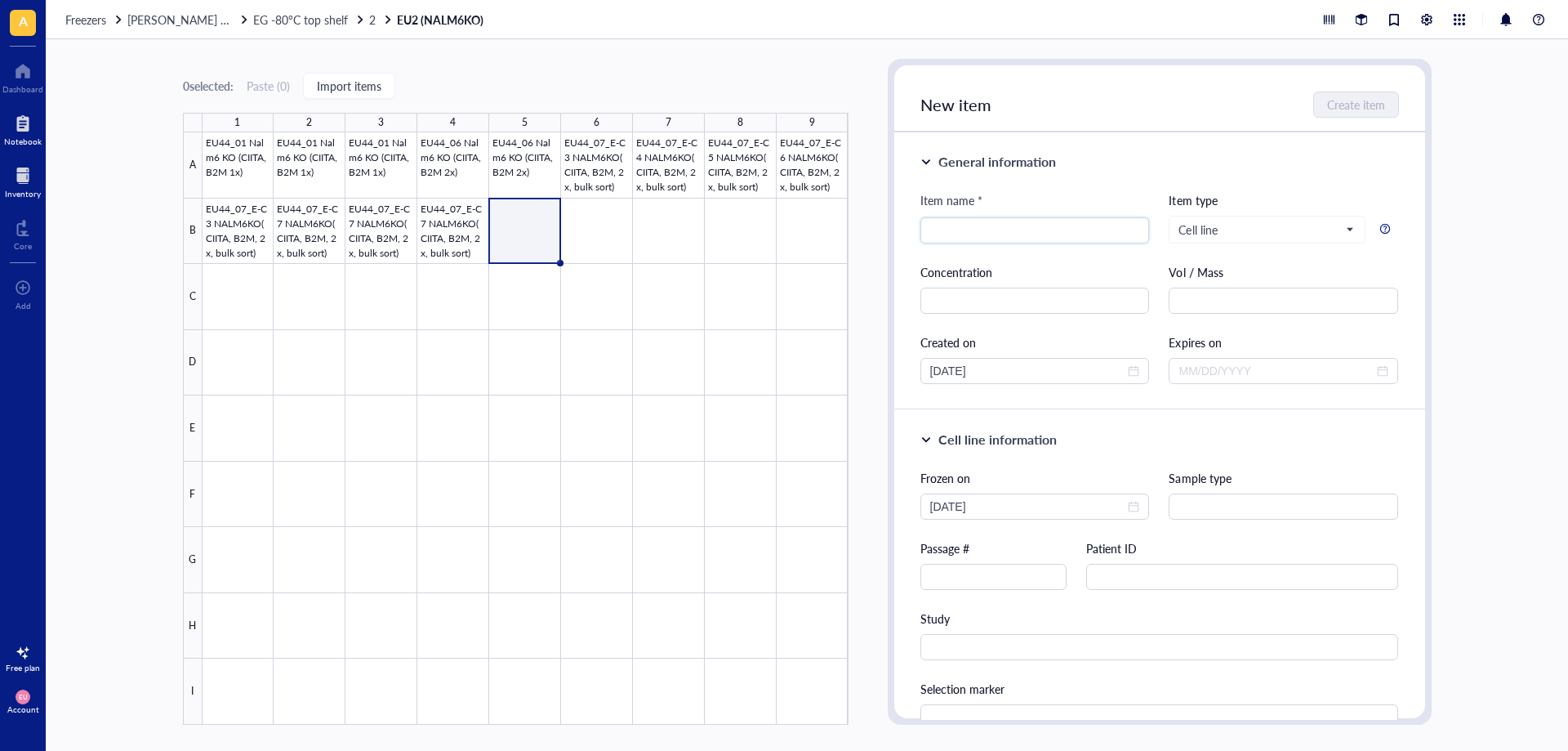
click at [31, 143] on div "Notebook" at bounding box center [23, 141] width 38 height 10
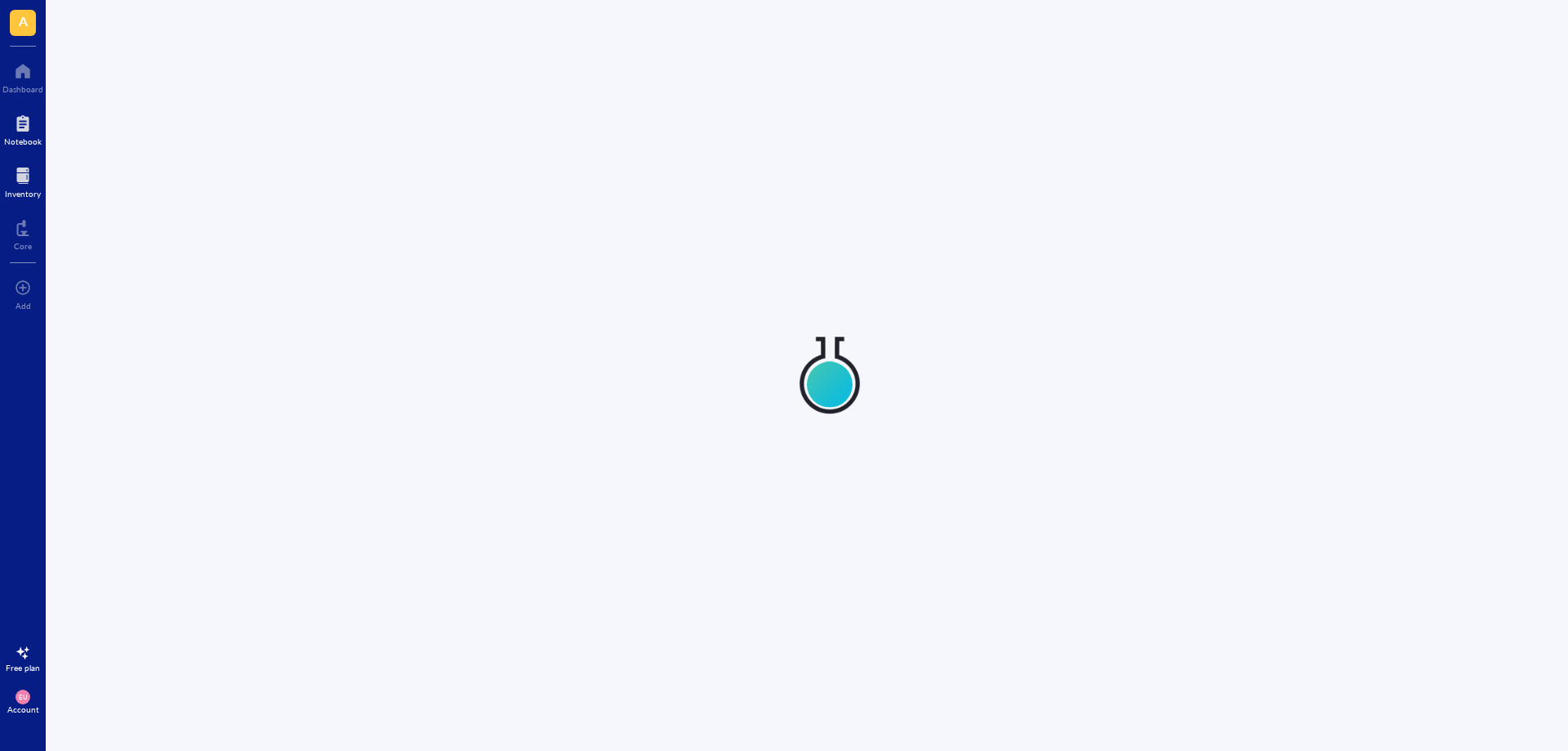
click at [19, 183] on div at bounding box center [23, 176] width 36 height 26
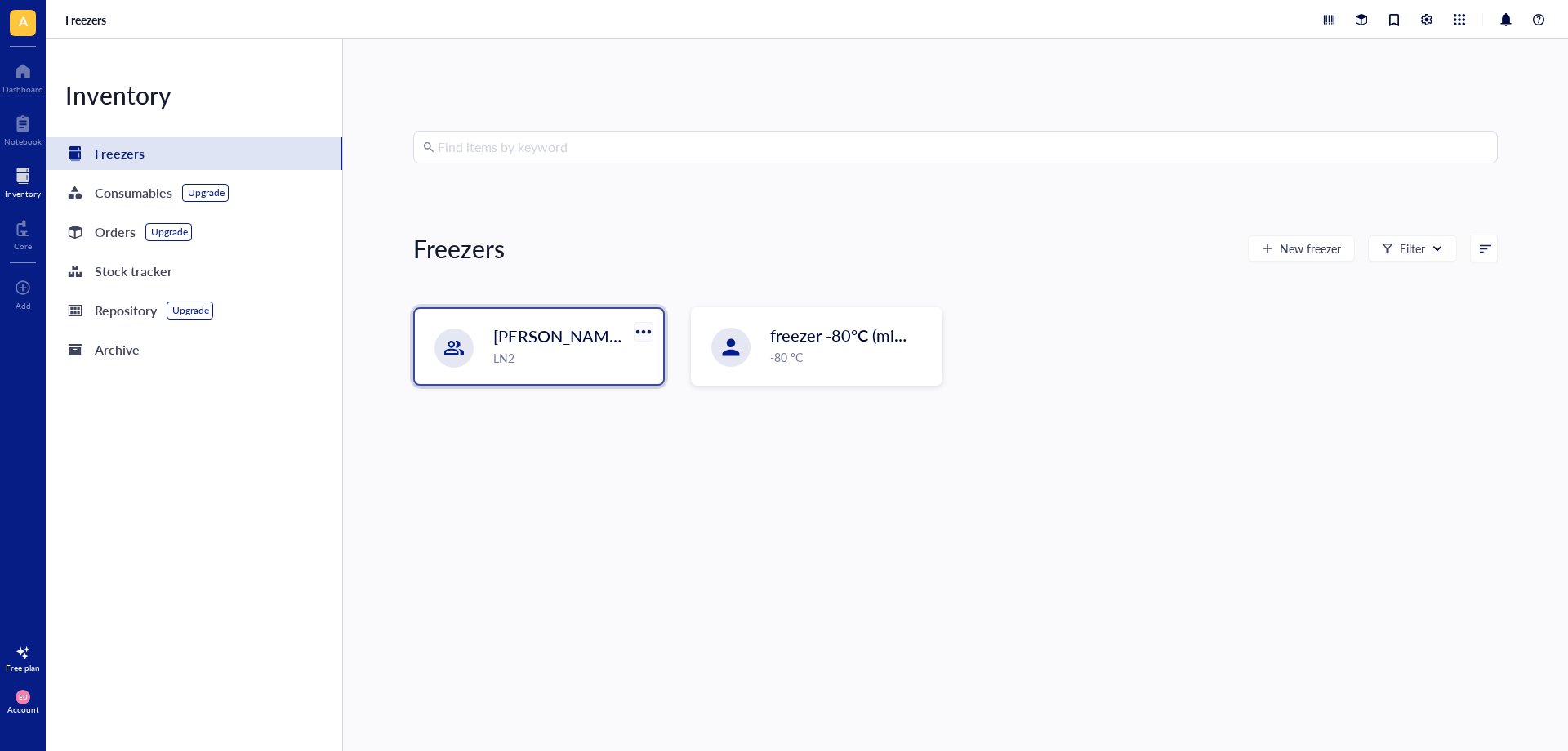
click at [635, 326] on div at bounding box center [642, 330] width 24 height 24
click at [663, 392] on div "Settings" at bounding box center [664, 386] width 40 height 15
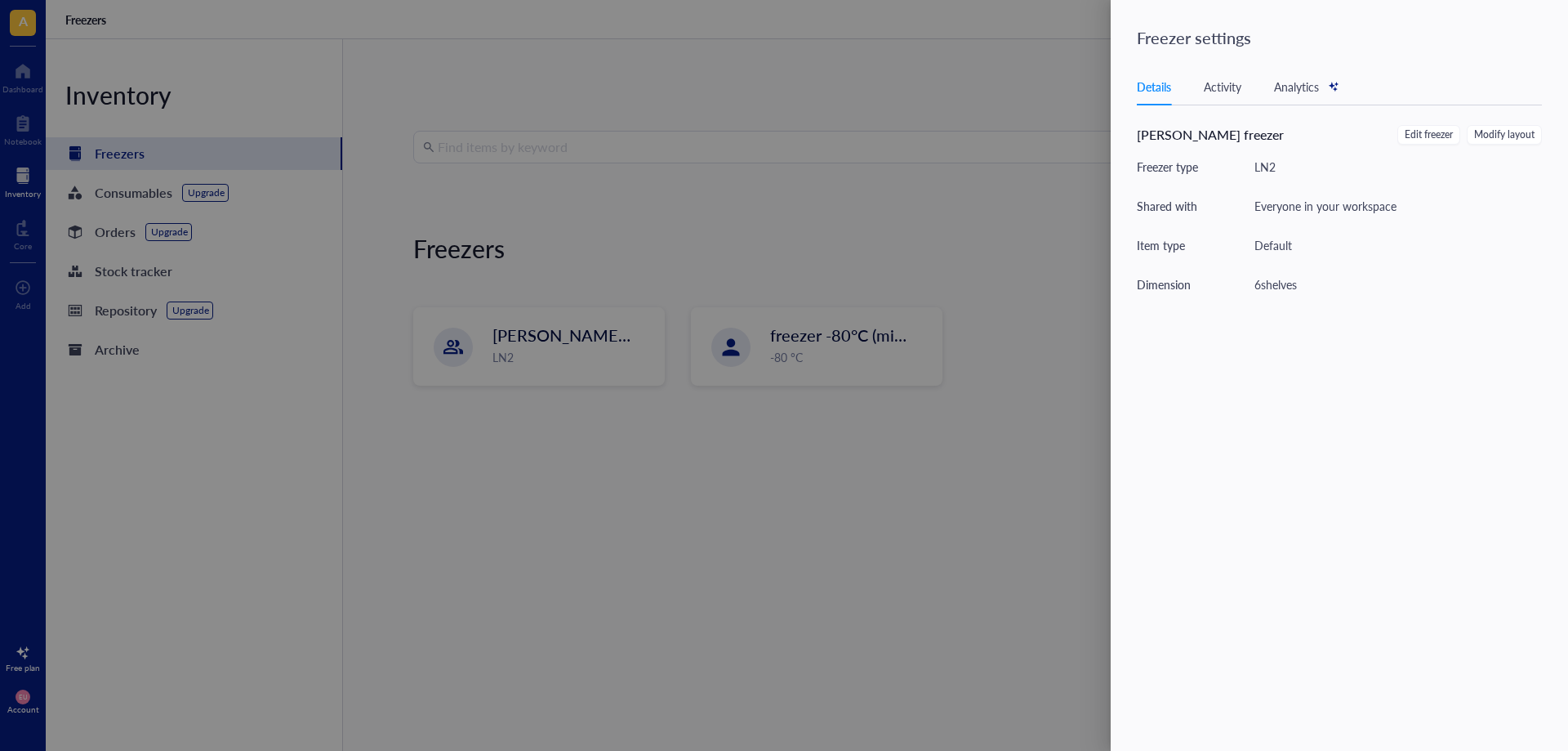
click at [1230, 81] on div "Activity" at bounding box center [1222, 87] width 38 height 18
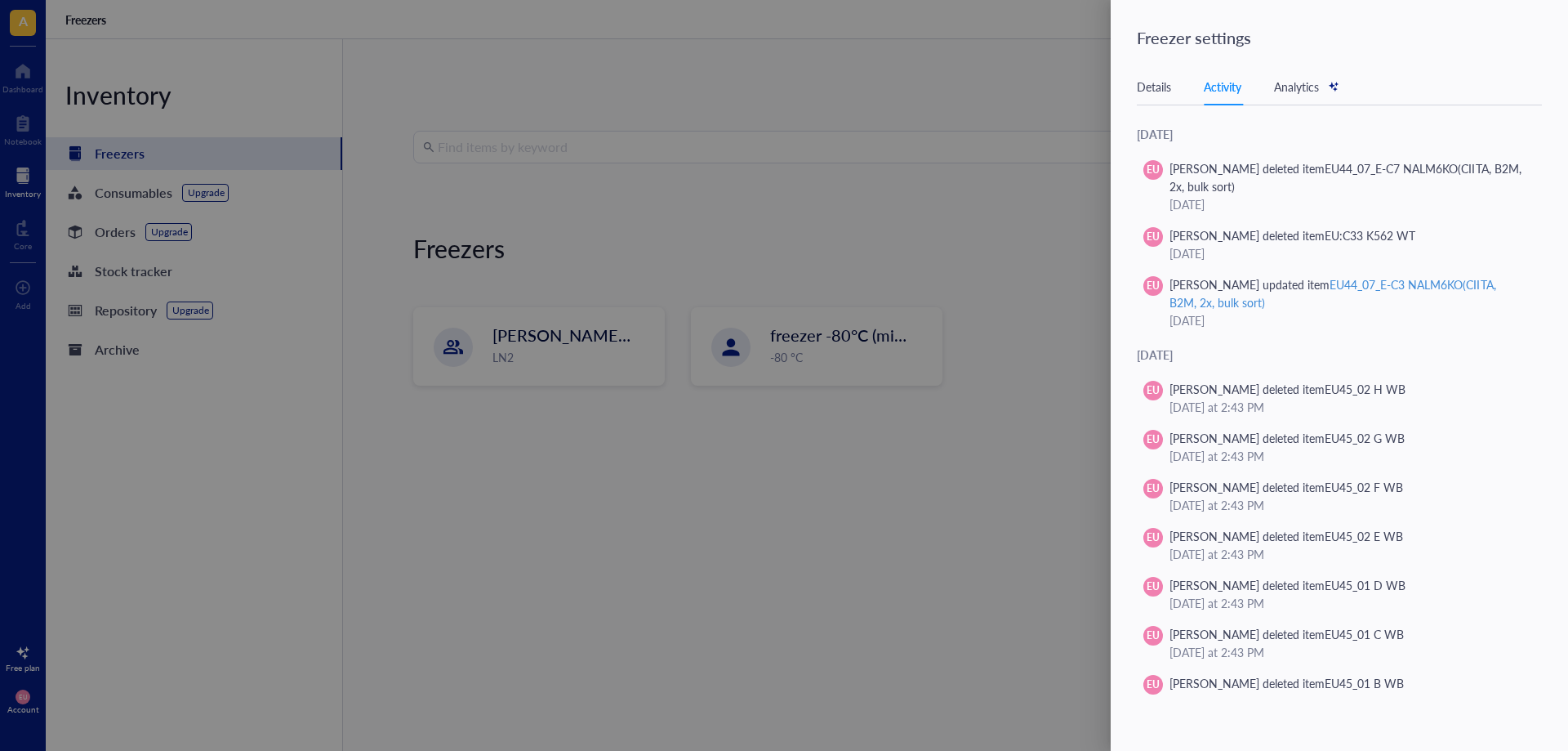
click at [1563, 163] on div "Freezer settings Details Activity Analytics [PERSON_NAME] freezer Edit freezer …" at bounding box center [1339, 375] width 457 height 751
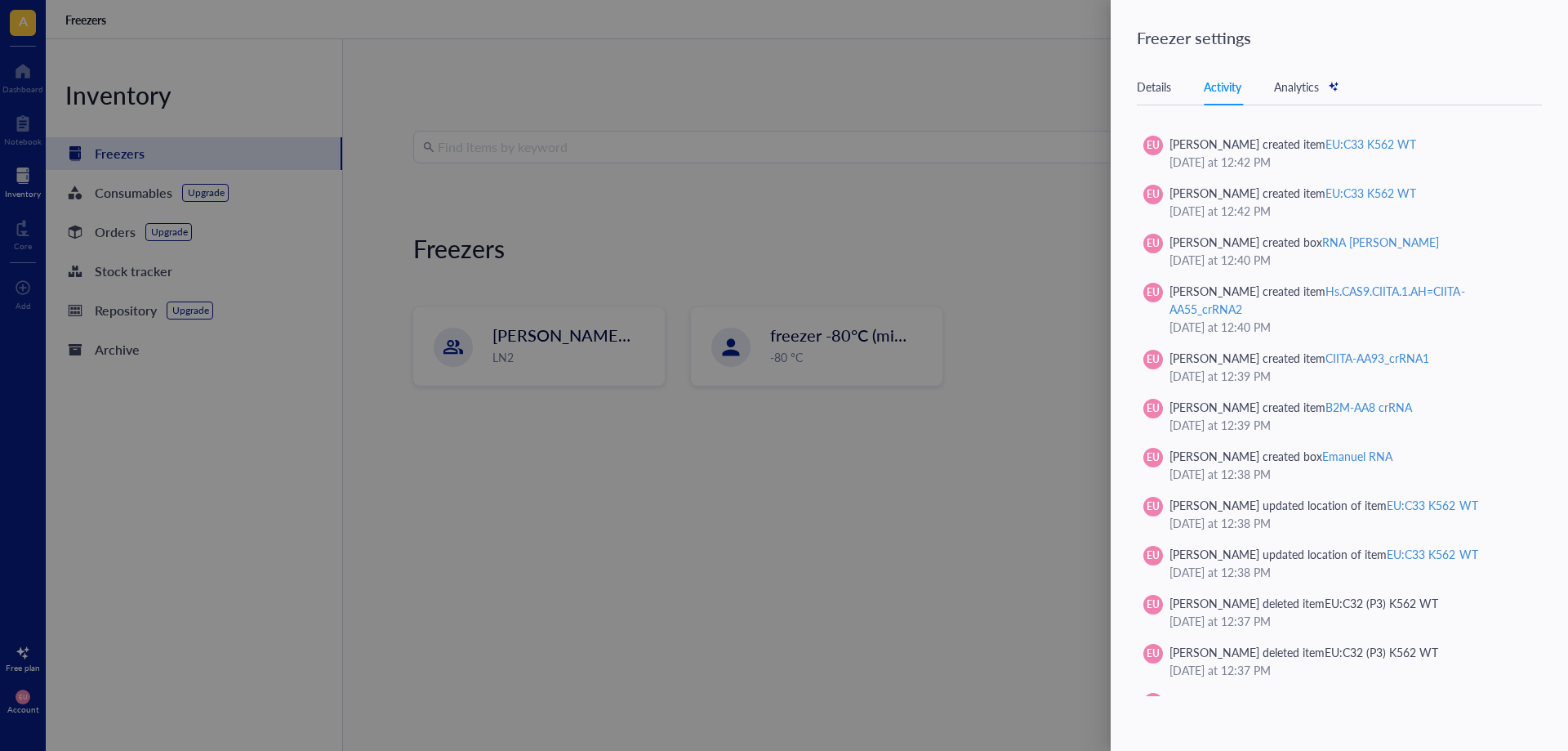
scroll to position [11752, 0]
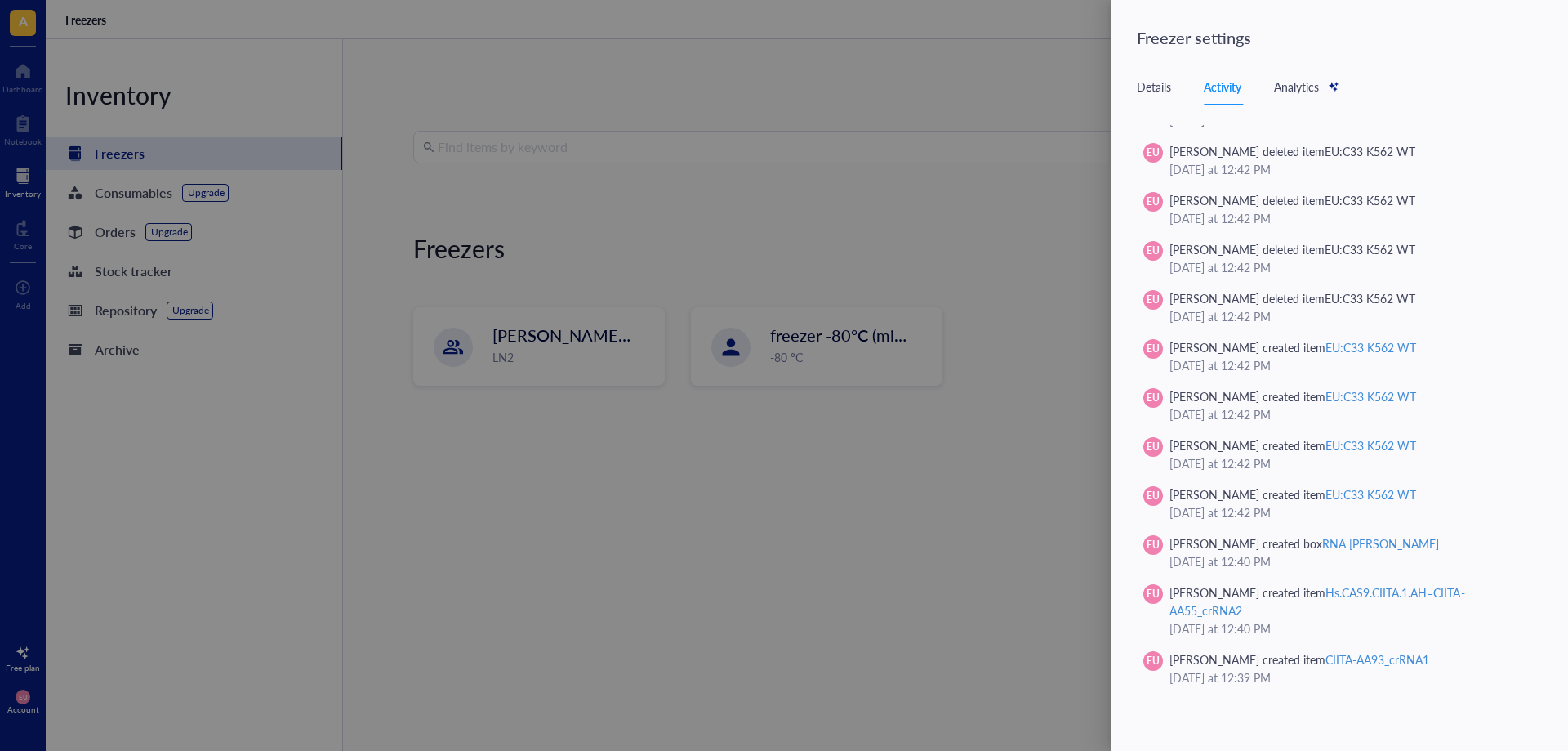
click at [951, 304] on div at bounding box center [784, 375] width 1568 height 751
